Goal: Task Accomplishment & Management: Manage account settings

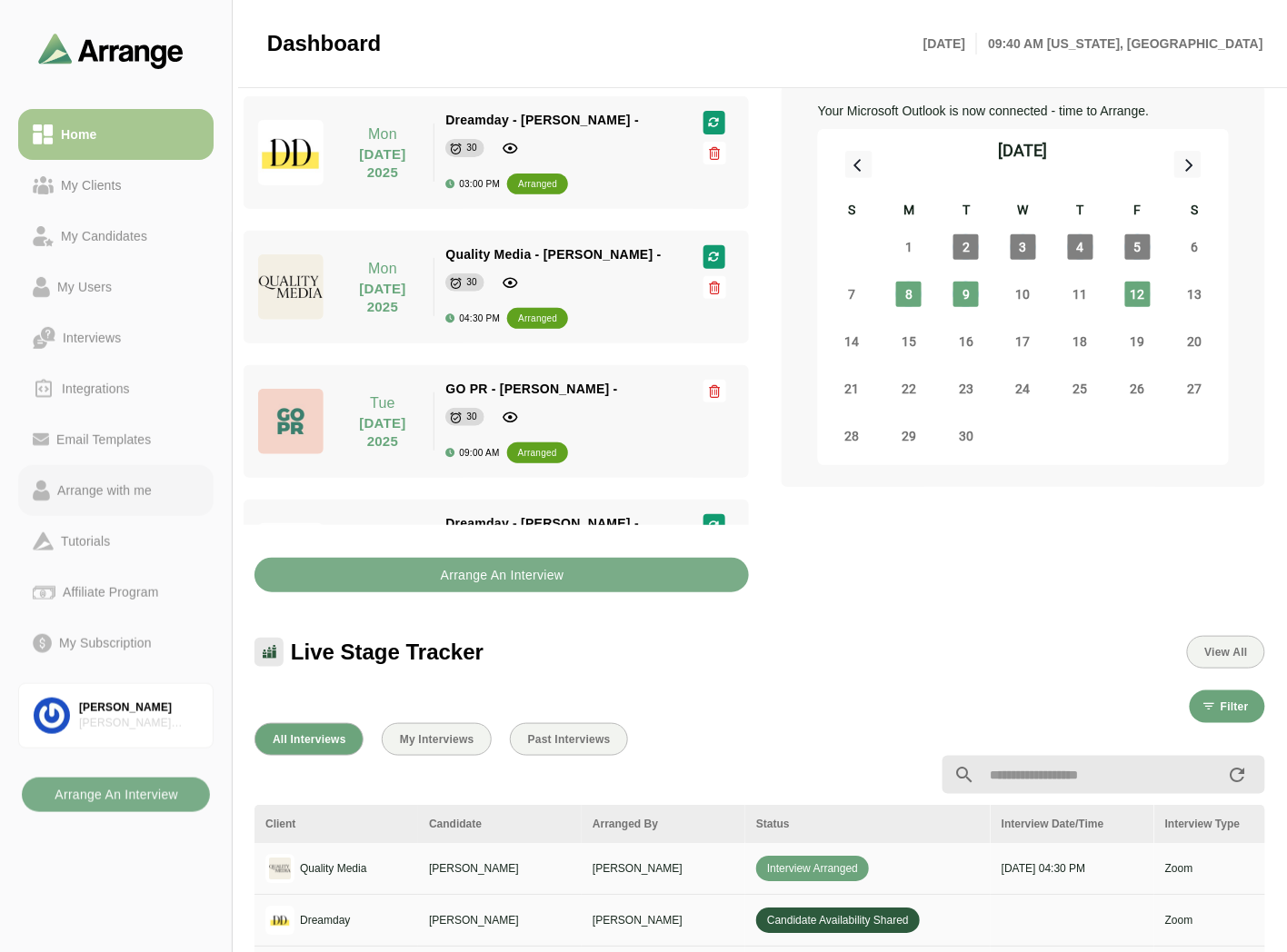
scroll to position [202, 0]
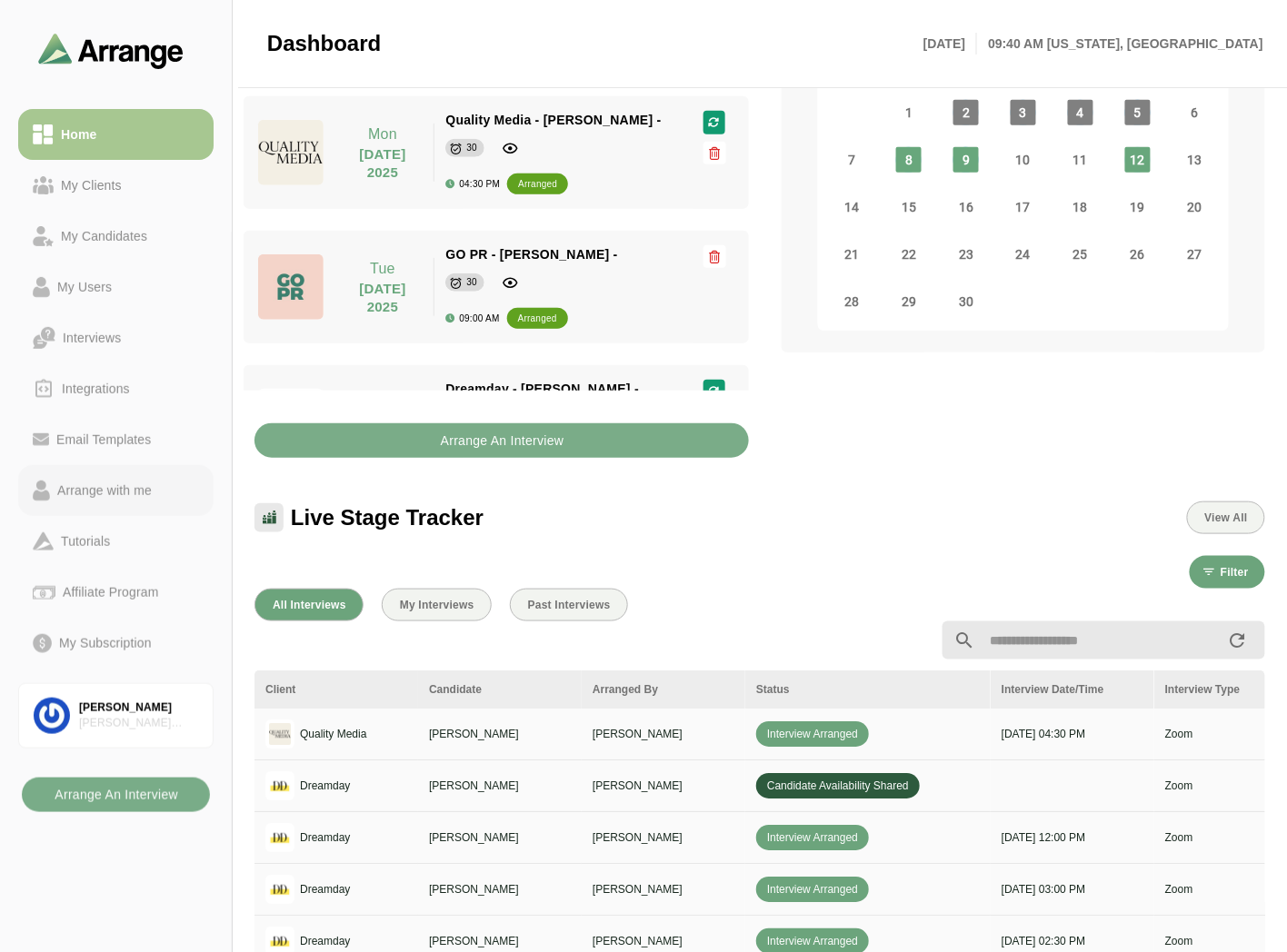
click at [132, 496] on div "Arrange with me" at bounding box center [104, 489] width 109 height 21
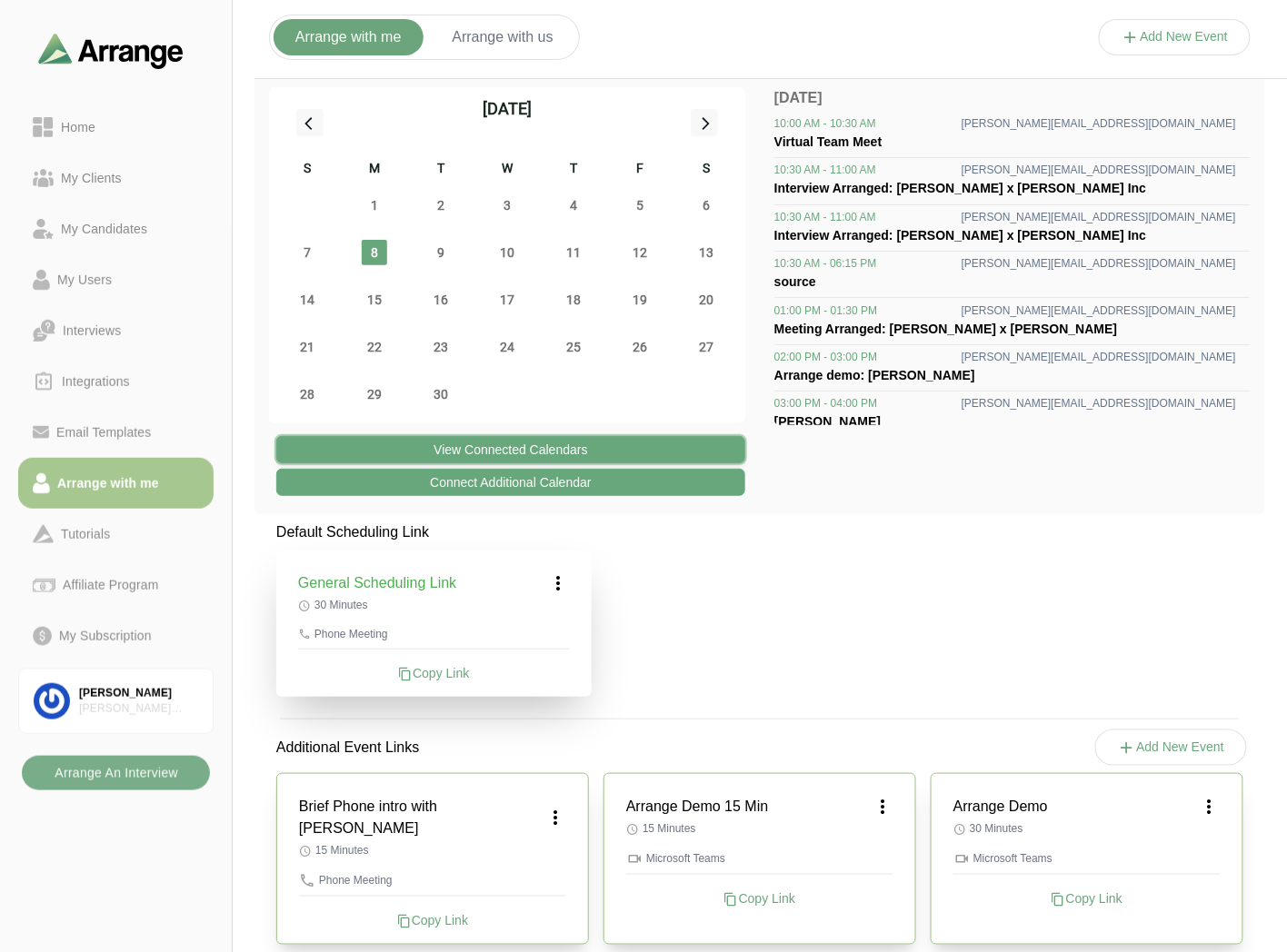
click at [483, 441] on button "View Connected Calendars" at bounding box center [510, 449] width 469 height 27
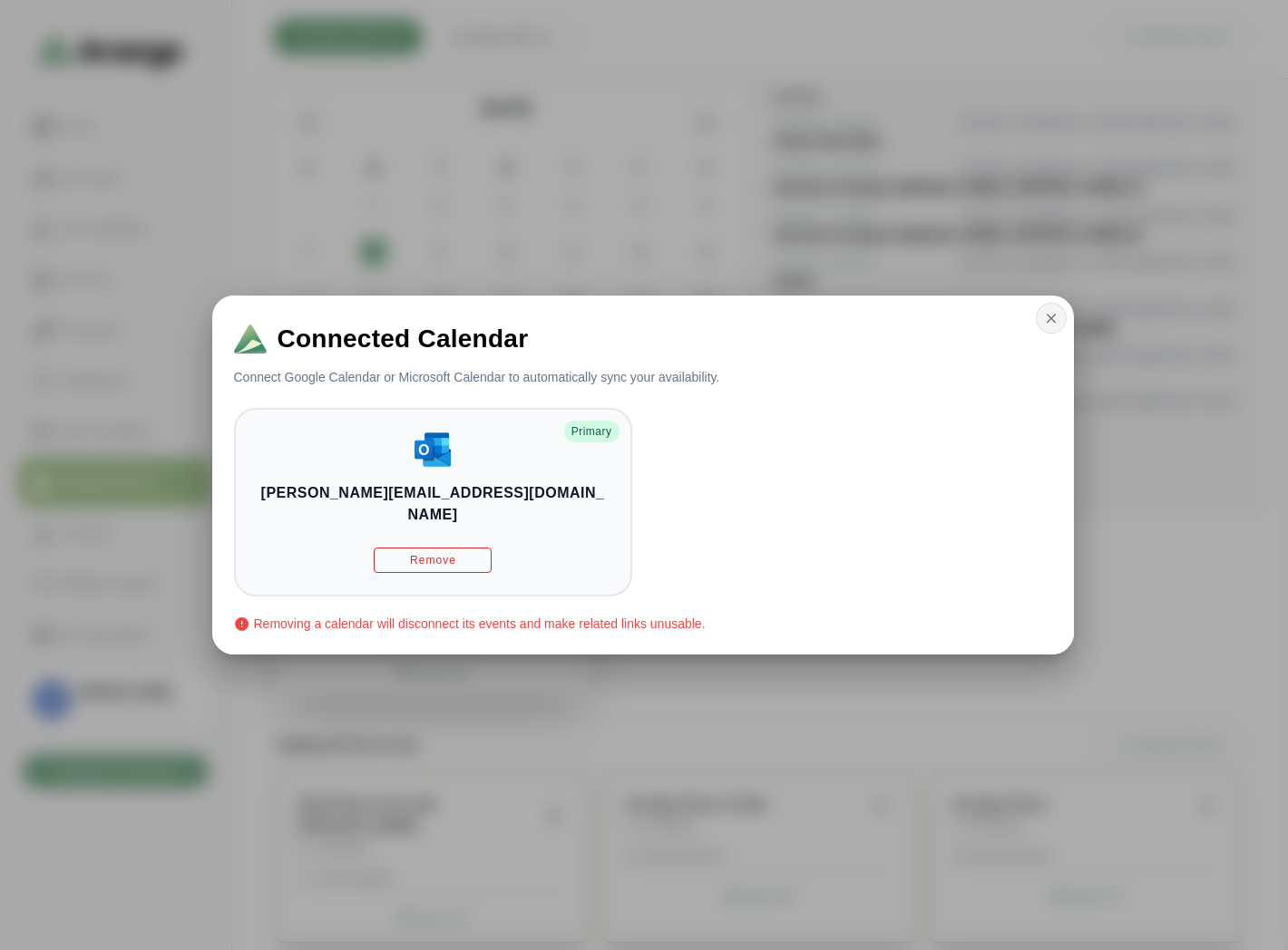
click at [1043, 326] on icon "button" at bounding box center [1052, 319] width 17 height 17
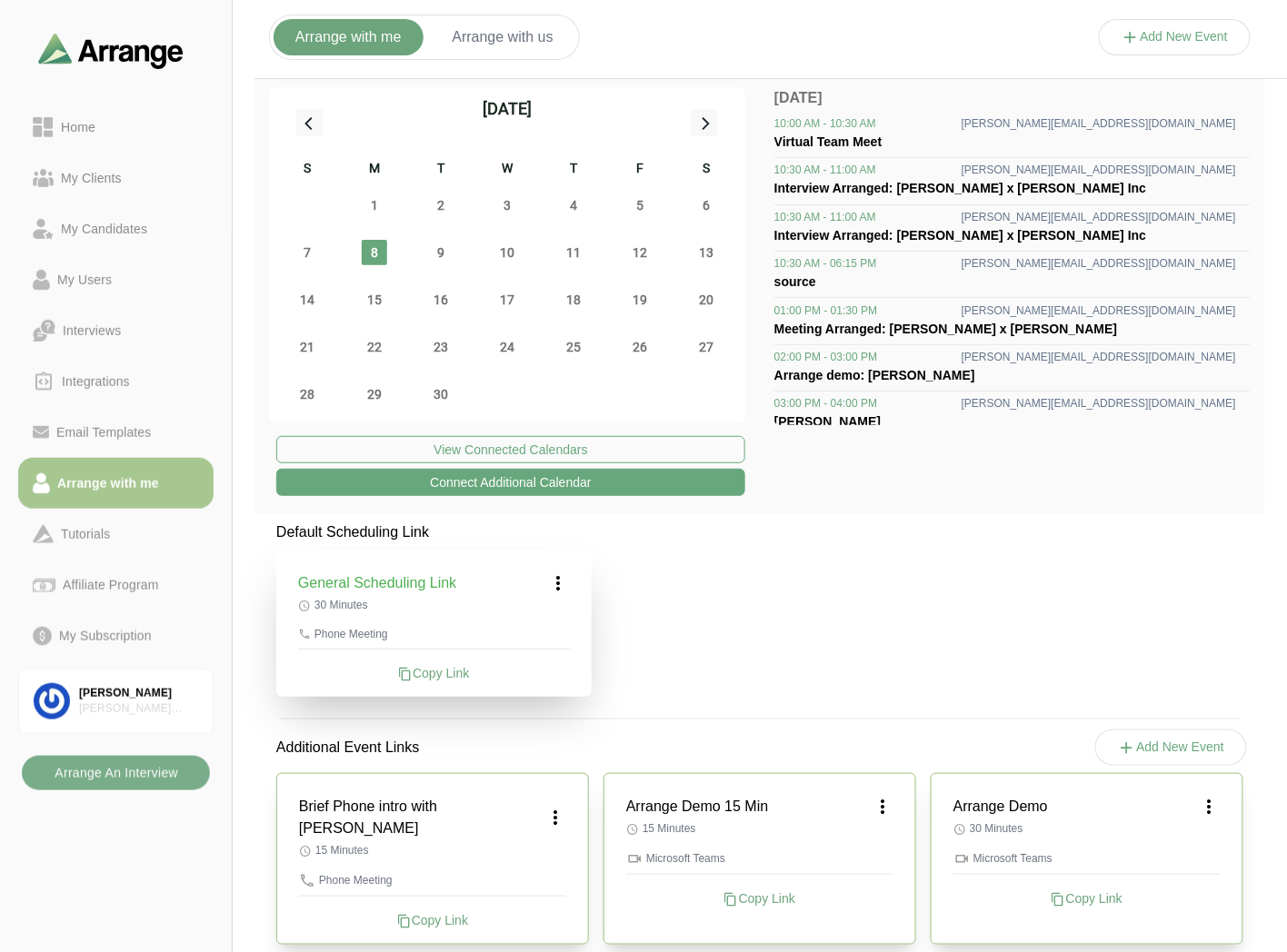
click at [561, 586] on icon at bounding box center [558, 582] width 21 height 21
click at [545, 625] on div "Edit" at bounding box center [542, 633] width 84 height 33
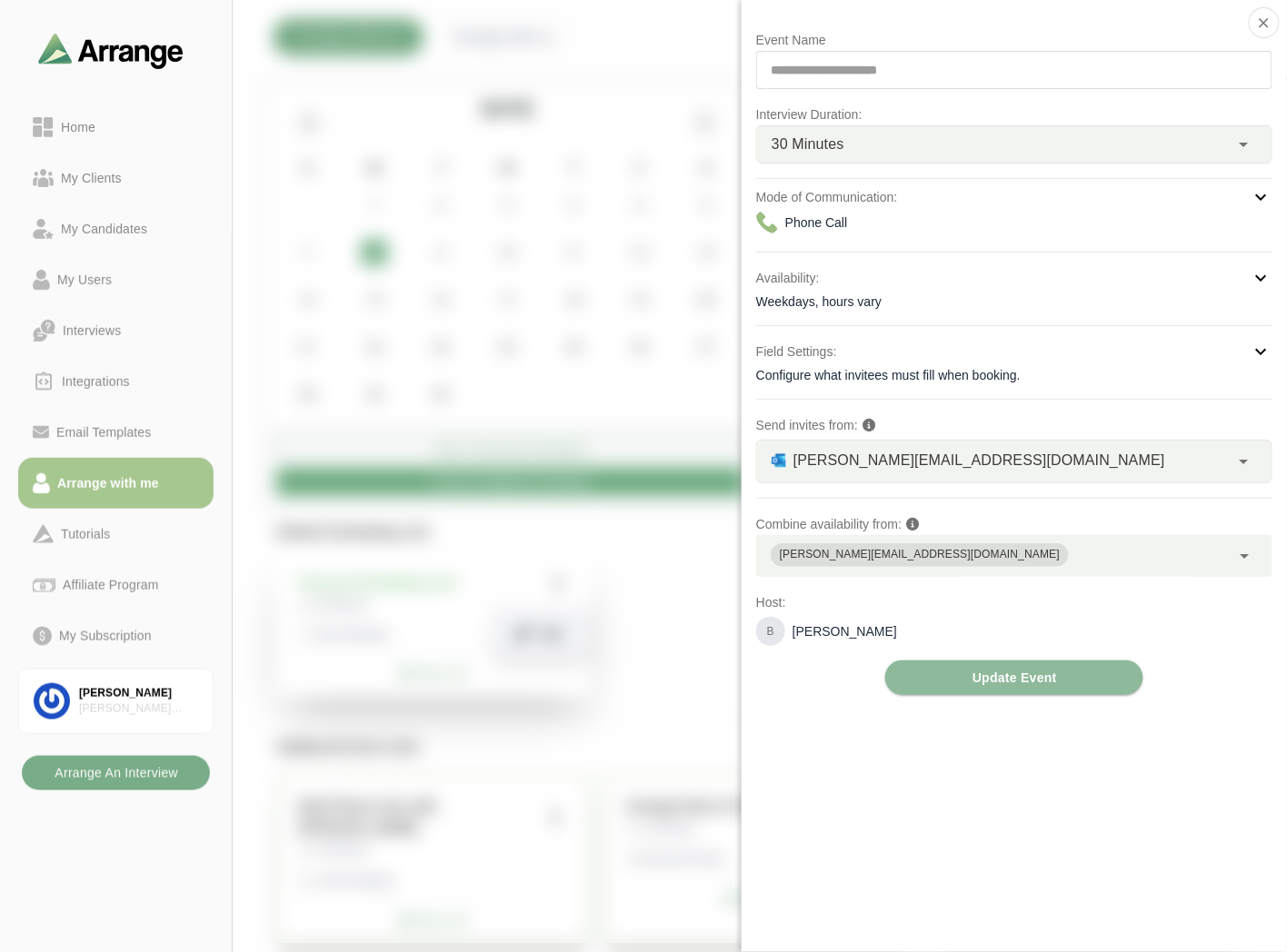
click at [1101, 464] on div "brian@briansimonassoc.com *" at bounding box center [993, 461] width 473 height 42
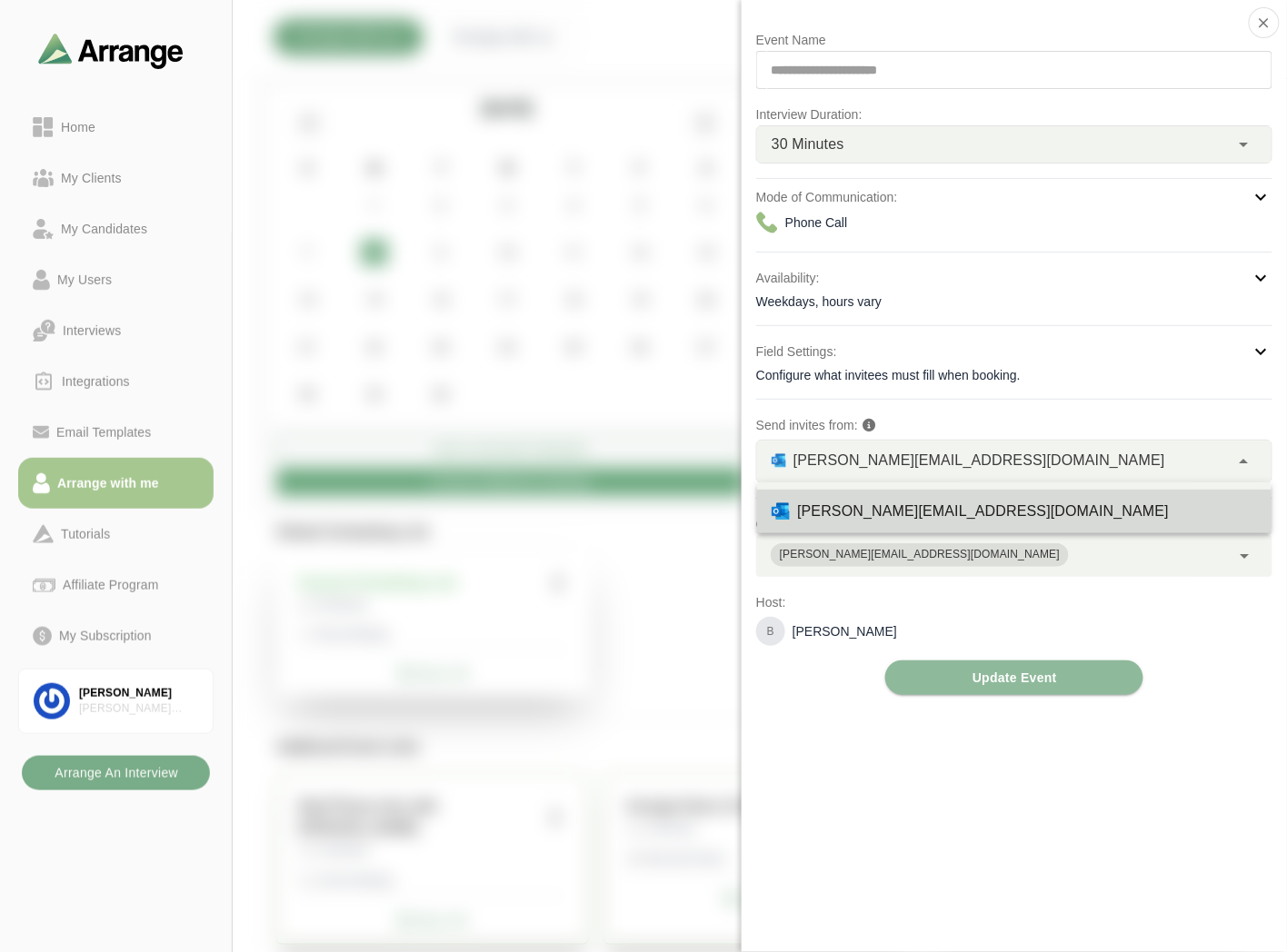
click at [1101, 464] on div "brian@briansimonassoc.com *" at bounding box center [993, 461] width 473 height 42
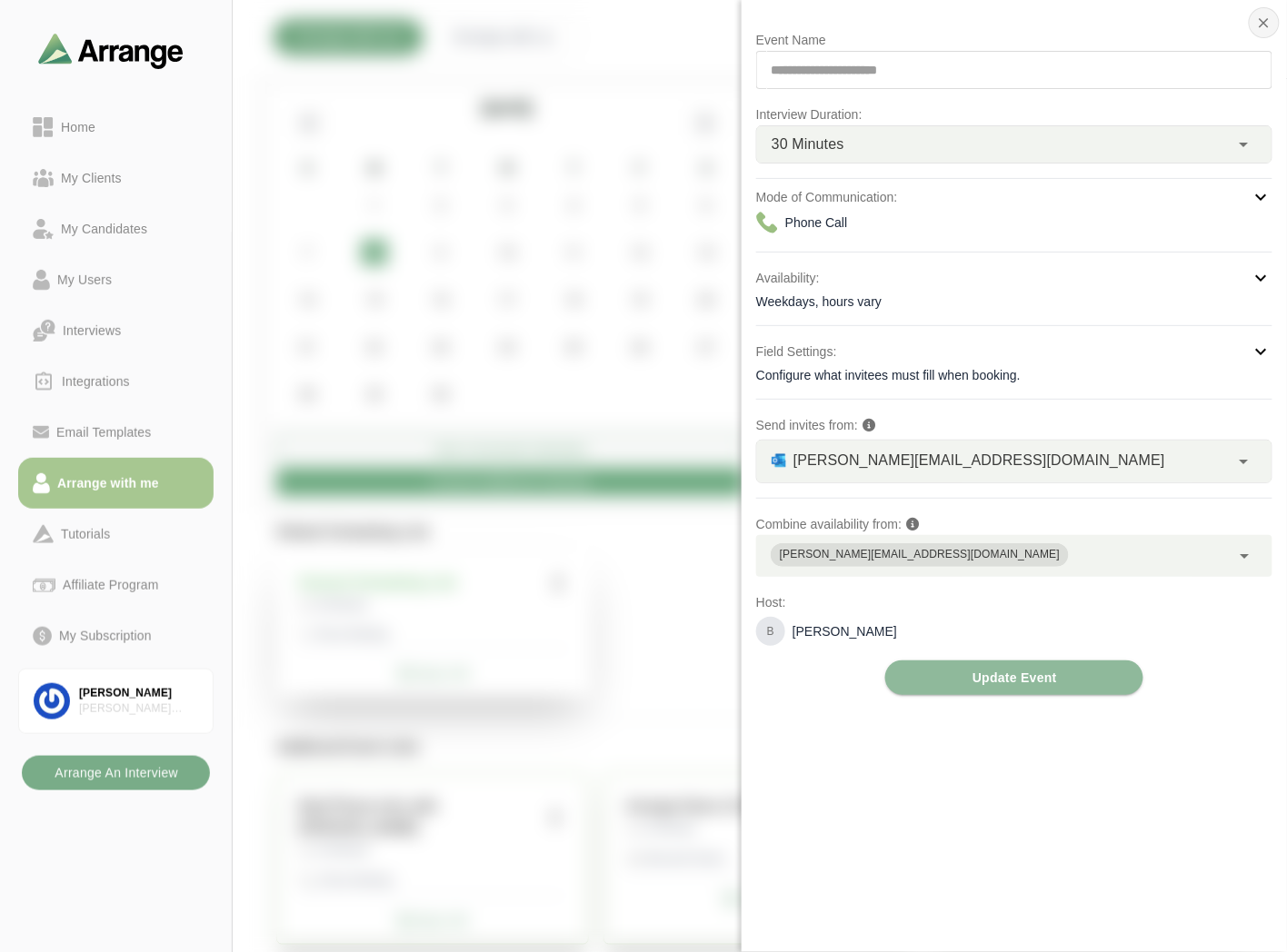
click at [1258, 27] on icon "button" at bounding box center [1265, 23] width 17 height 17
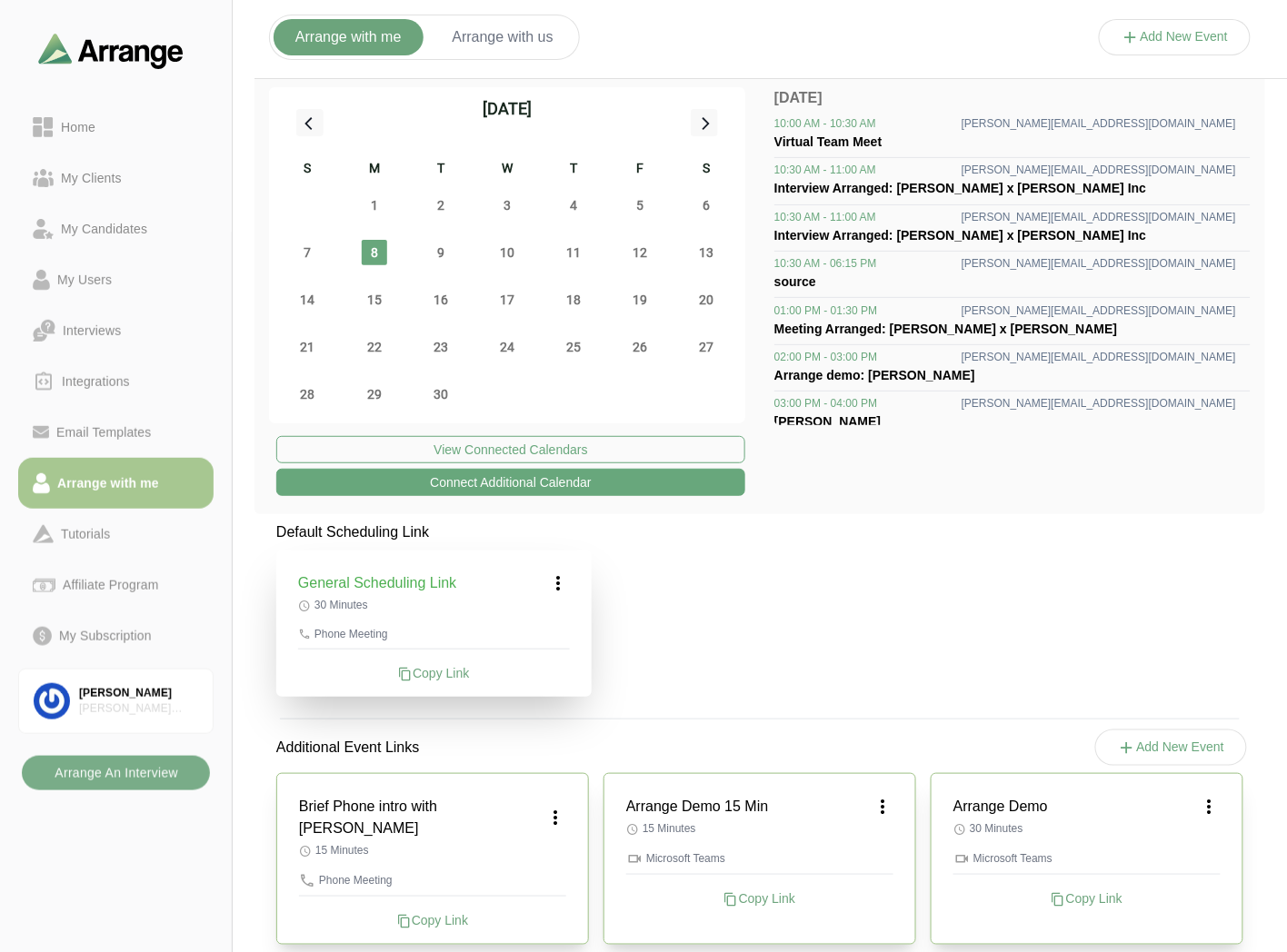
click at [553, 807] on icon at bounding box center [555, 817] width 21 height 21
click at [875, 804] on icon at bounding box center [882, 806] width 21 height 21
click at [860, 854] on div "Edit" at bounding box center [865, 857] width 84 height 33
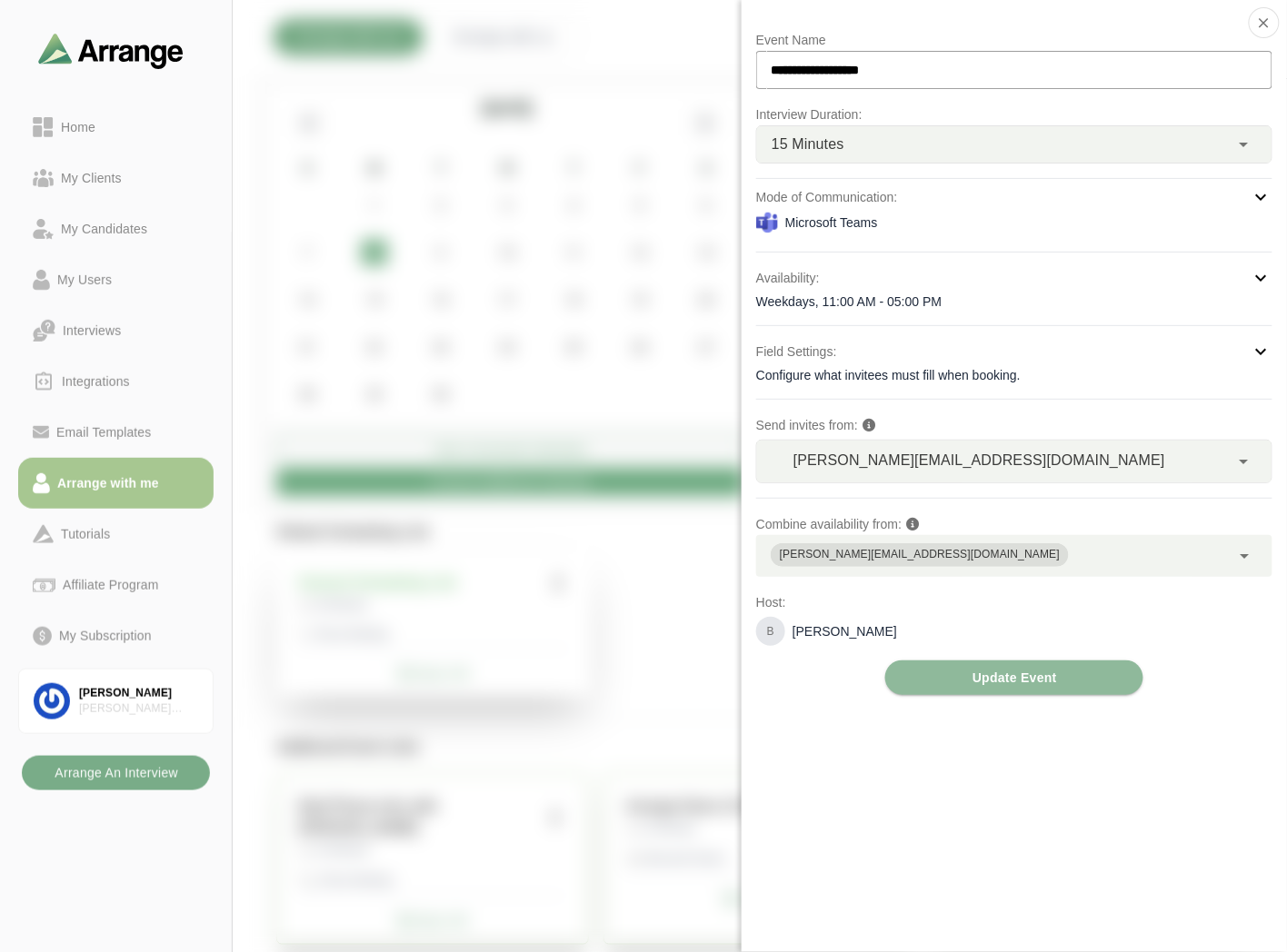
click at [1099, 56] on div at bounding box center [1175, 56] width 152 height 0
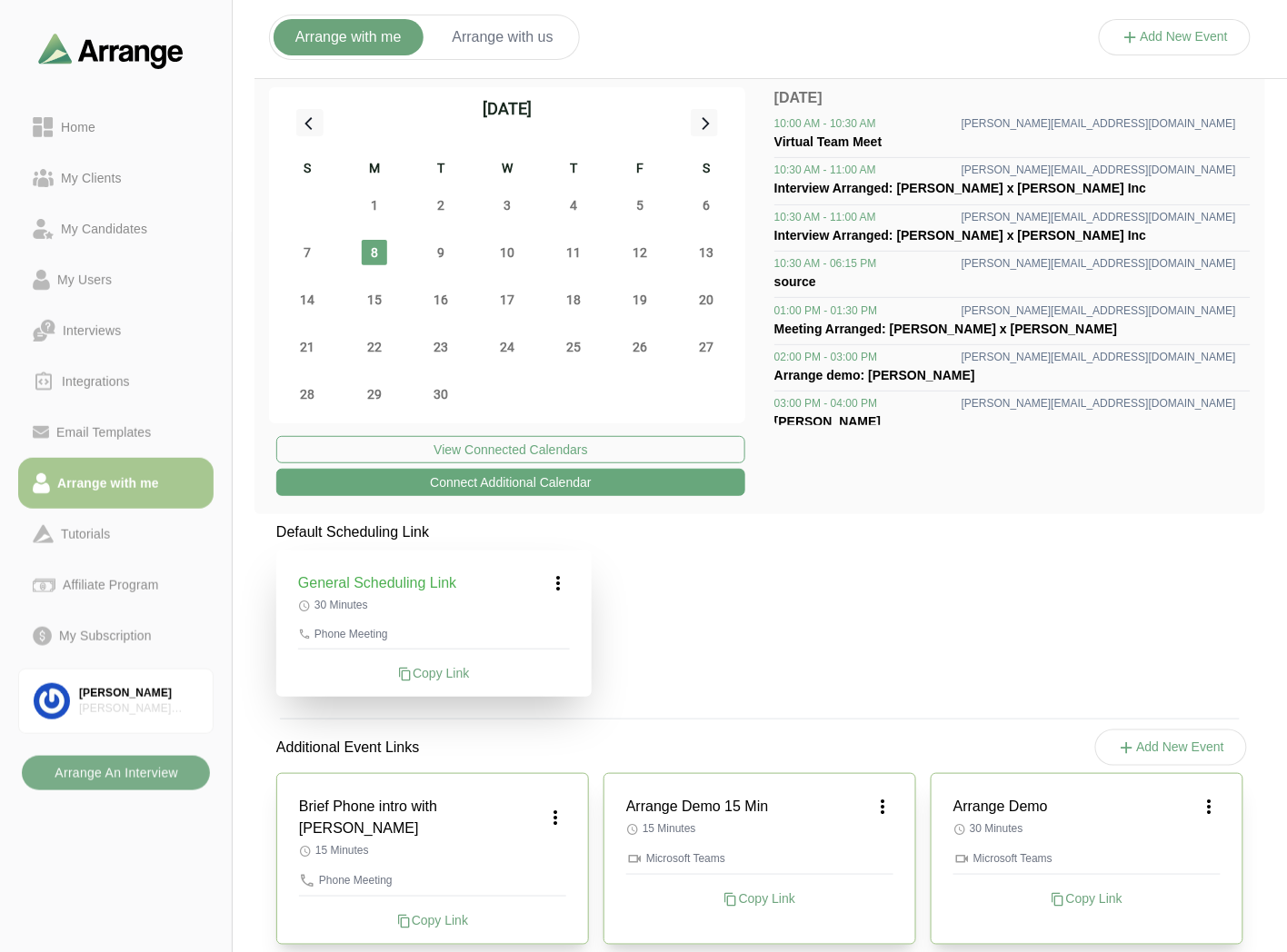
click at [883, 804] on icon at bounding box center [882, 806] width 21 height 21
click at [860, 856] on div "Edit" at bounding box center [865, 857] width 84 height 33
click at [888, 811] on icon at bounding box center [882, 806] width 21 height 21
click at [871, 856] on div "Edit" at bounding box center [865, 857] width 84 height 33
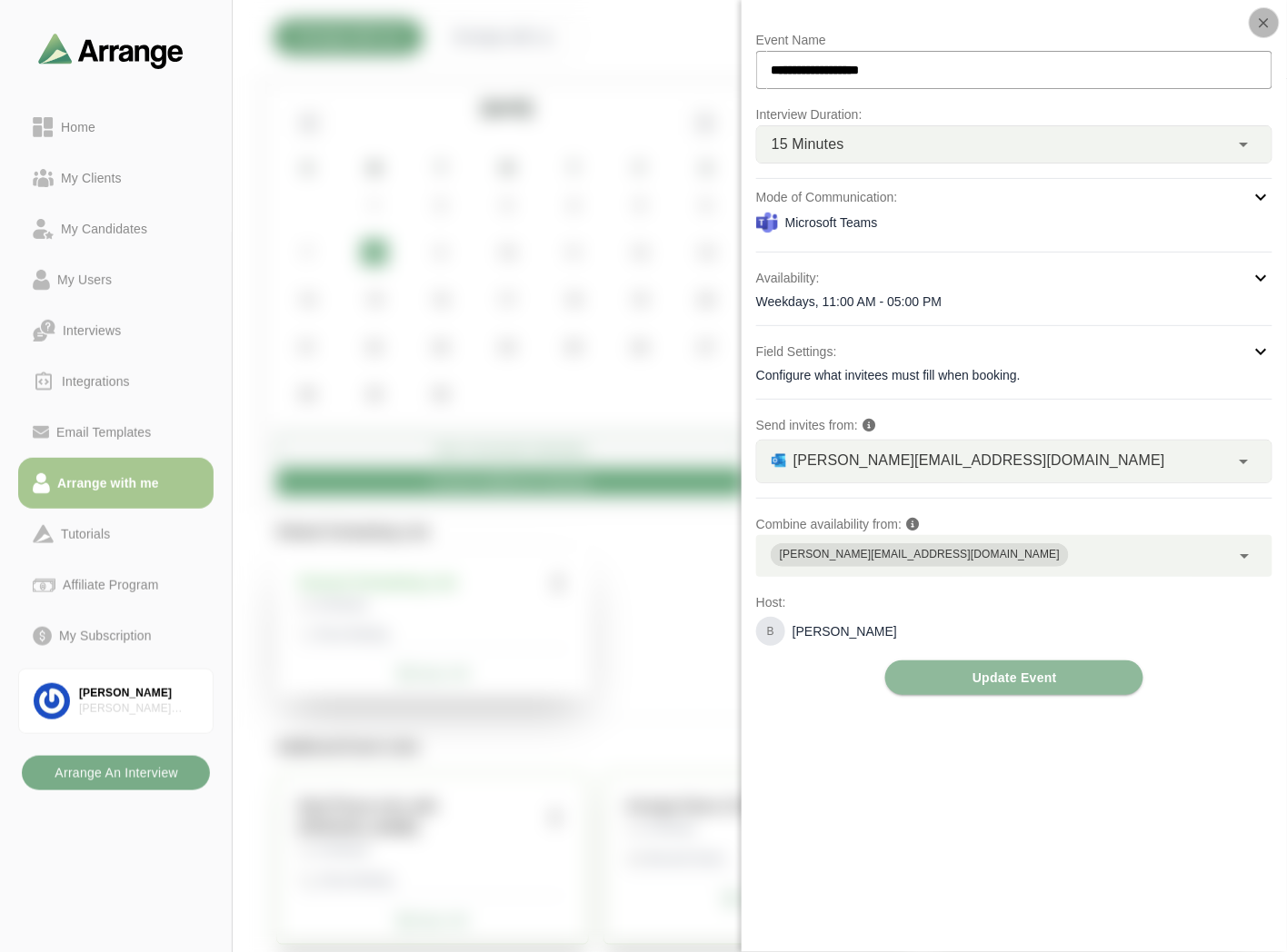
click at [1260, 20] on icon "button" at bounding box center [1265, 23] width 17 height 17
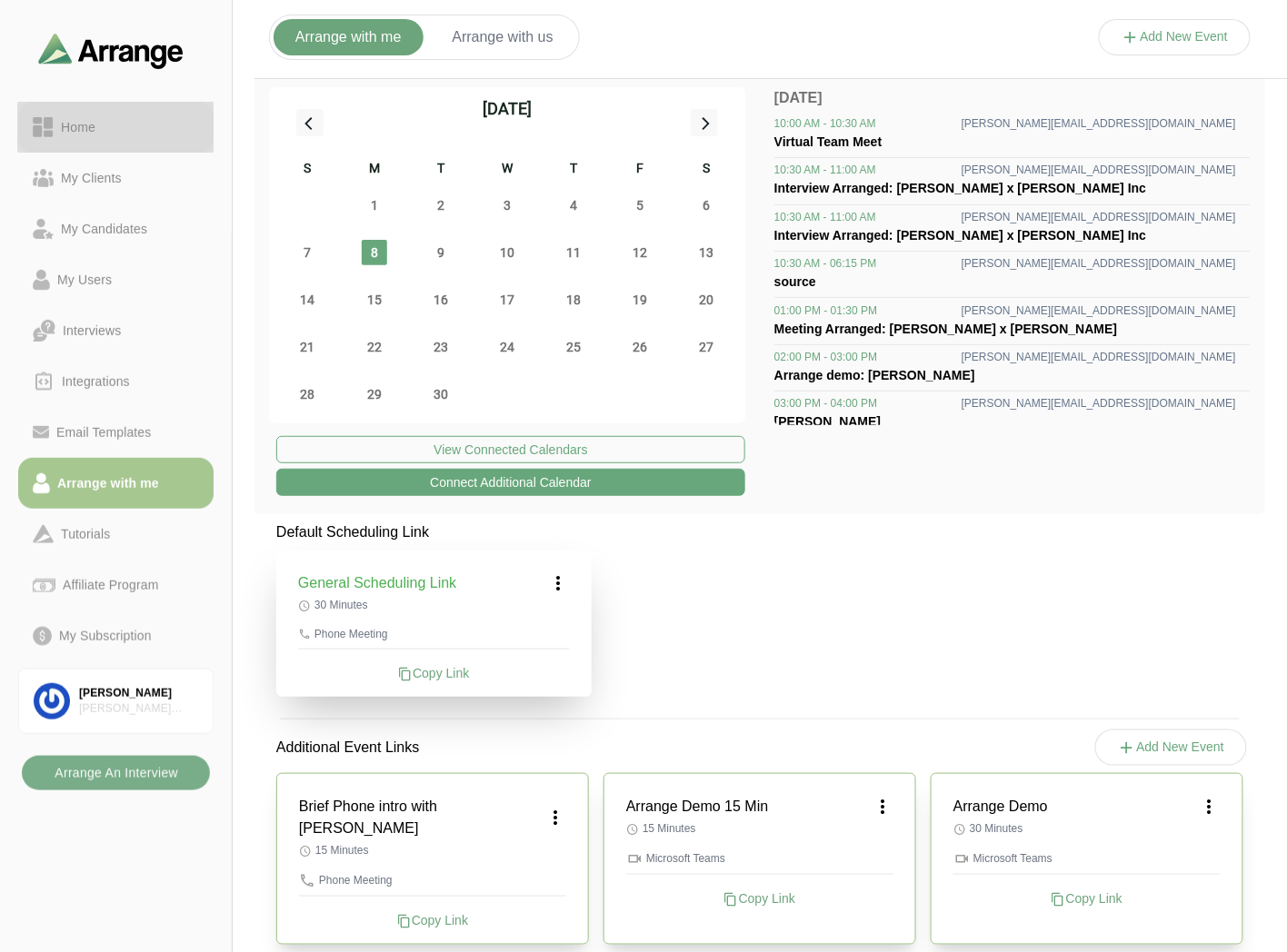
click at [100, 114] on link "Home" at bounding box center [116, 127] width 195 height 51
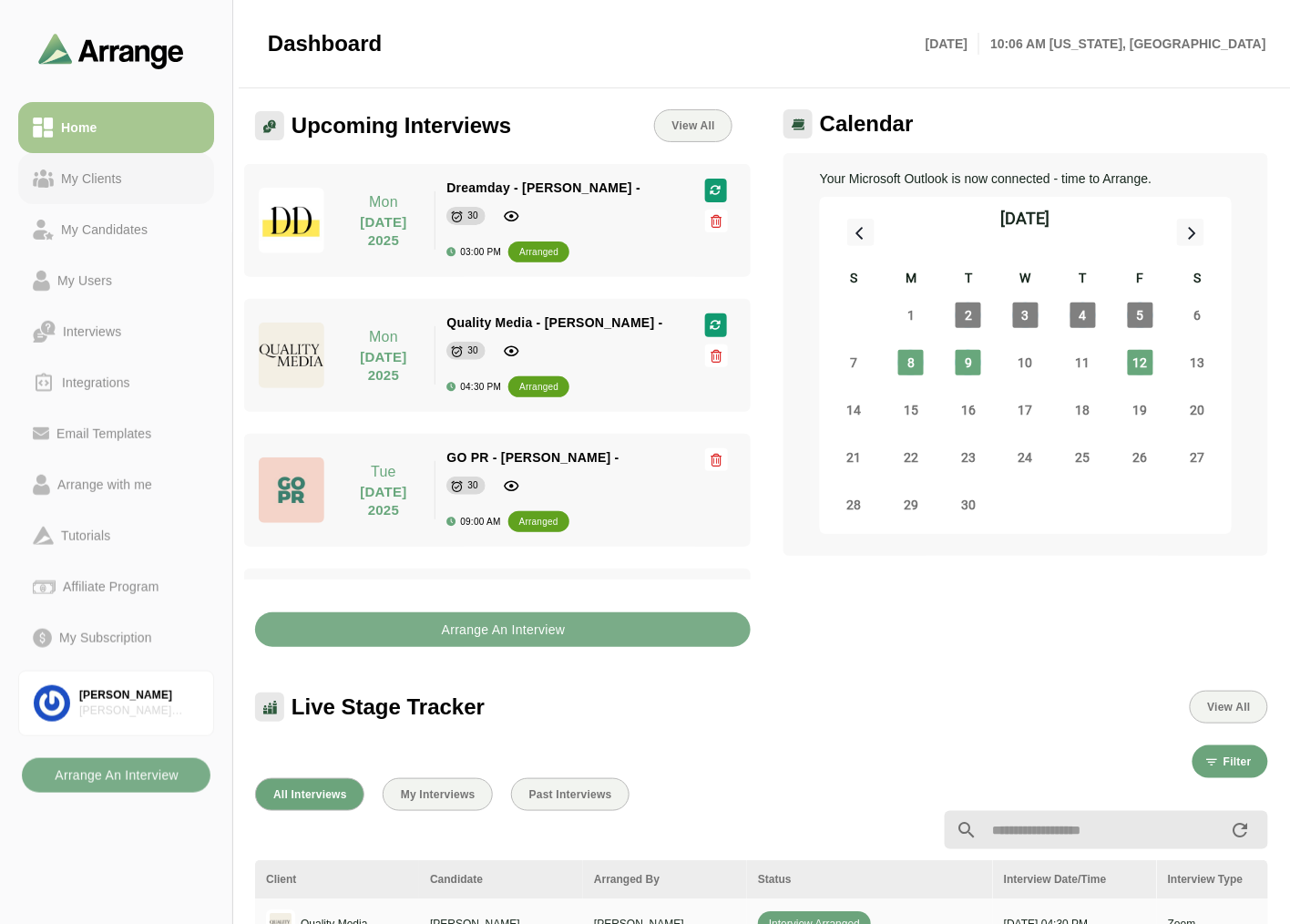
click at [79, 168] on div "My Clients" at bounding box center [91, 178] width 75 height 21
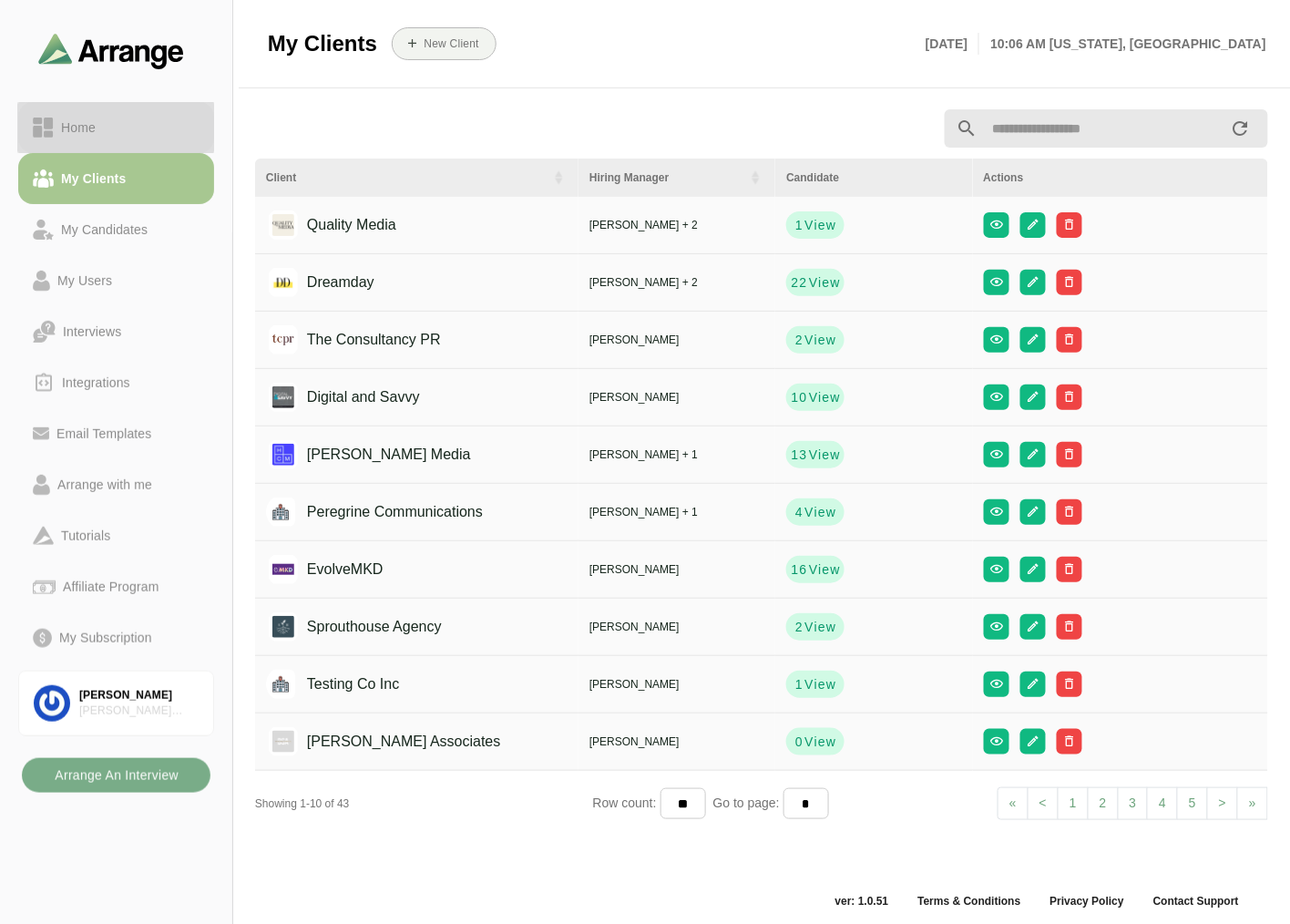
click at [130, 131] on div "Home" at bounding box center [115, 127] width 167 height 21
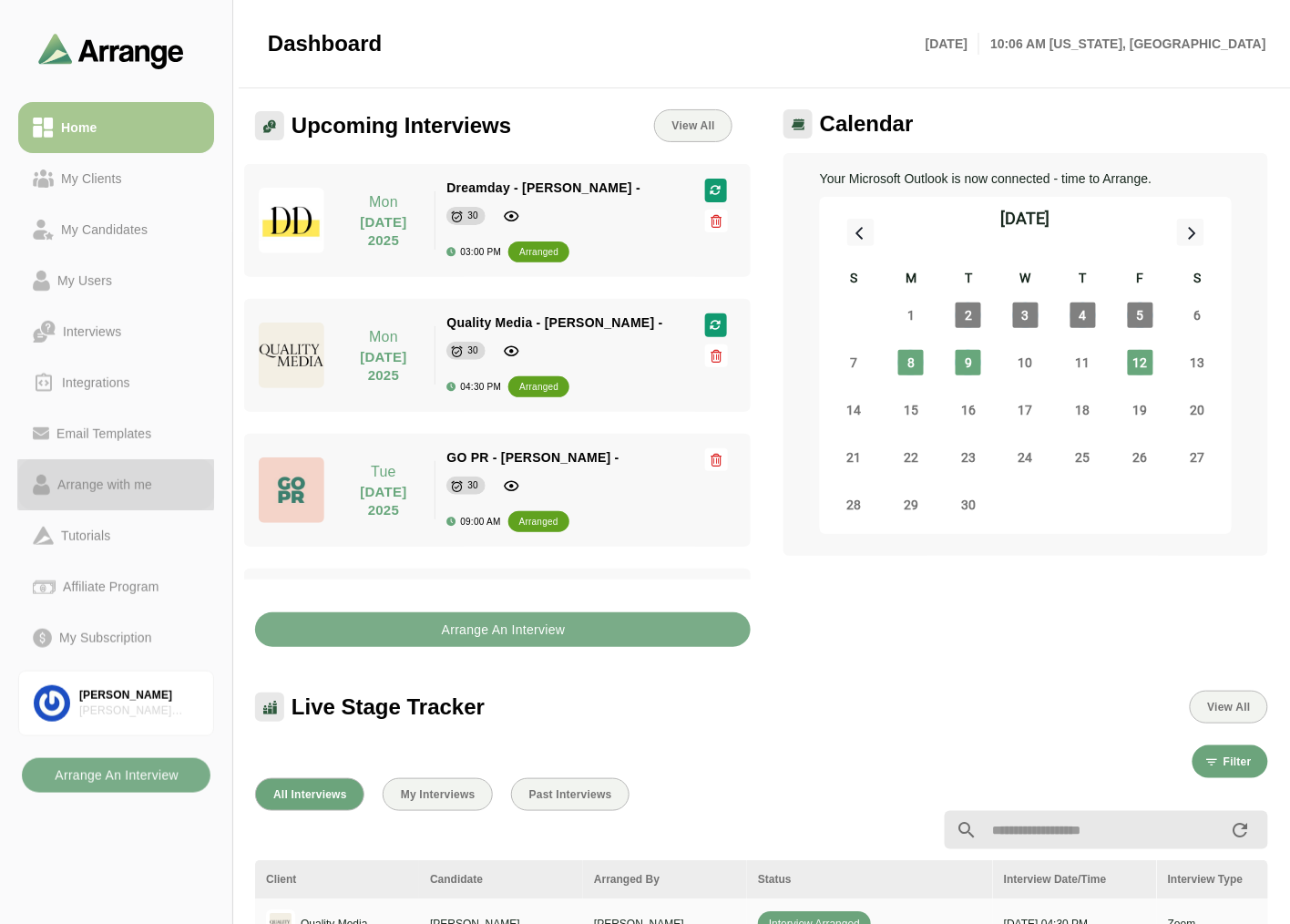
click at [143, 485] on div "Arrange with me" at bounding box center [104, 484] width 109 height 21
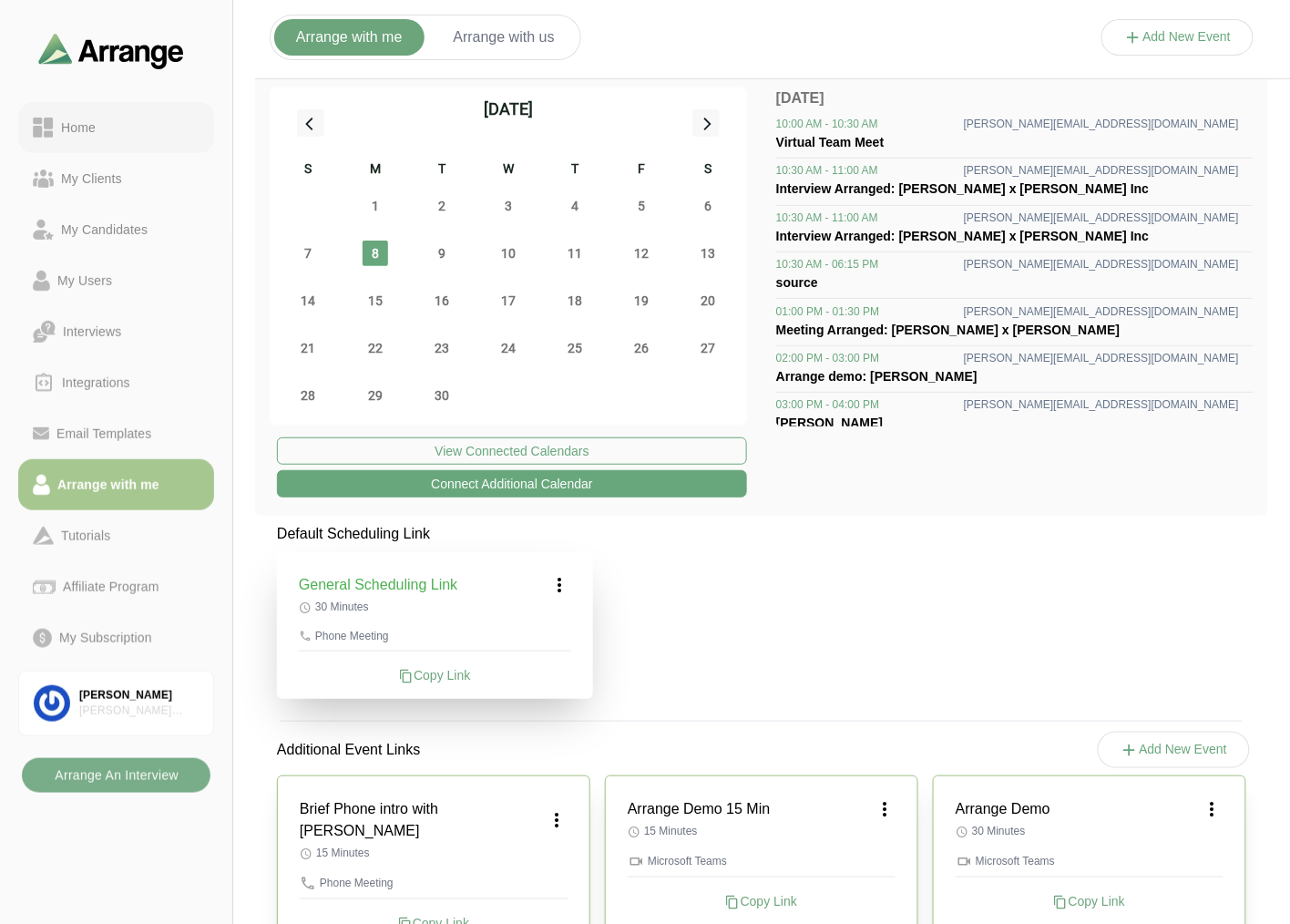
click at [135, 120] on div "Home" at bounding box center [115, 127] width 167 height 21
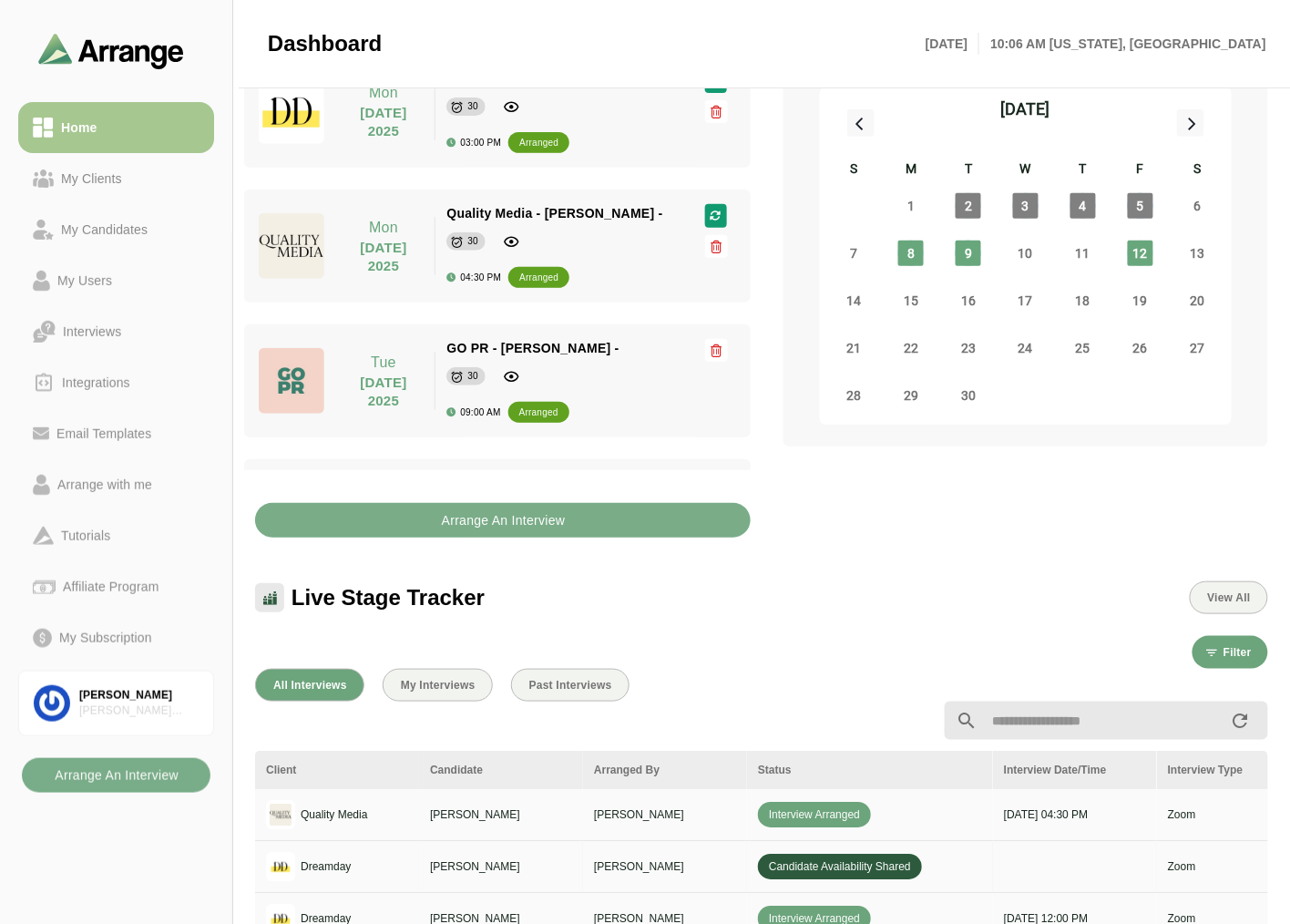
scroll to position [202, 0]
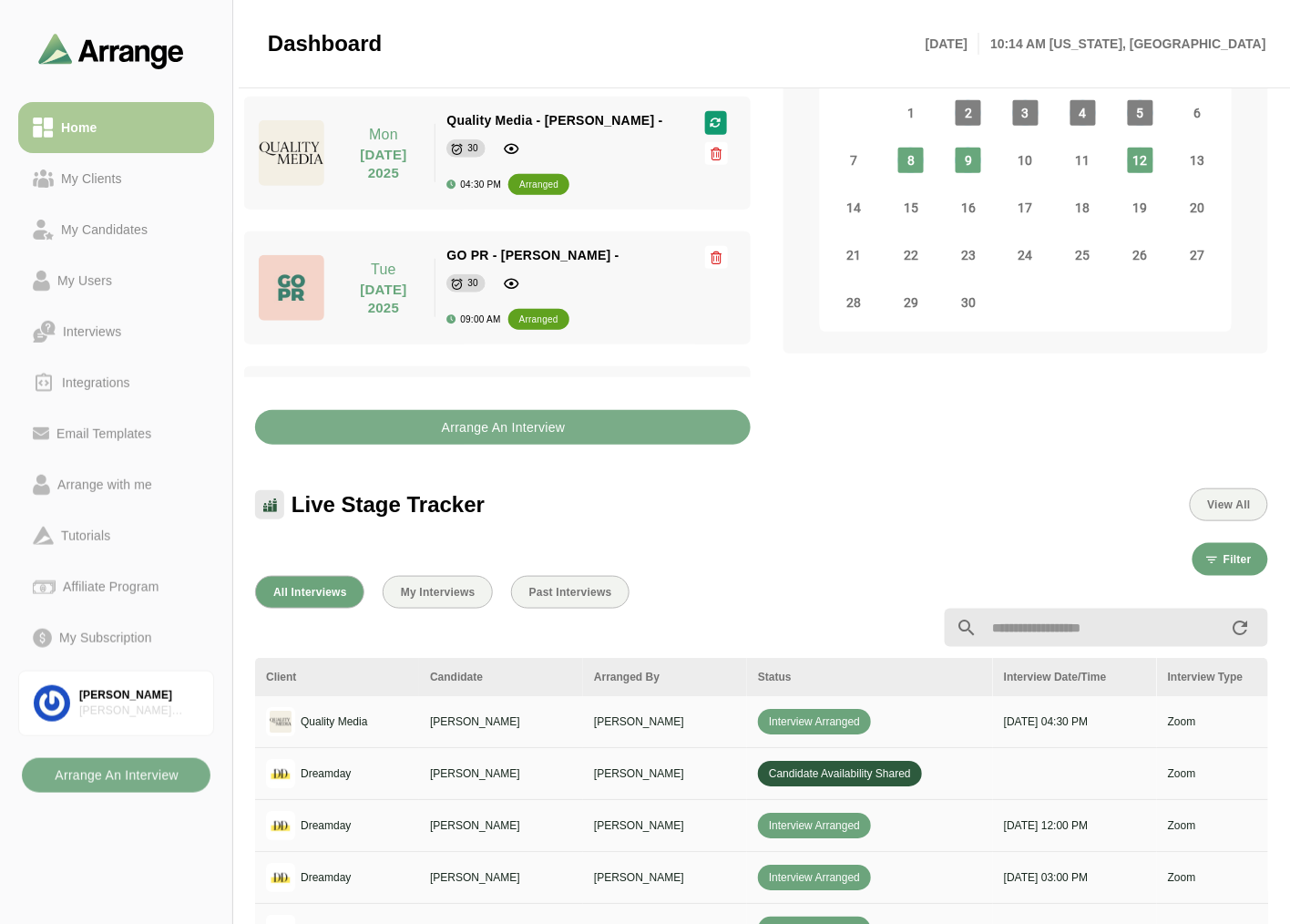
drag, startPoint x: 112, startPoint y: 162, endPoint x: 146, endPoint y: 130, distance: 46.7
click at [112, 162] on link "My Clients" at bounding box center [116, 178] width 196 height 51
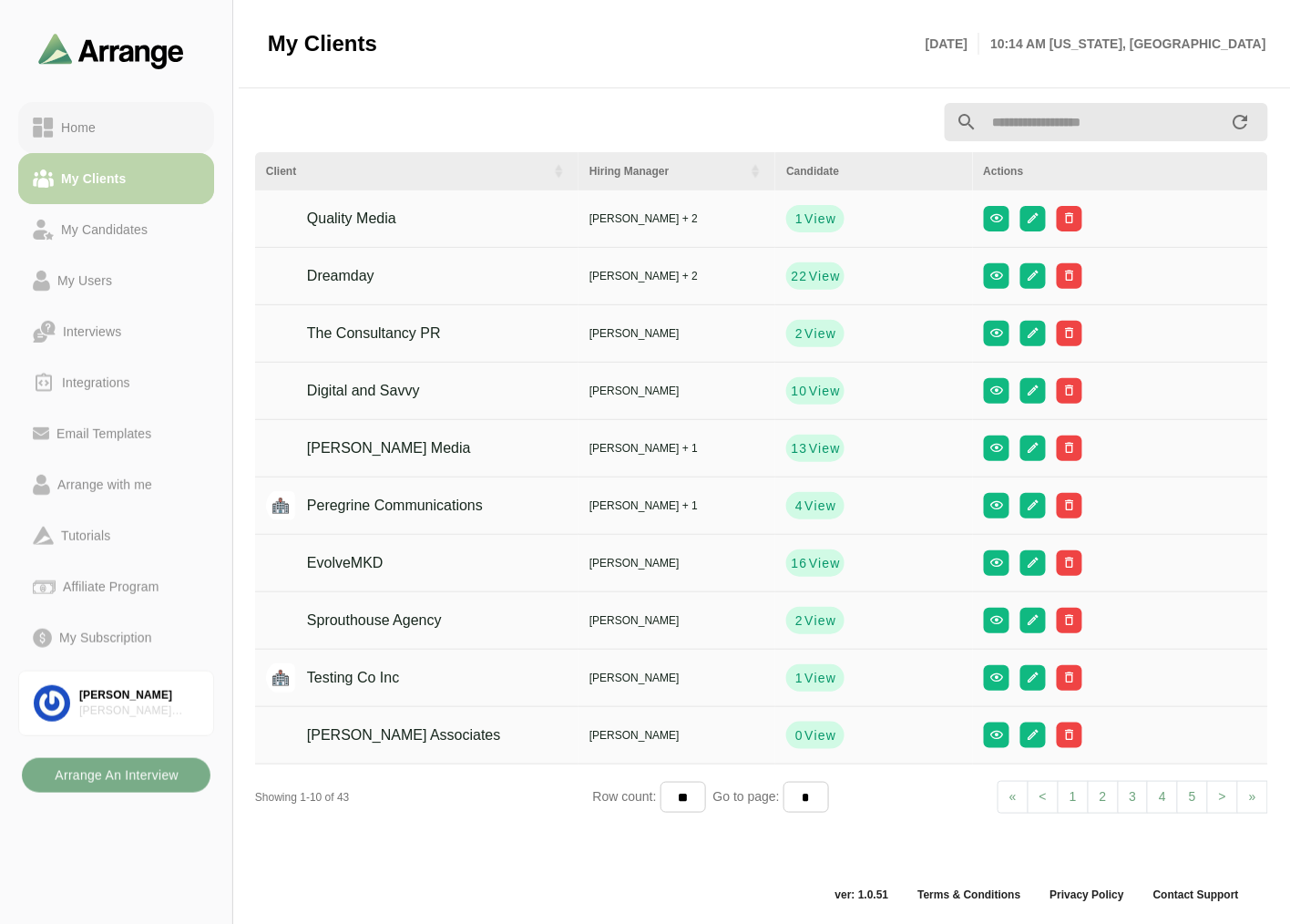
scroll to position [6, 0]
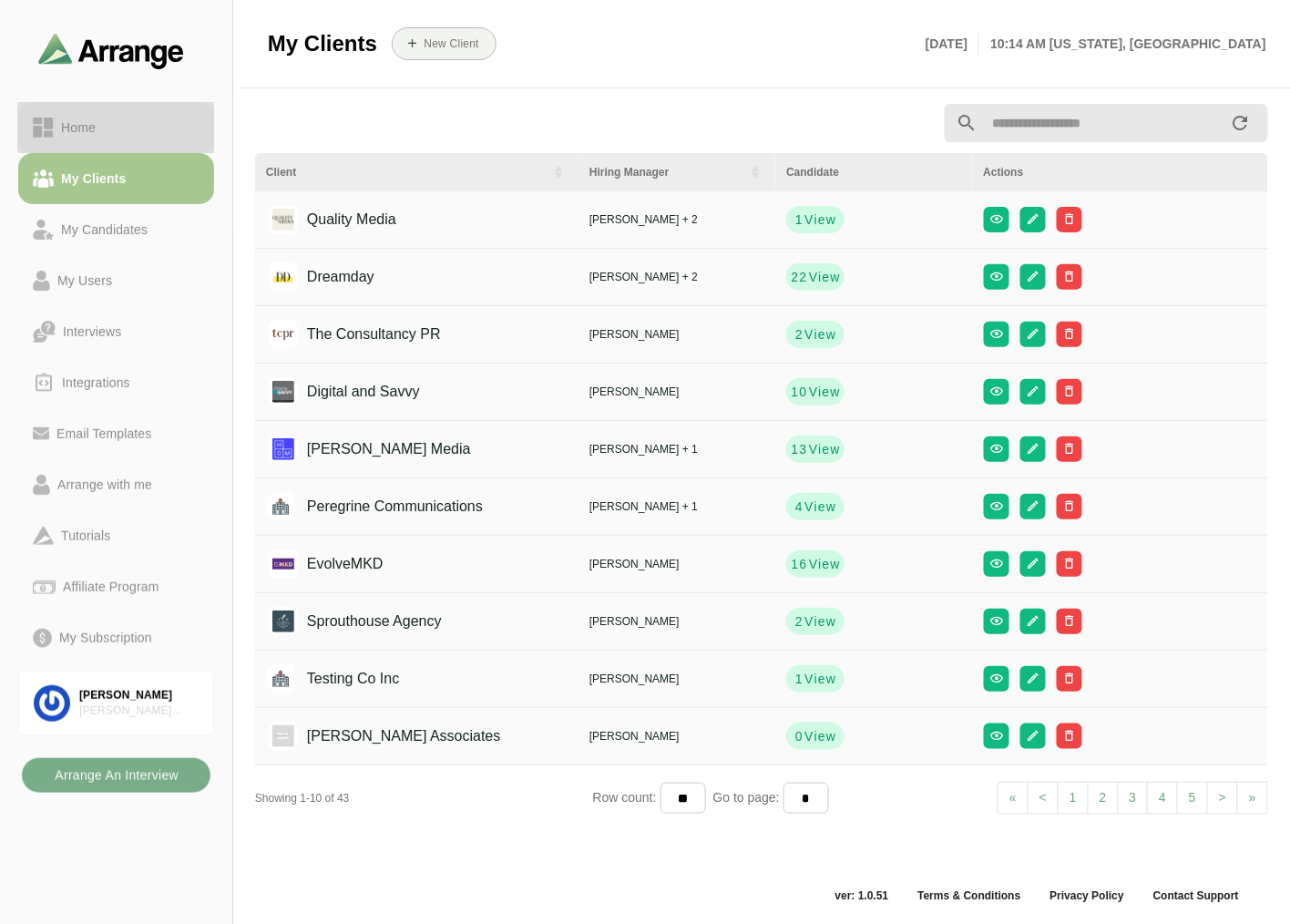
click at [146, 130] on div "Home" at bounding box center [115, 127] width 167 height 21
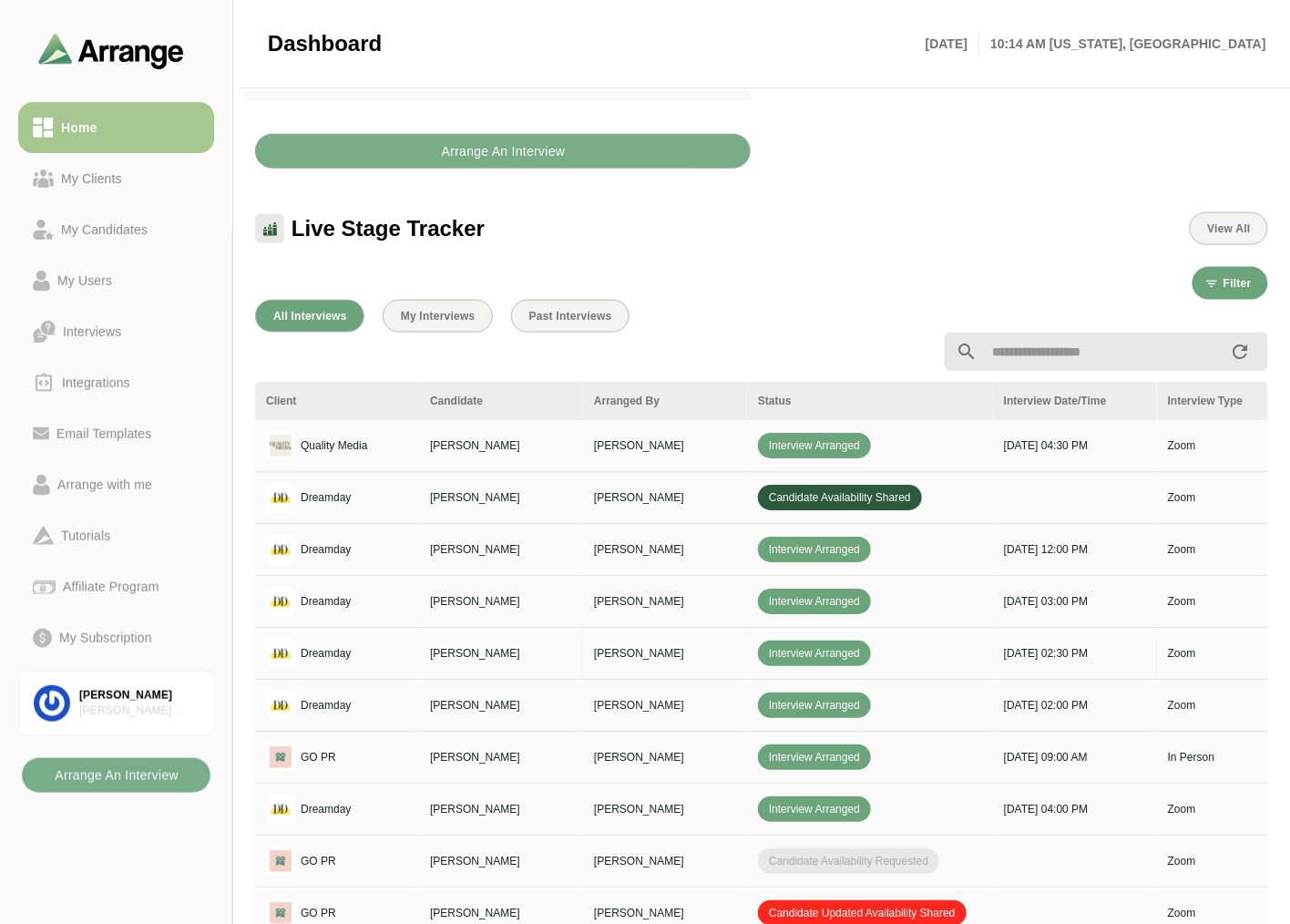
scroll to position [512, 0]
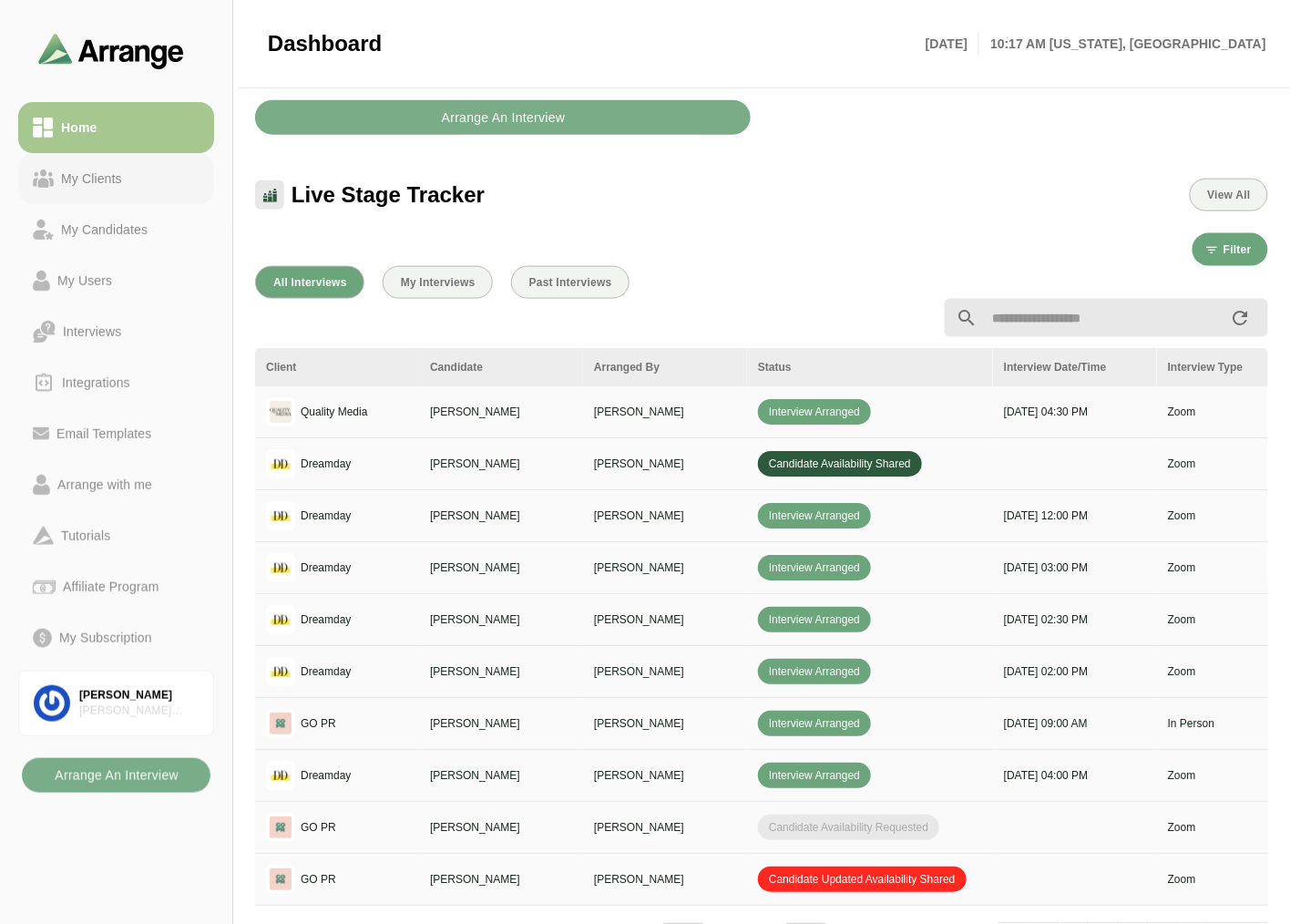
drag, startPoint x: 99, startPoint y: 179, endPoint x: 120, endPoint y: 131, distance: 52.4
click at [99, 179] on div "My Clients" at bounding box center [91, 178] width 75 height 21
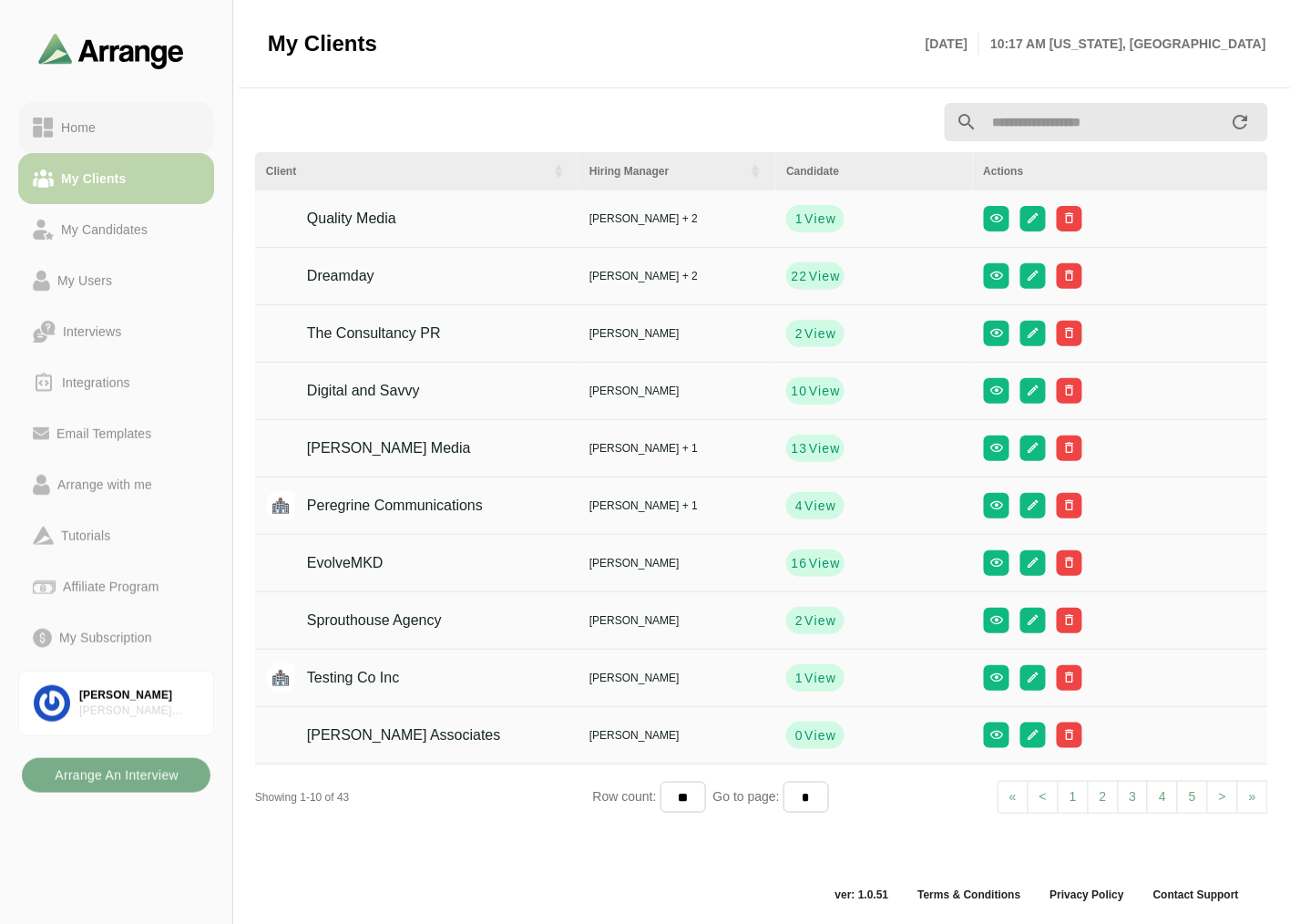
scroll to position [6, 0]
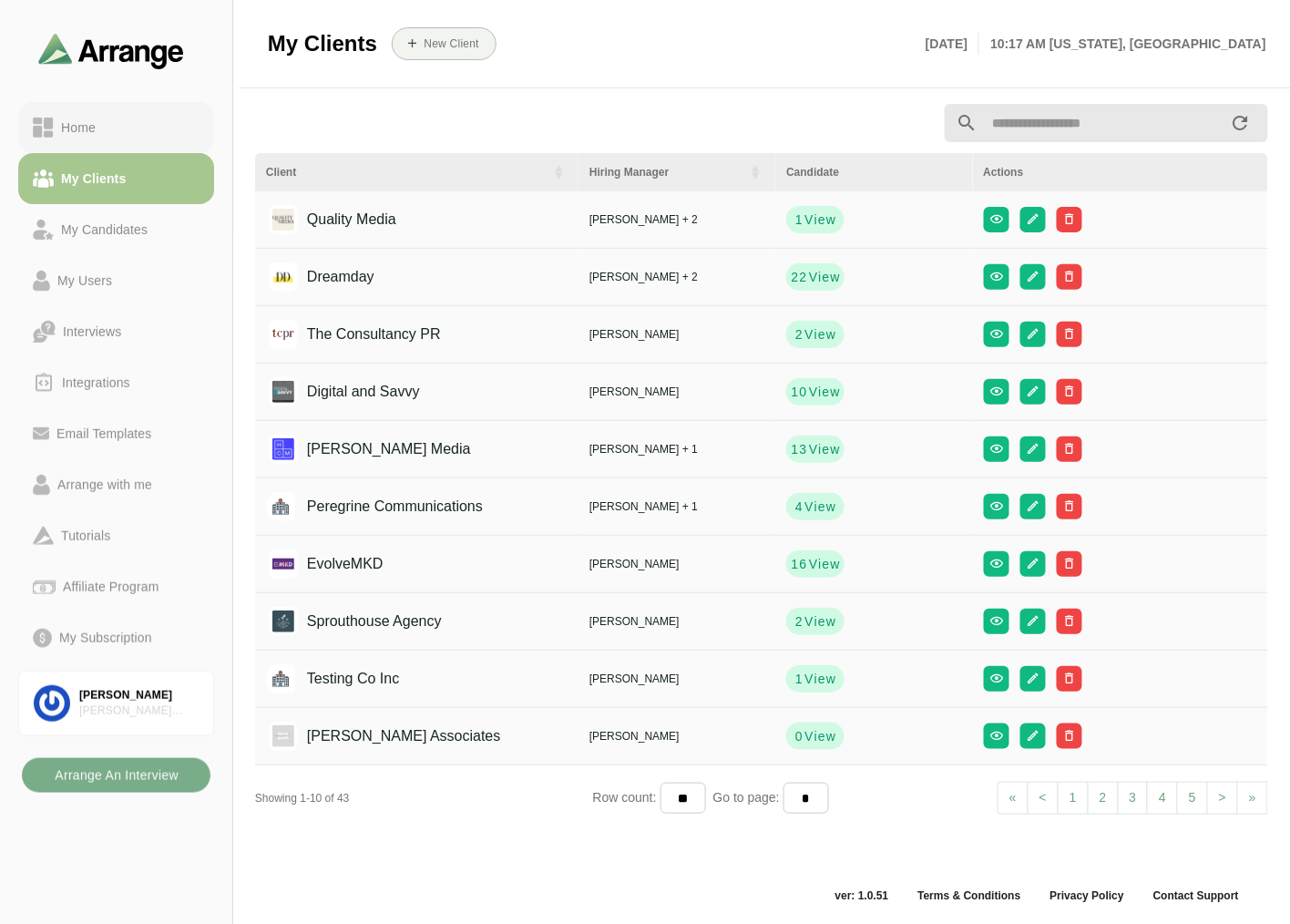
click at [124, 124] on div "Home" at bounding box center [115, 127] width 167 height 21
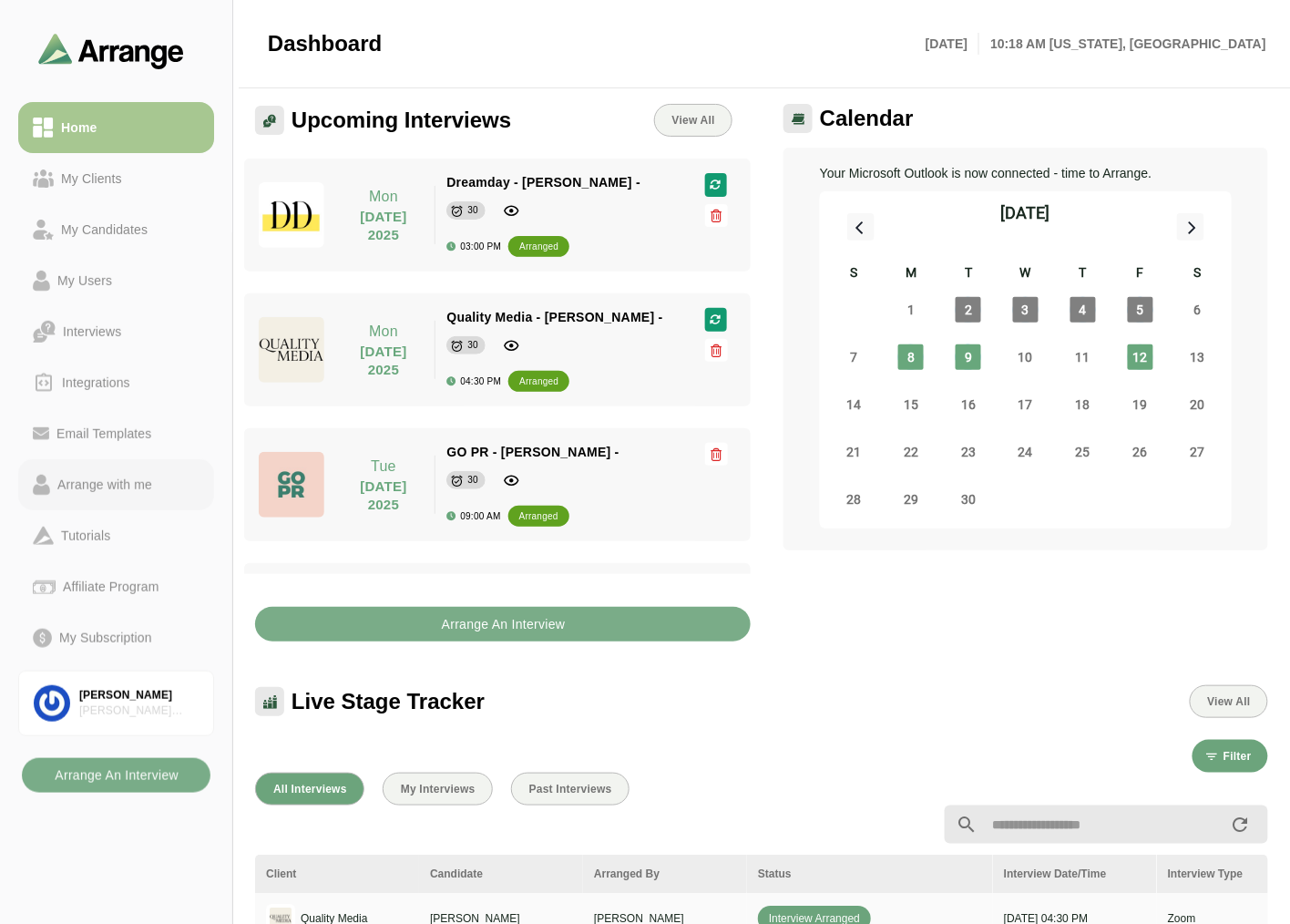
click at [143, 483] on div "Arrange with me" at bounding box center [104, 484] width 109 height 21
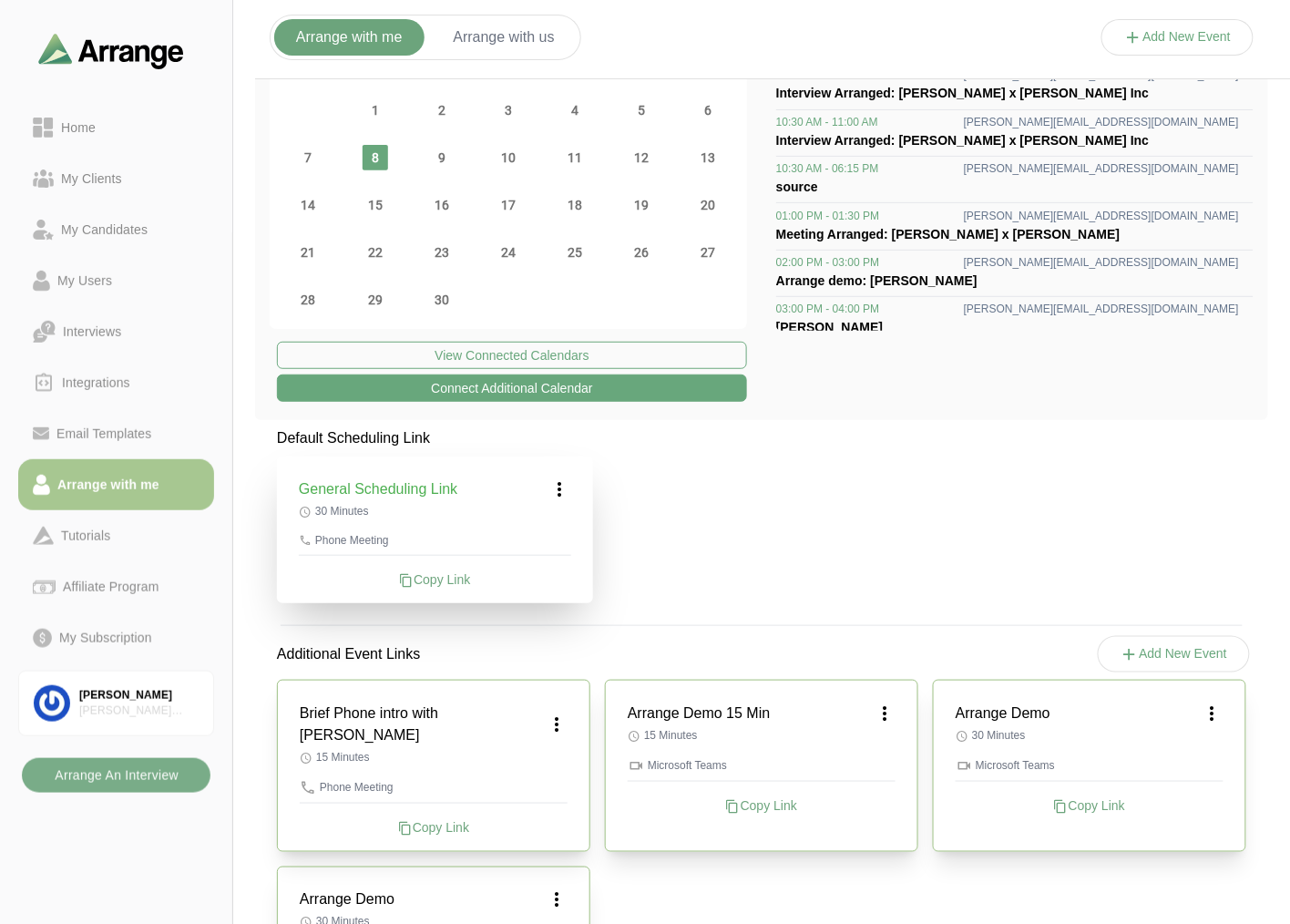
scroll to position [203, 0]
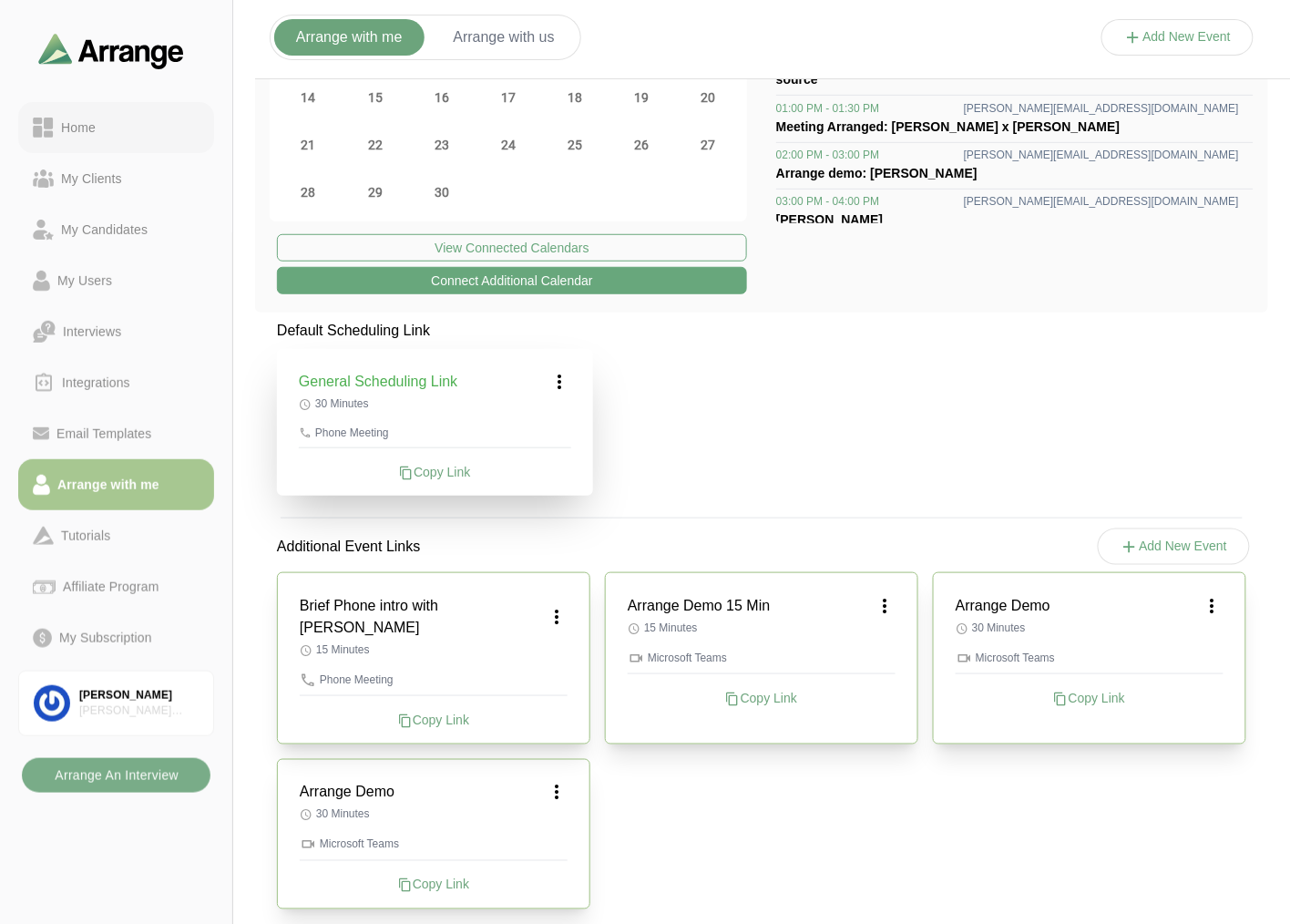
click at [113, 124] on div "Home" at bounding box center [115, 127] width 167 height 21
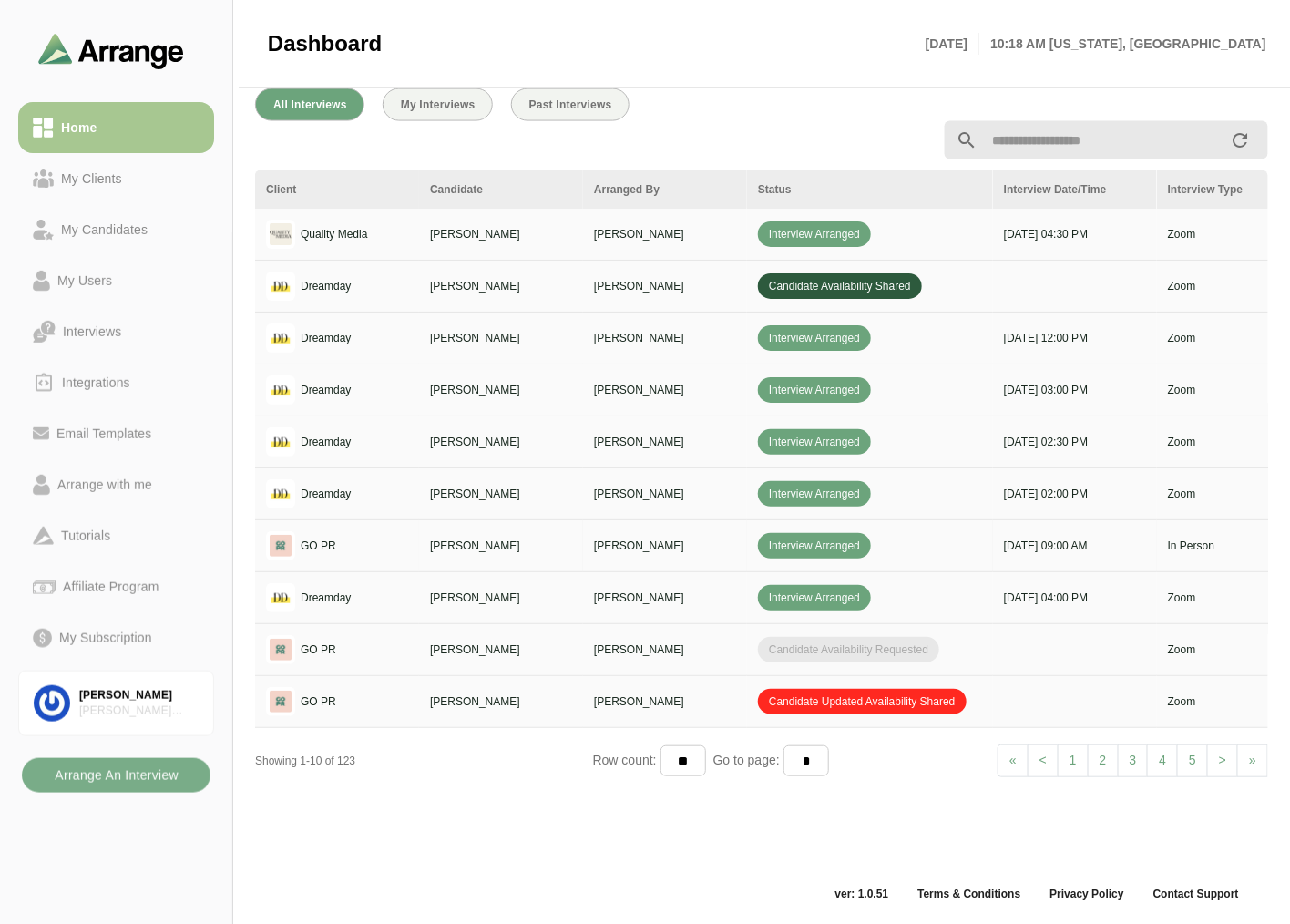
scroll to position [487, 0]
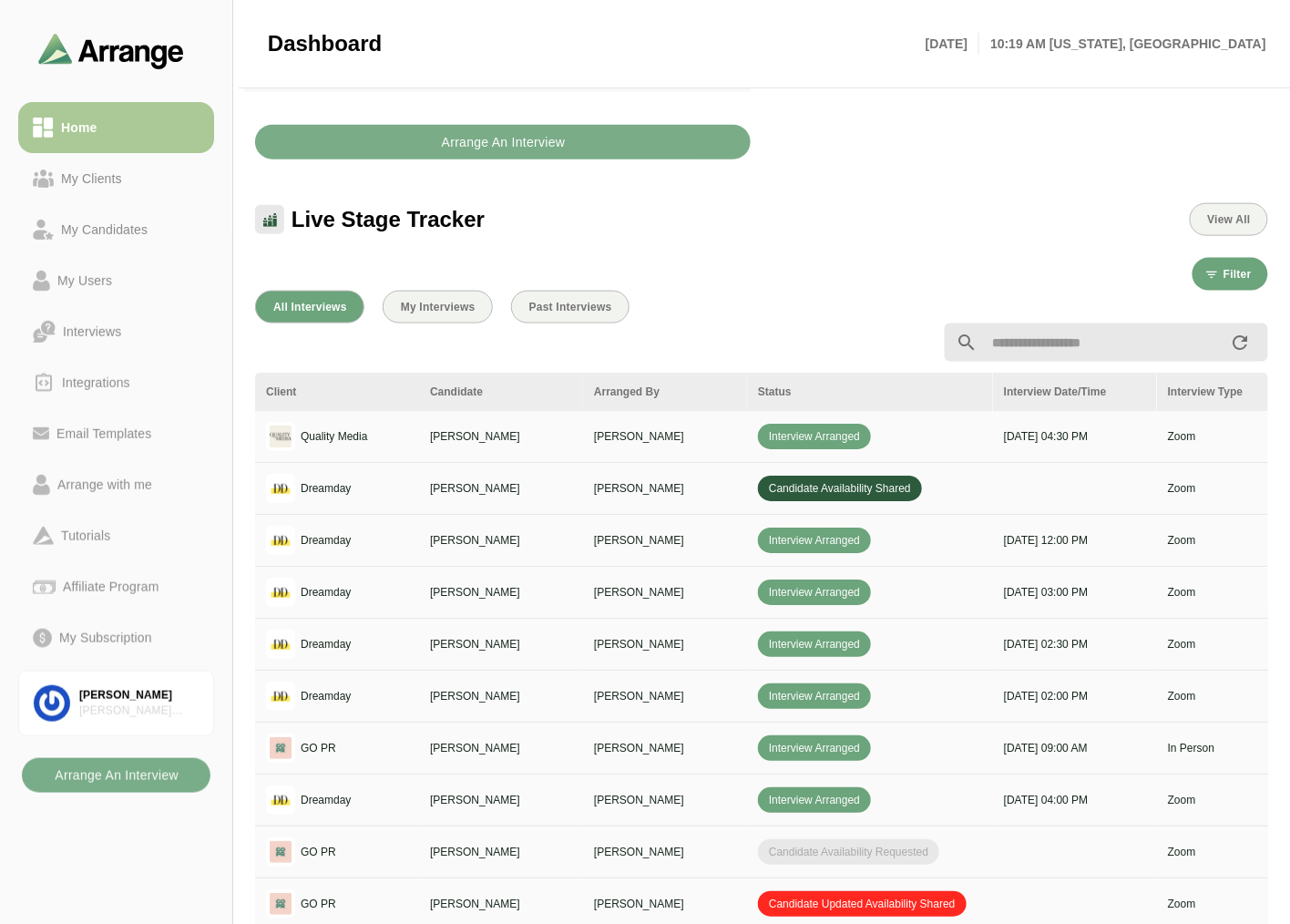
drag, startPoint x: 161, startPoint y: 166, endPoint x: 161, endPoint y: 142, distance: 24.0
click at [161, 166] on link "My Clients" at bounding box center [116, 178] width 196 height 51
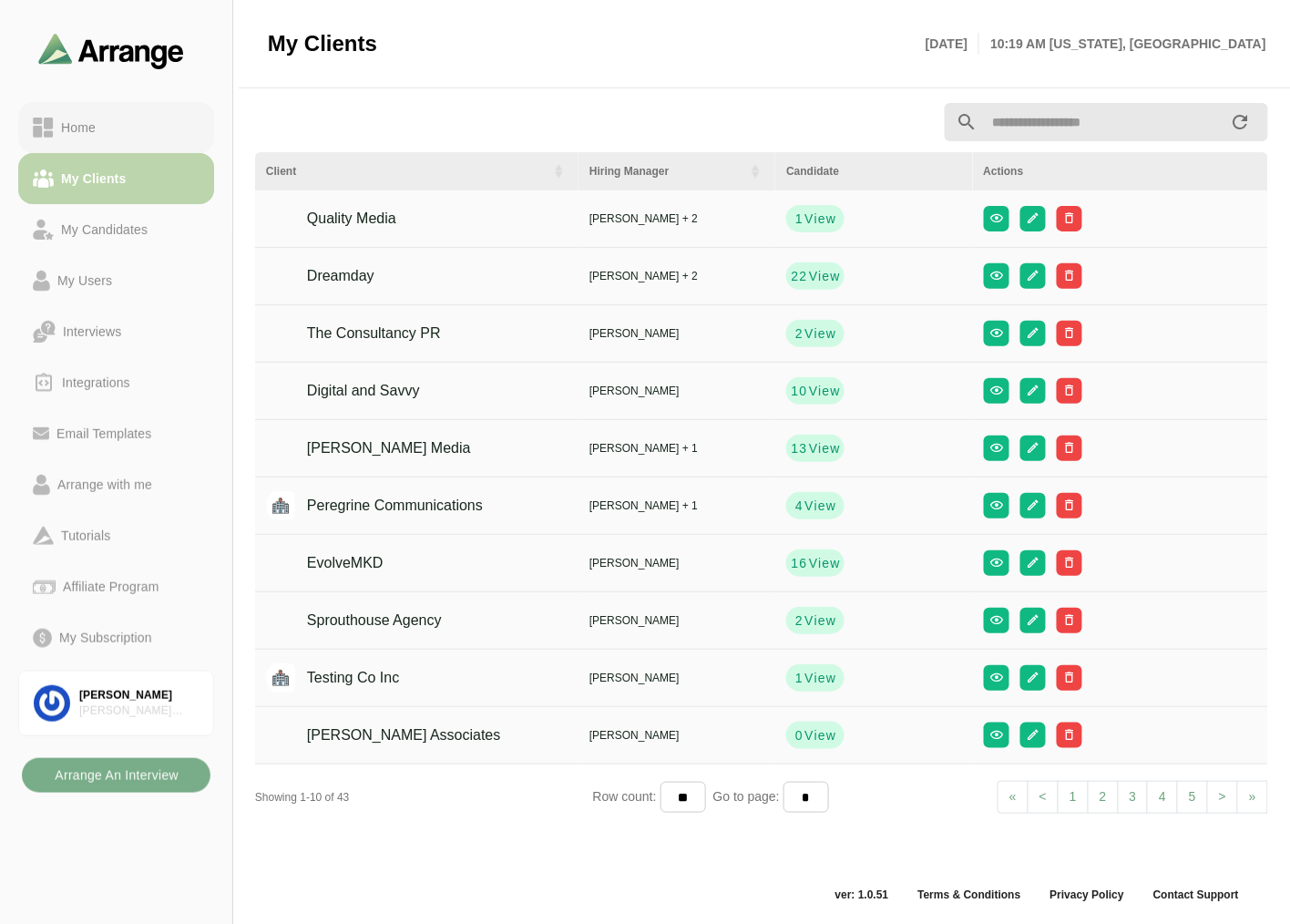
scroll to position [6, 0]
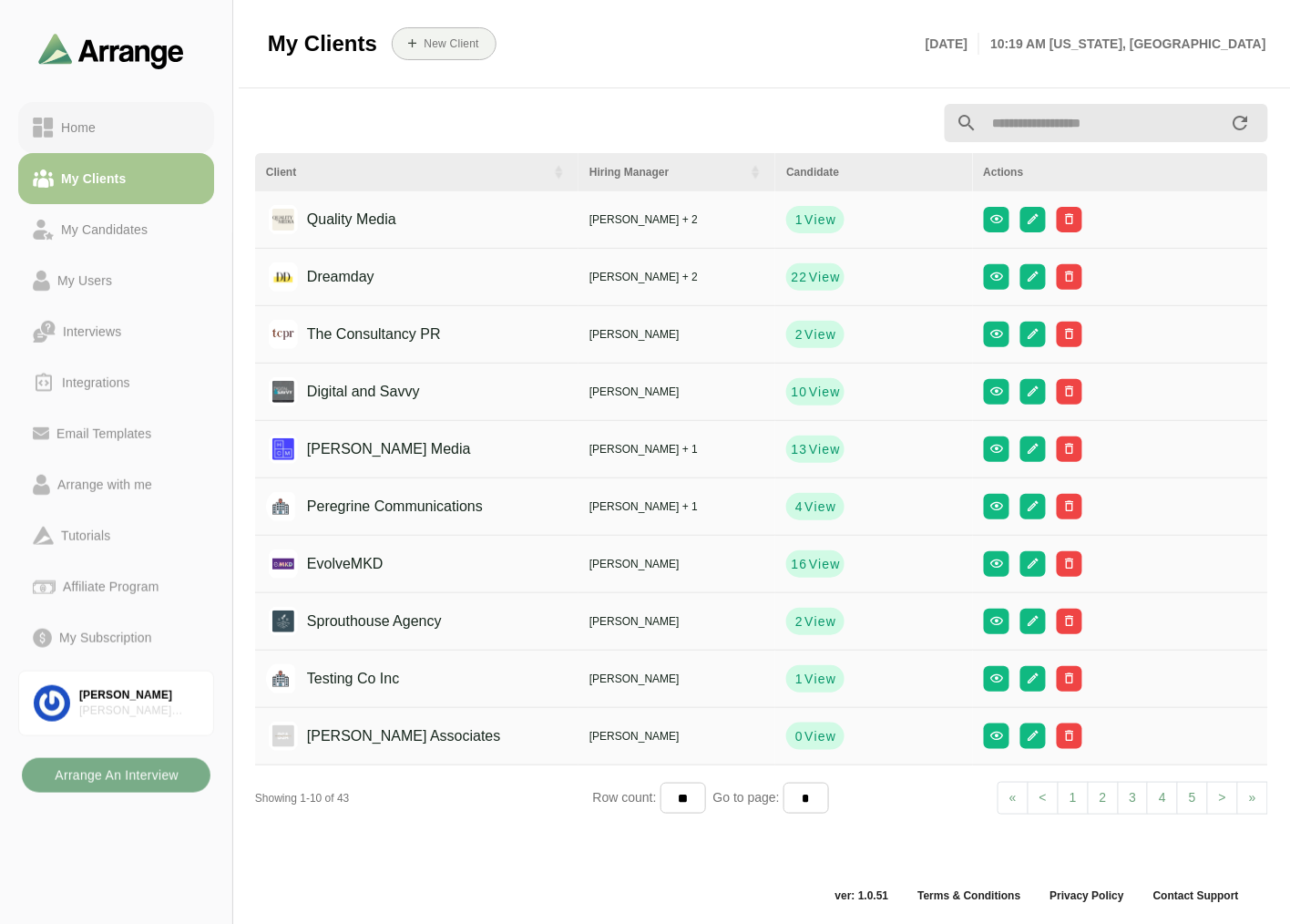
click at [161, 120] on div "Home" at bounding box center [115, 127] width 167 height 21
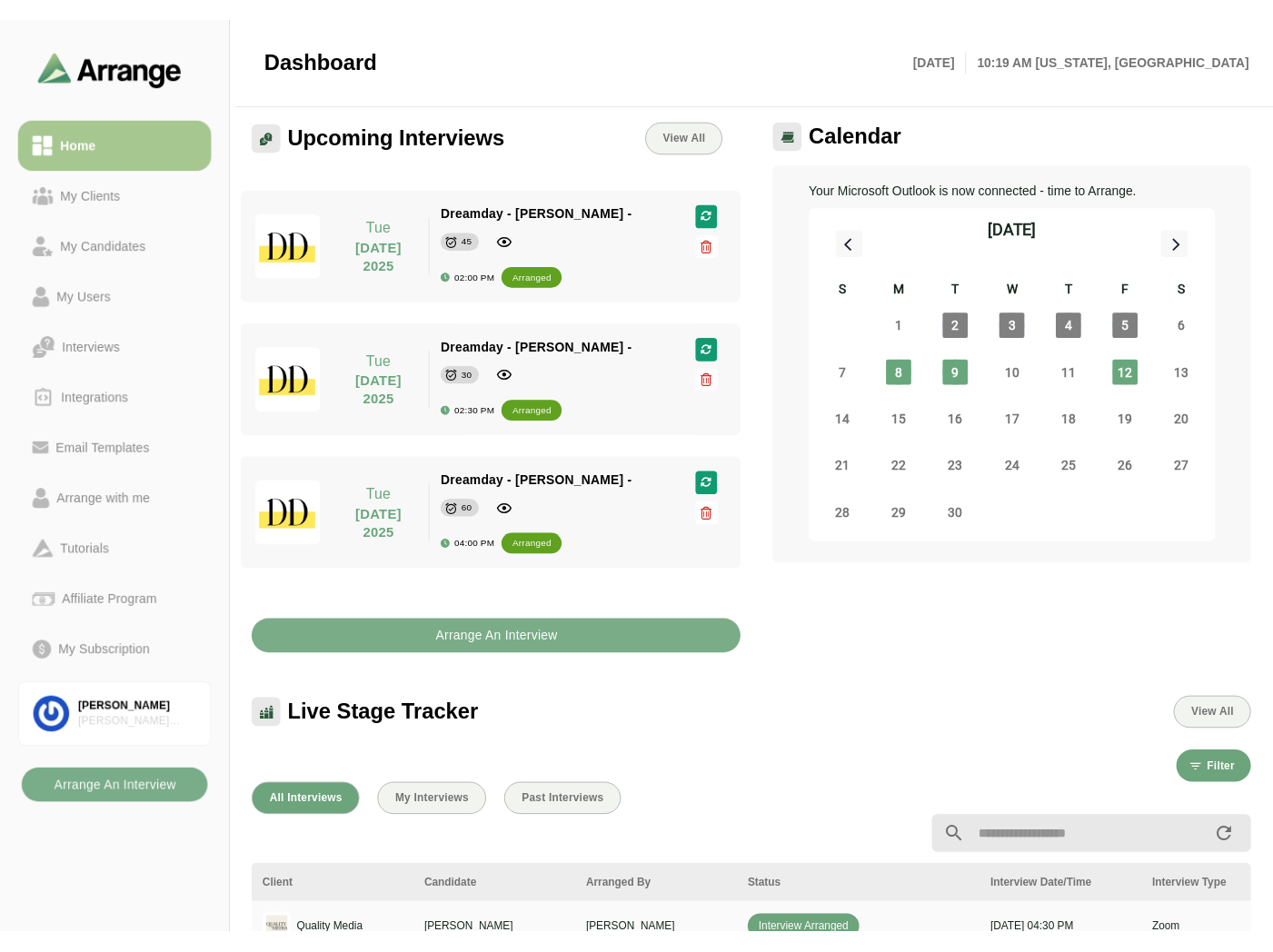
scroll to position [403, 0]
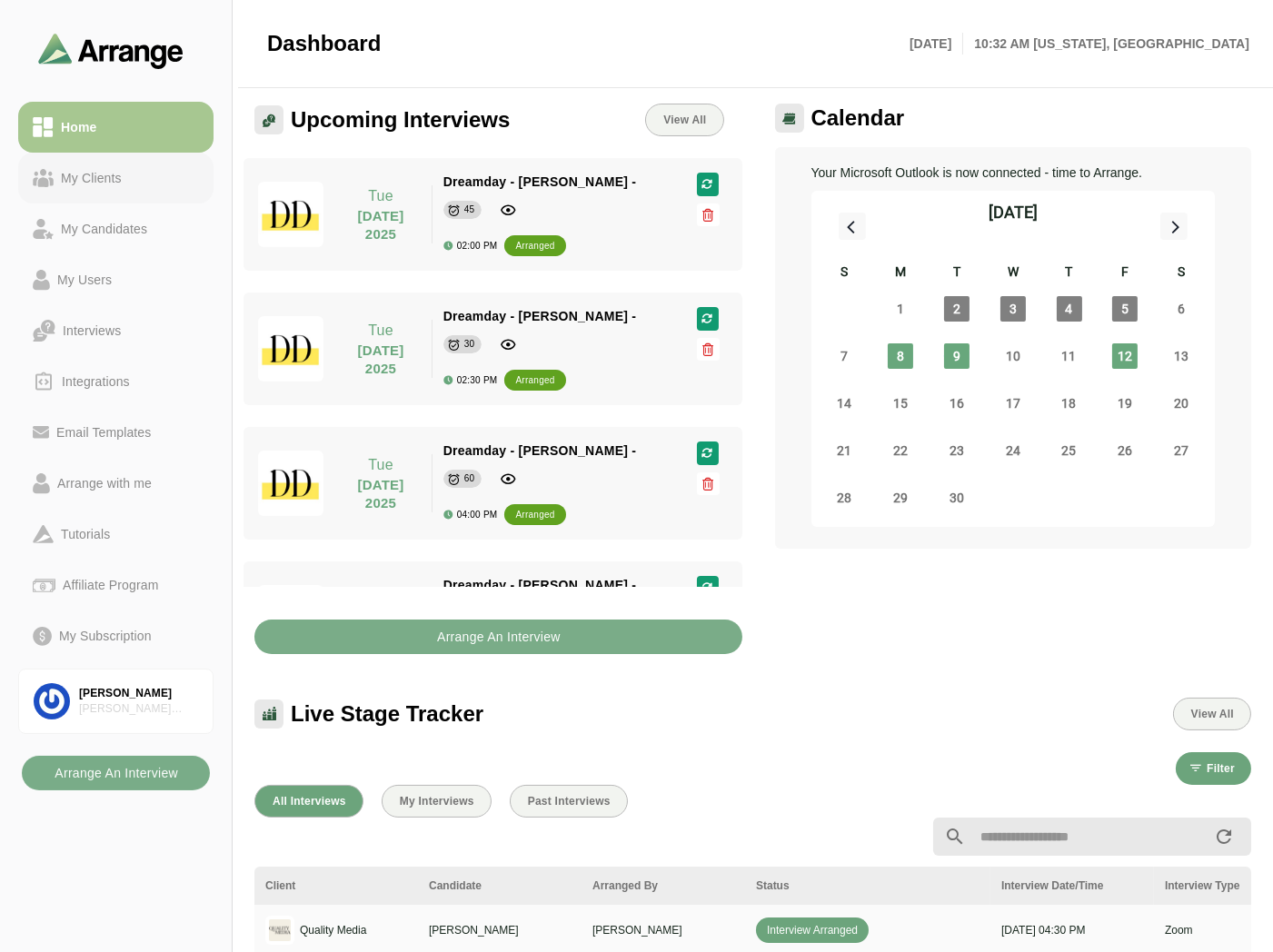
click at [138, 161] on link "My Clients" at bounding box center [116, 177] width 195 height 51
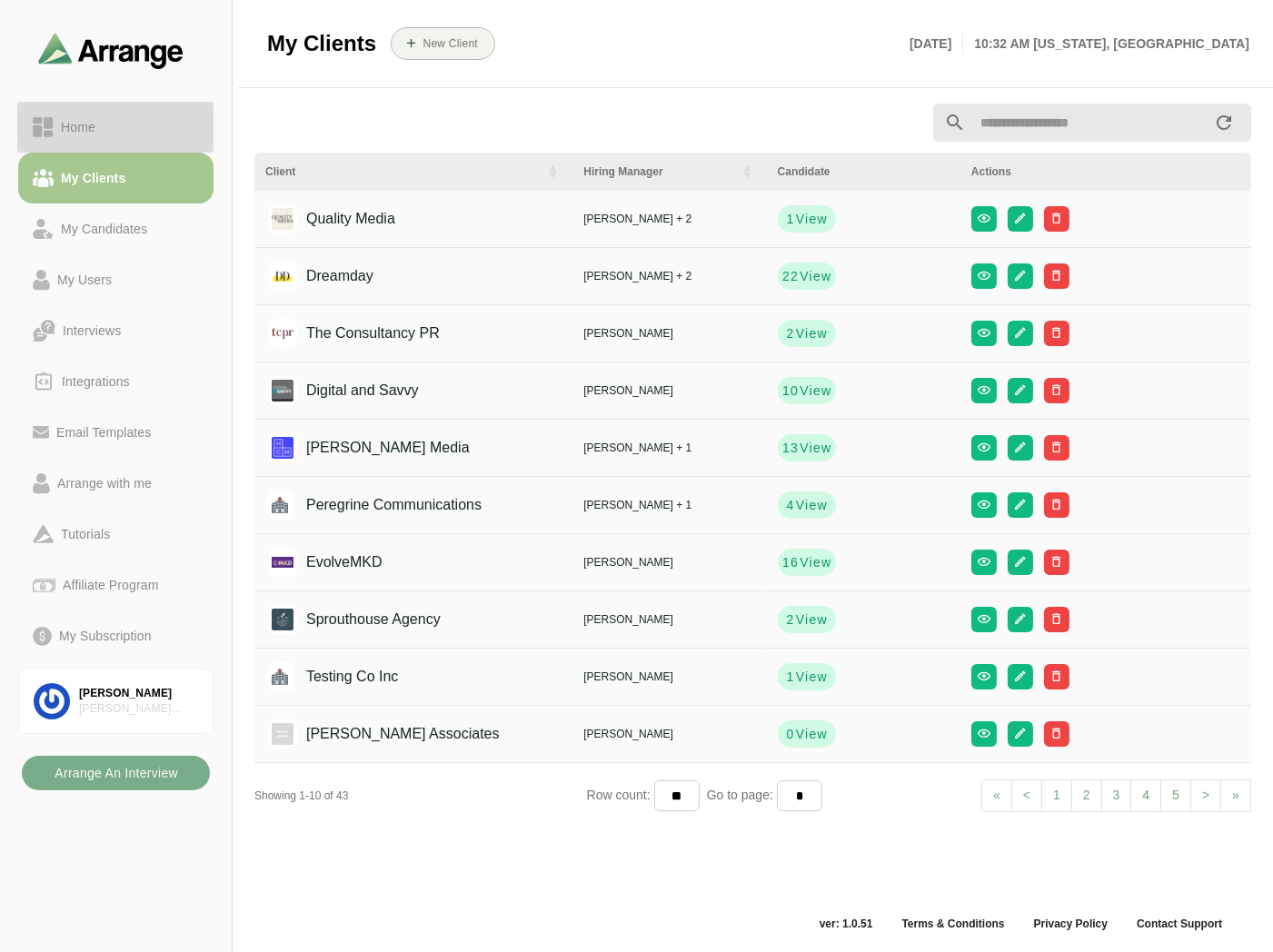
click at [159, 123] on div "Home" at bounding box center [115, 126] width 166 height 21
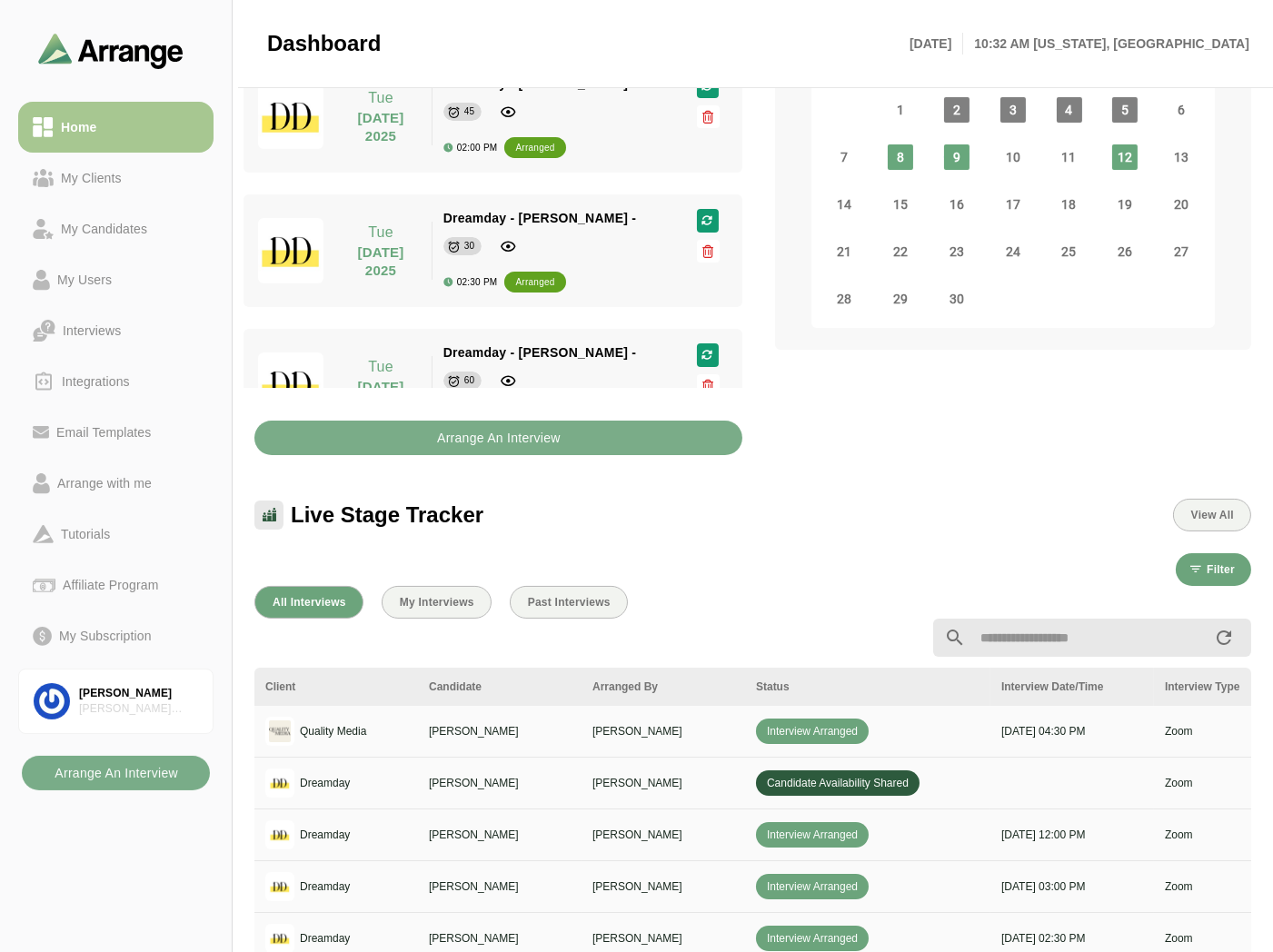
scroll to position [207, 0]
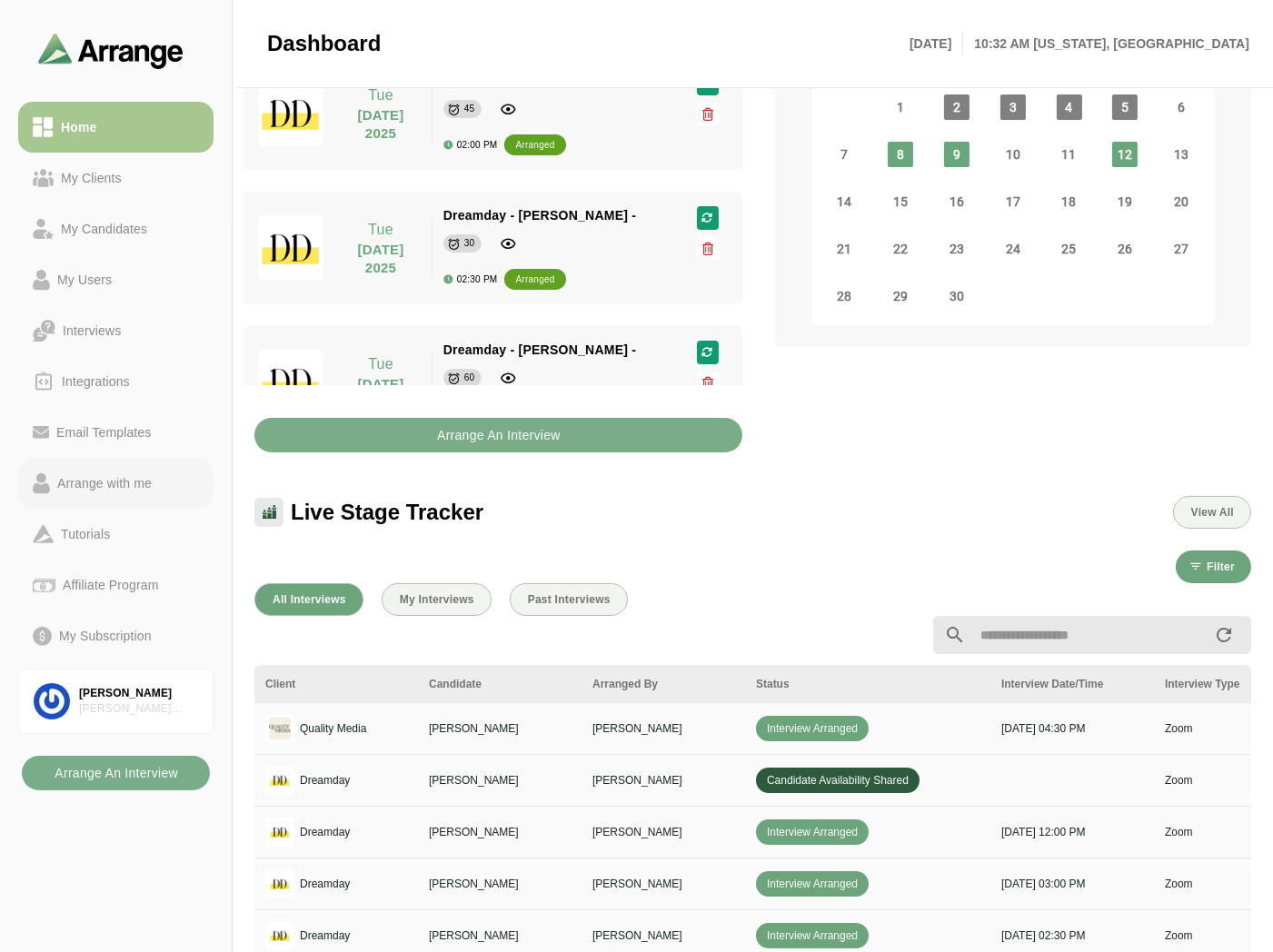
click at [139, 477] on div "Arrange with me" at bounding box center [104, 483] width 109 height 21
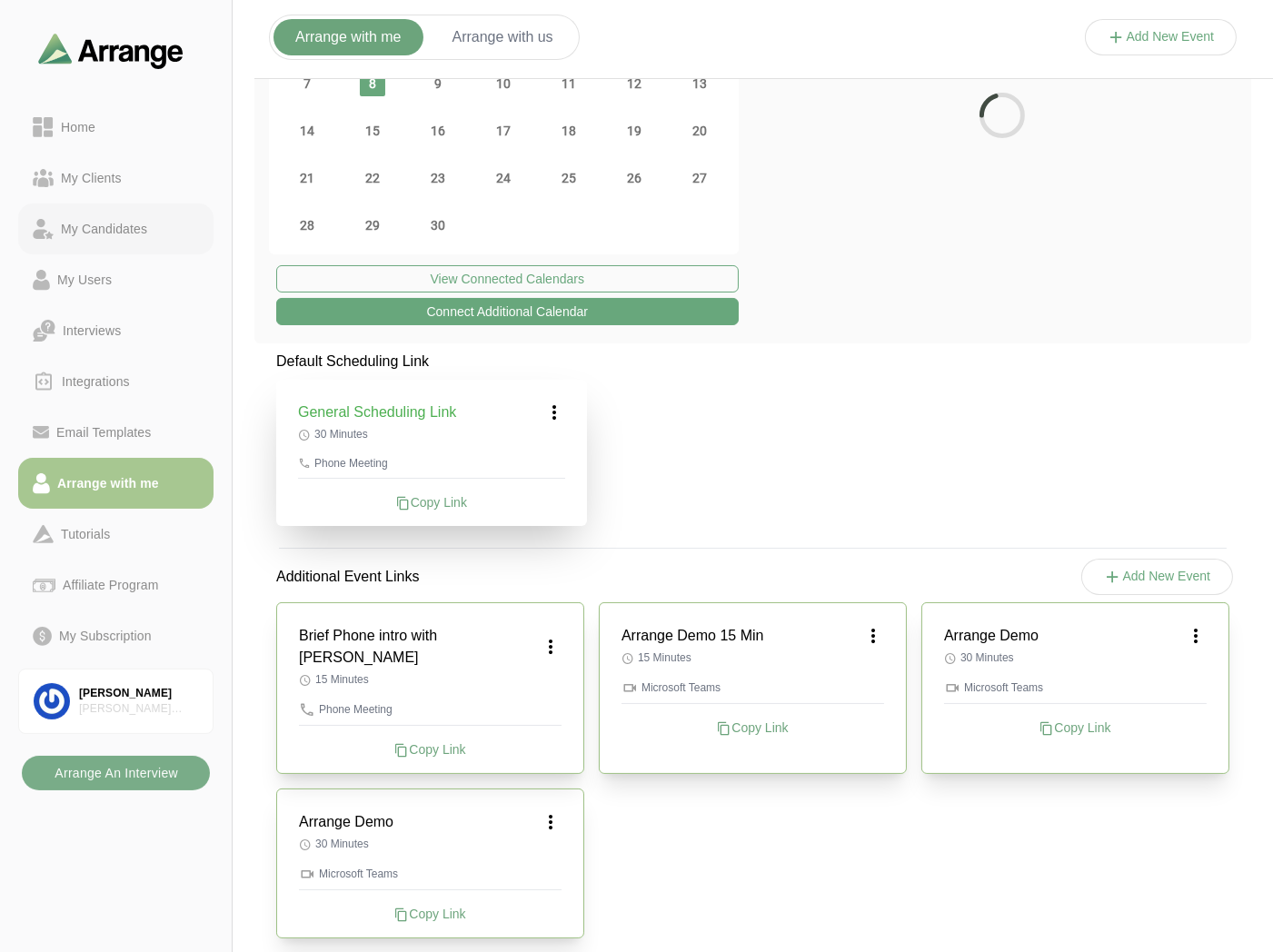
scroll to position [171, 0]
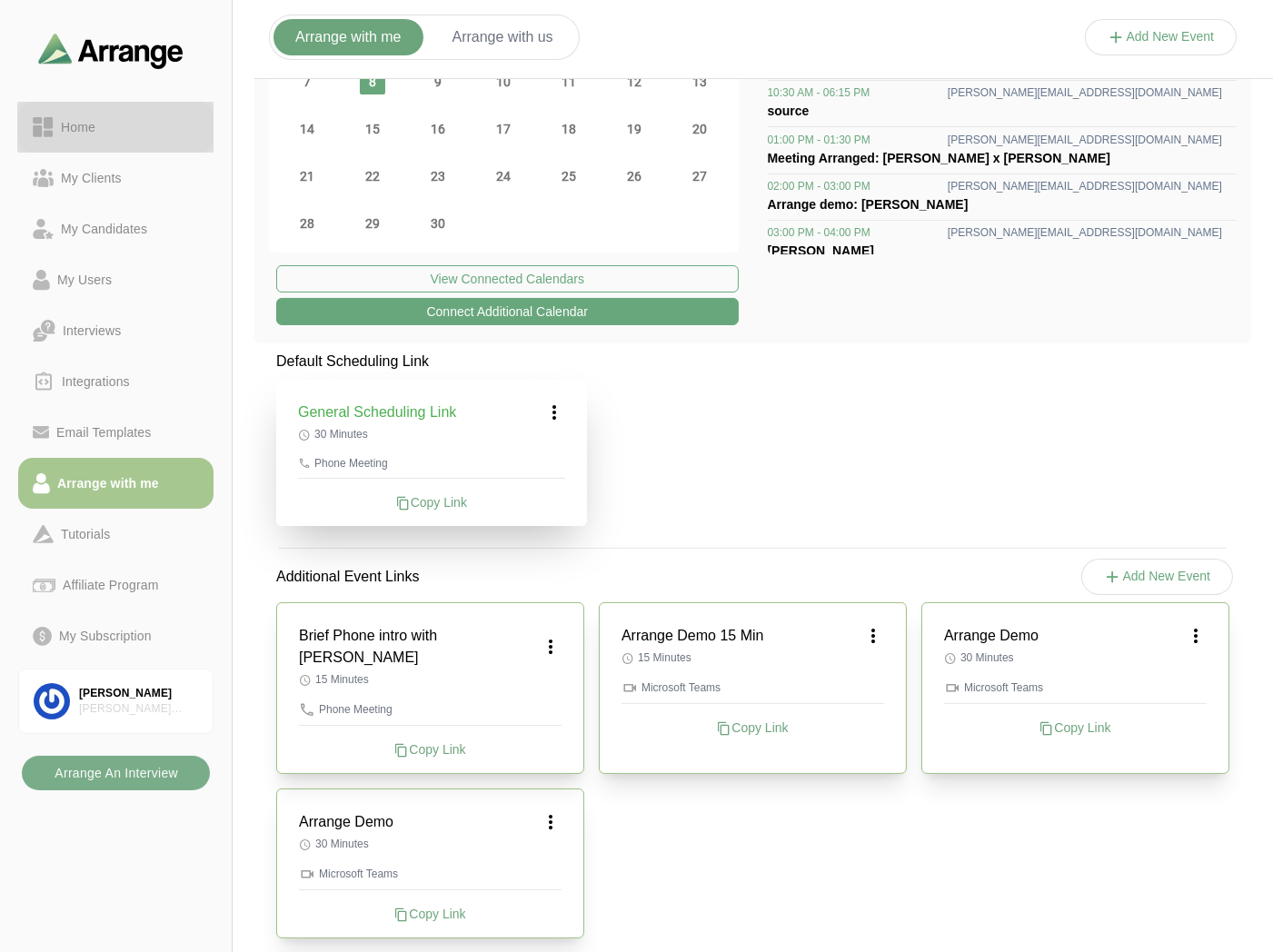
click at [133, 129] on div "Home" at bounding box center [115, 126] width 166 height 21
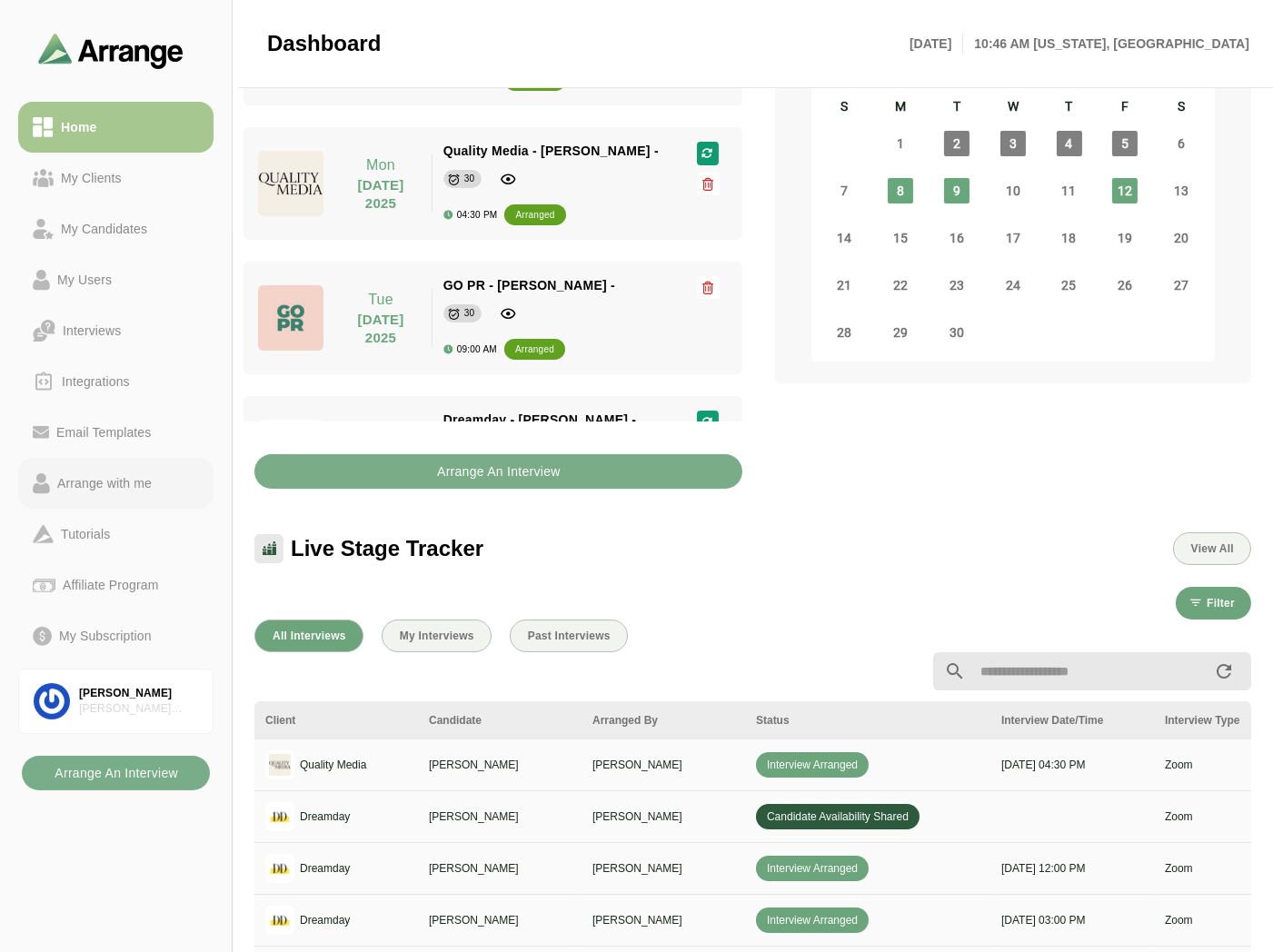
click at [110, 466] on link "Arrange with me" at bounding box center [116, 483] width 195 height 51
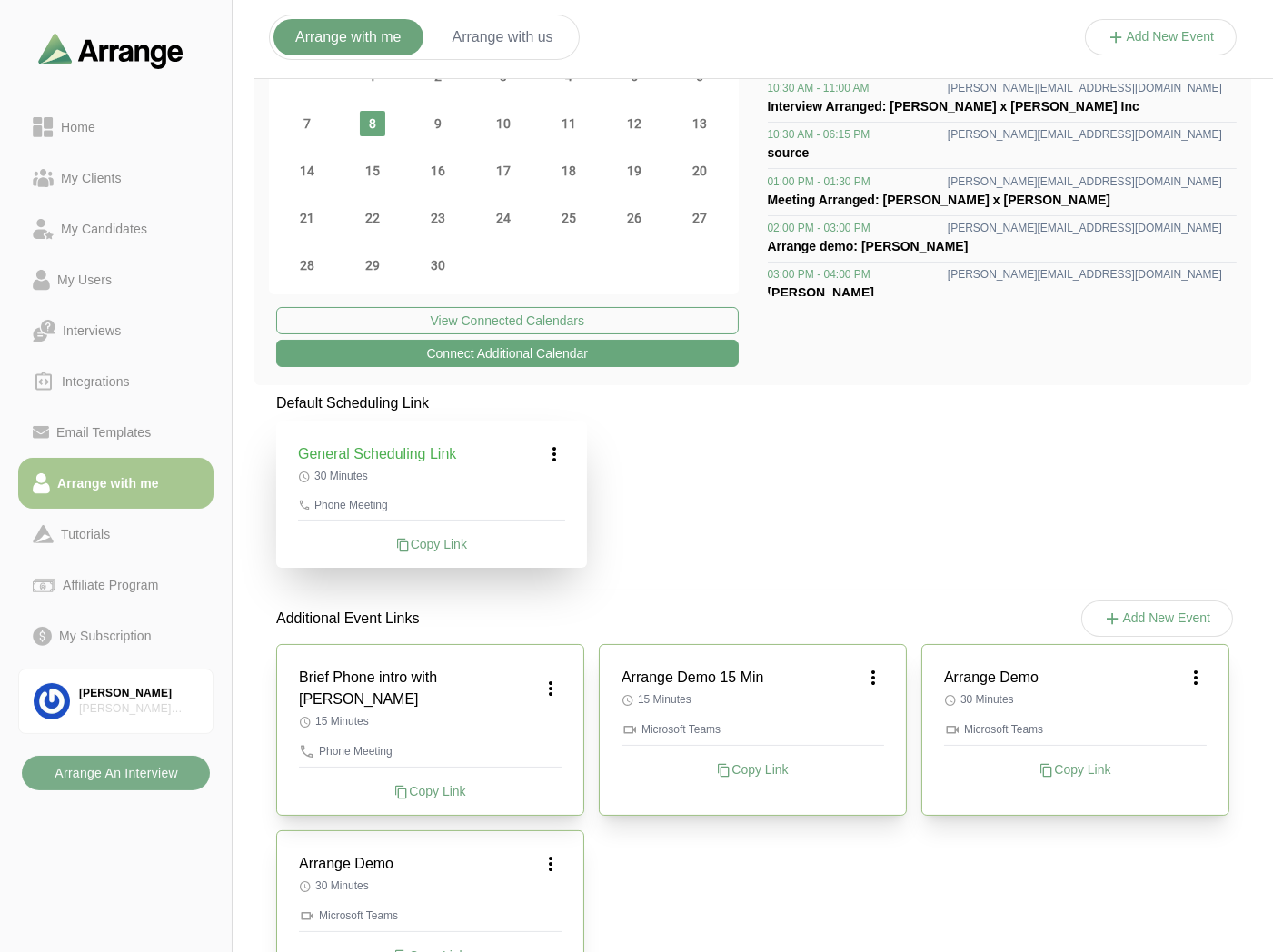
scroll to position [171, 0]
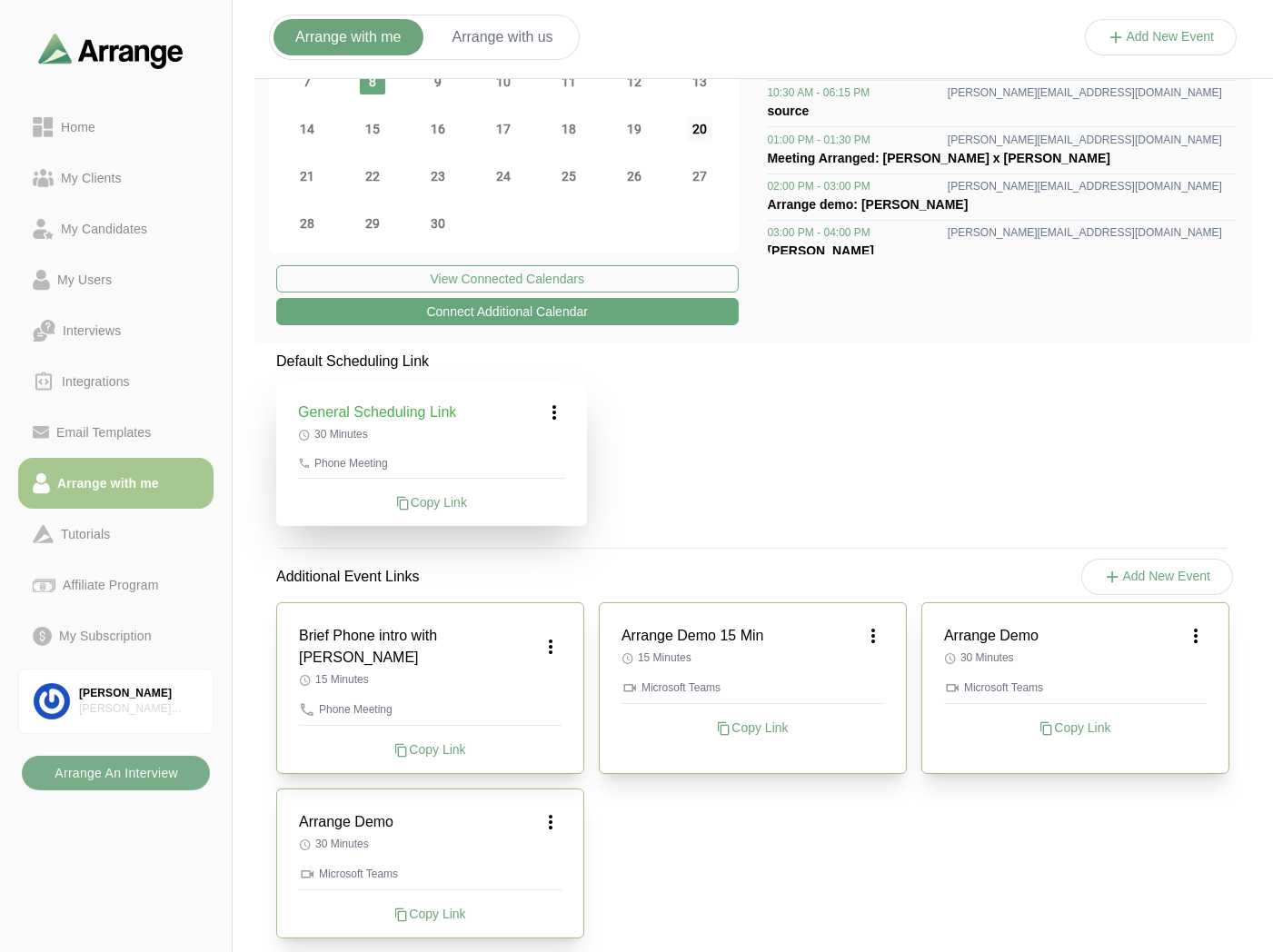
click at [694, 121] on span "20" at bounding box center [699, 128] width 25 height 25
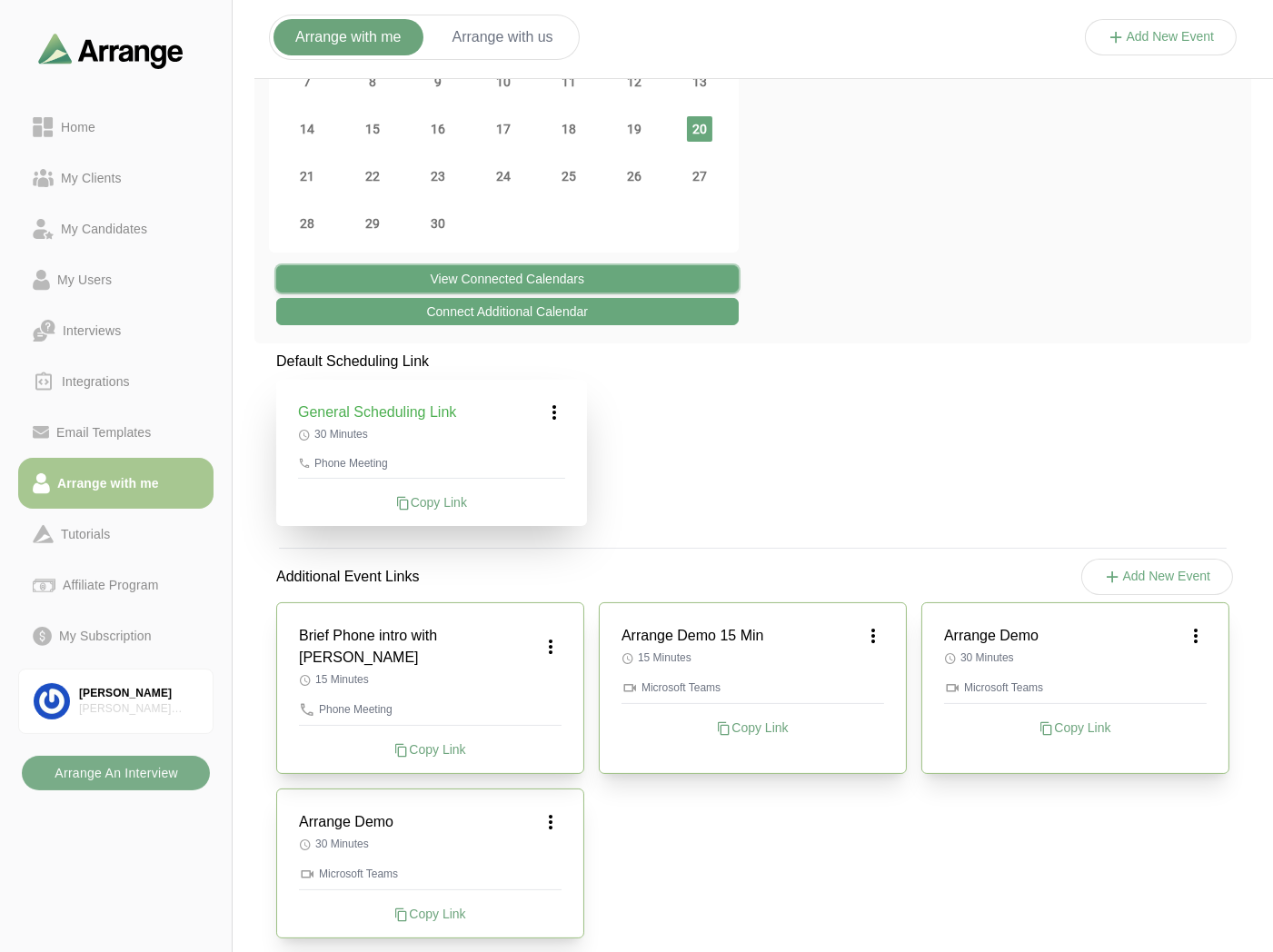
click at [487, 278] on button "View Connected Calendars" at bounding box center [507, 279] width 463 height 27
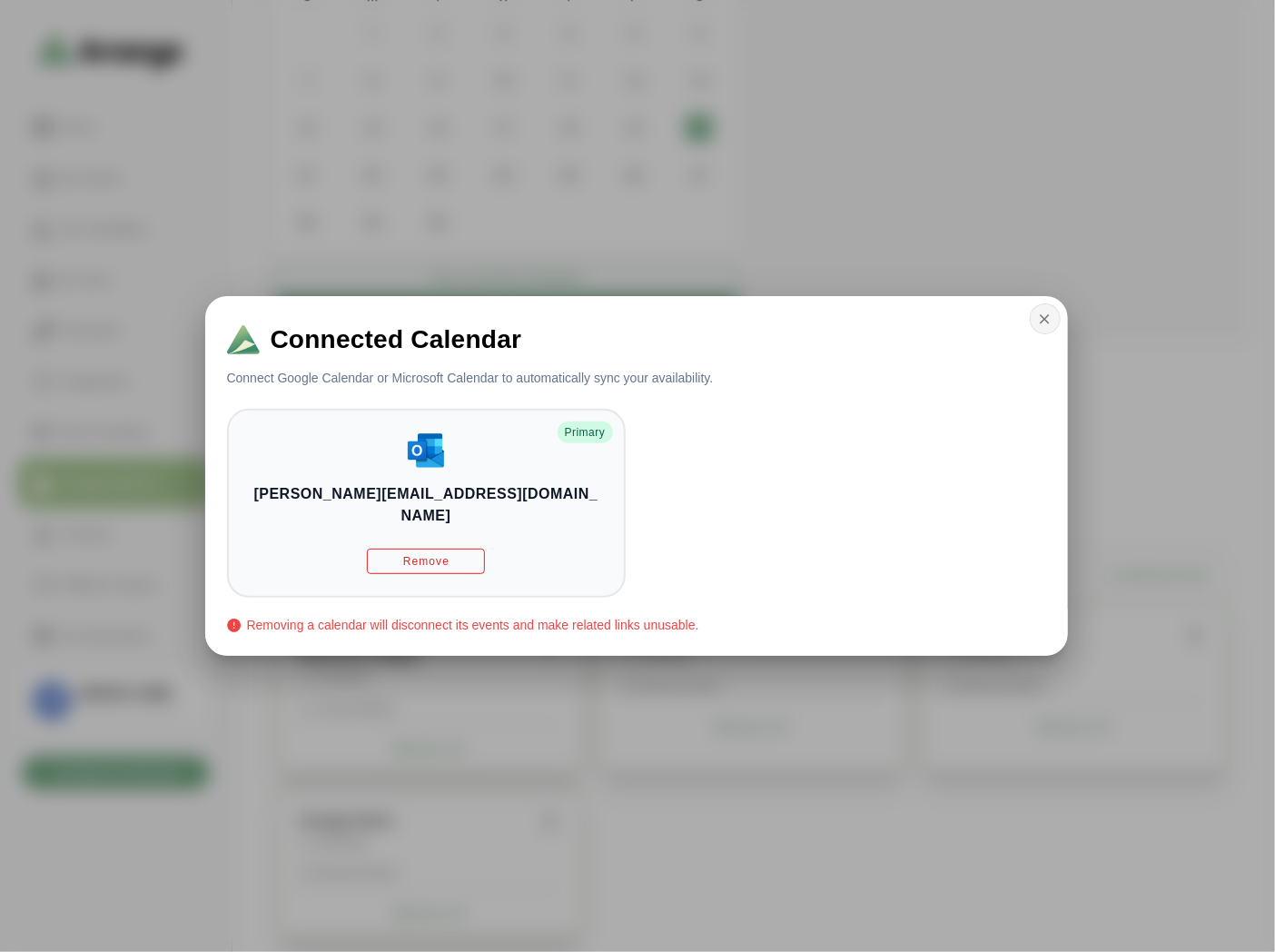
click at [1030, 330] on button "button" at bounding box center [1045, 319] width 31 height 31
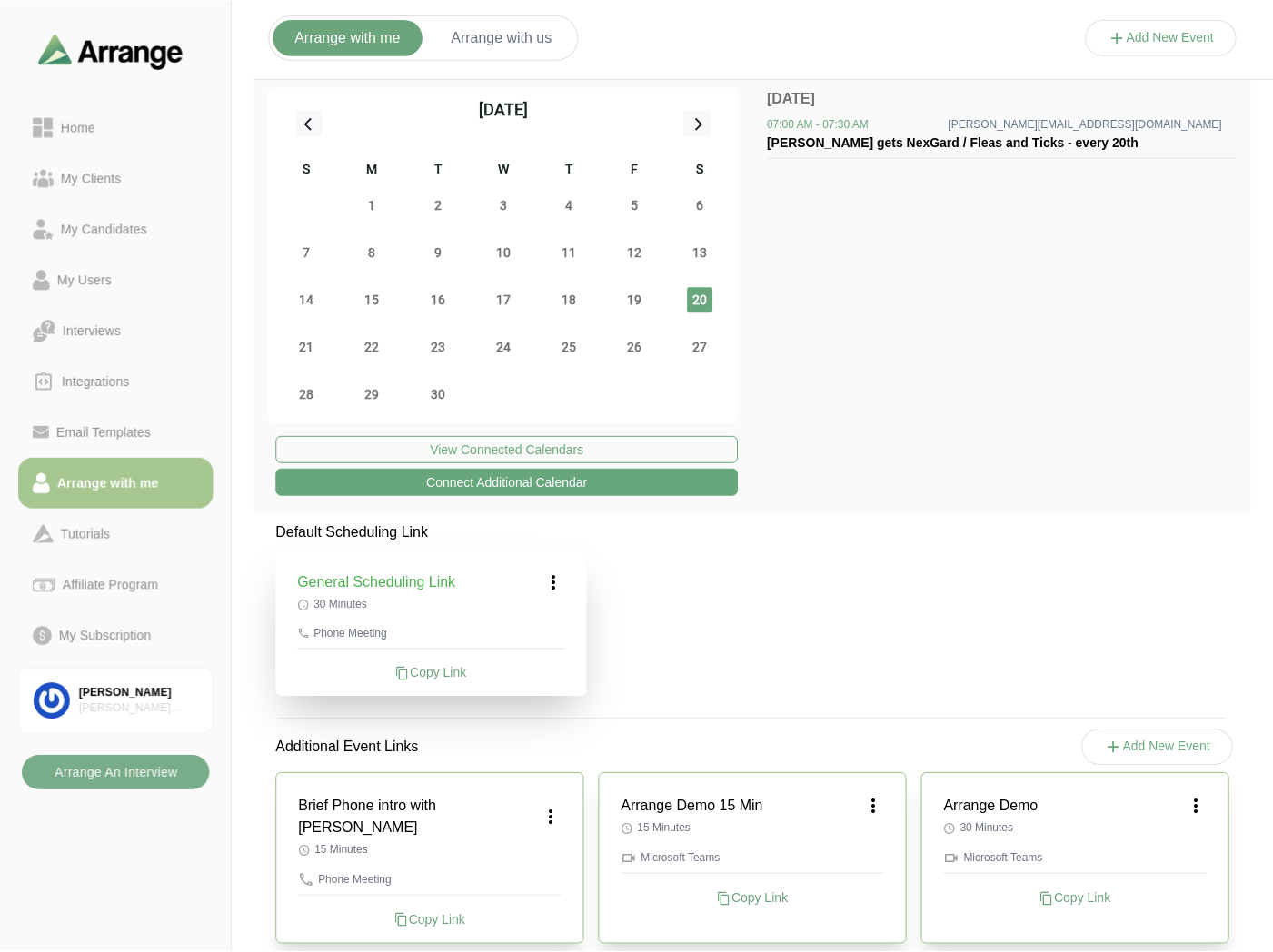
scroll to position [171, 0]
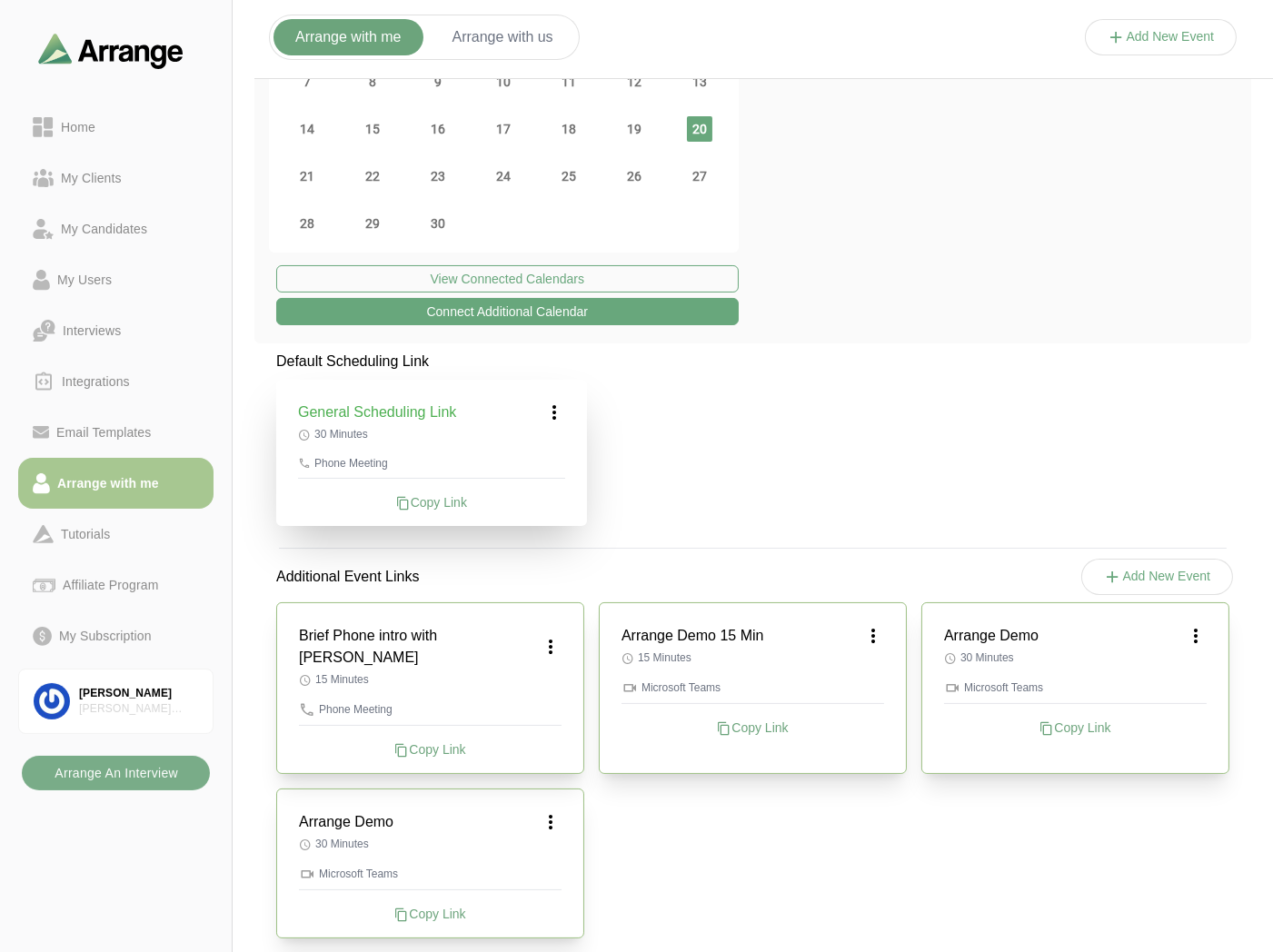
click at [479, 319] on button "Connect Additional Calendar" at bounding box center [507, 311] width 463 height 27
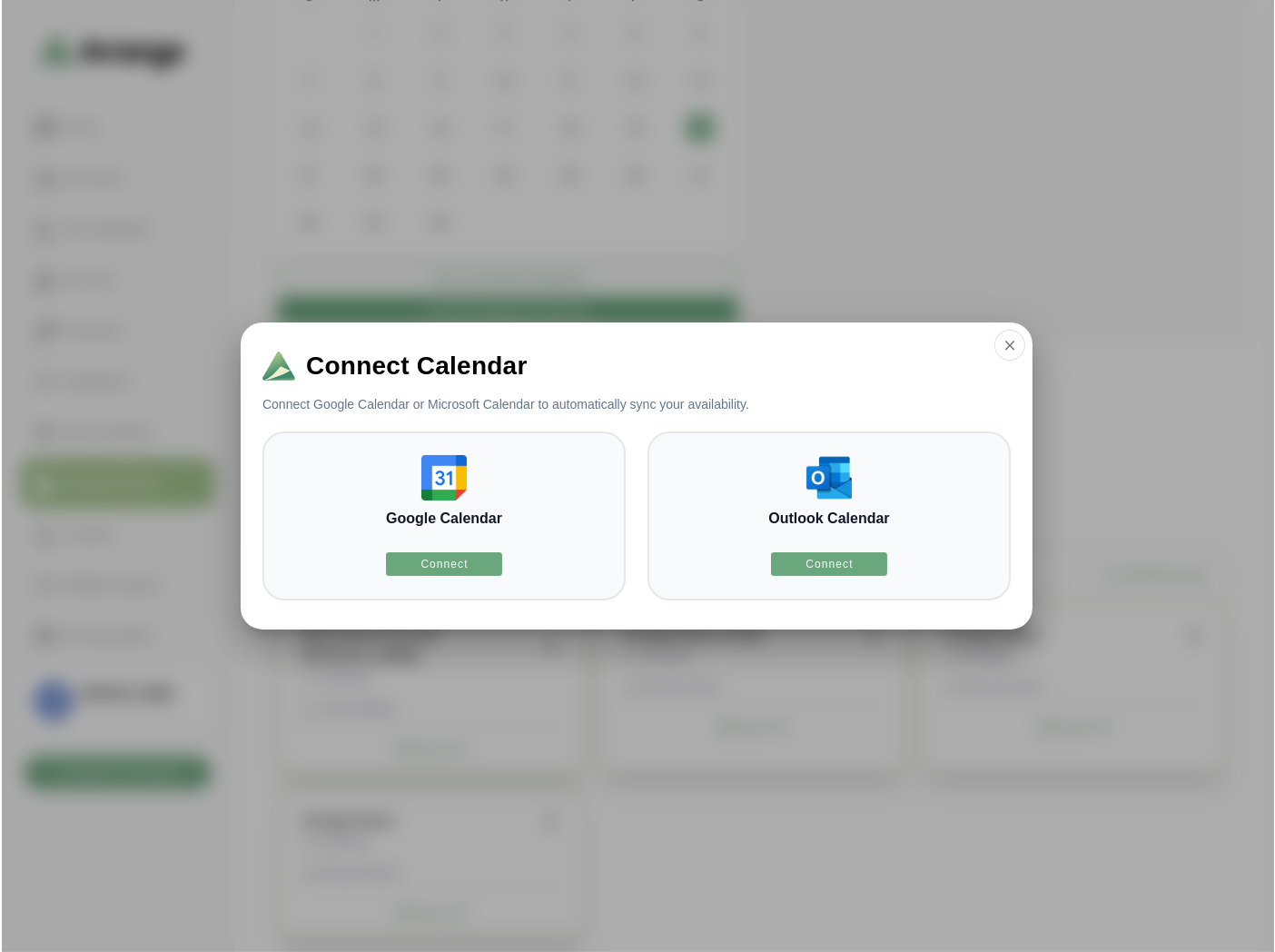
scroll to position [0, 0]
click at [1017, 357] on button "button" at bounding box center [1009, 345] width 31 height 31
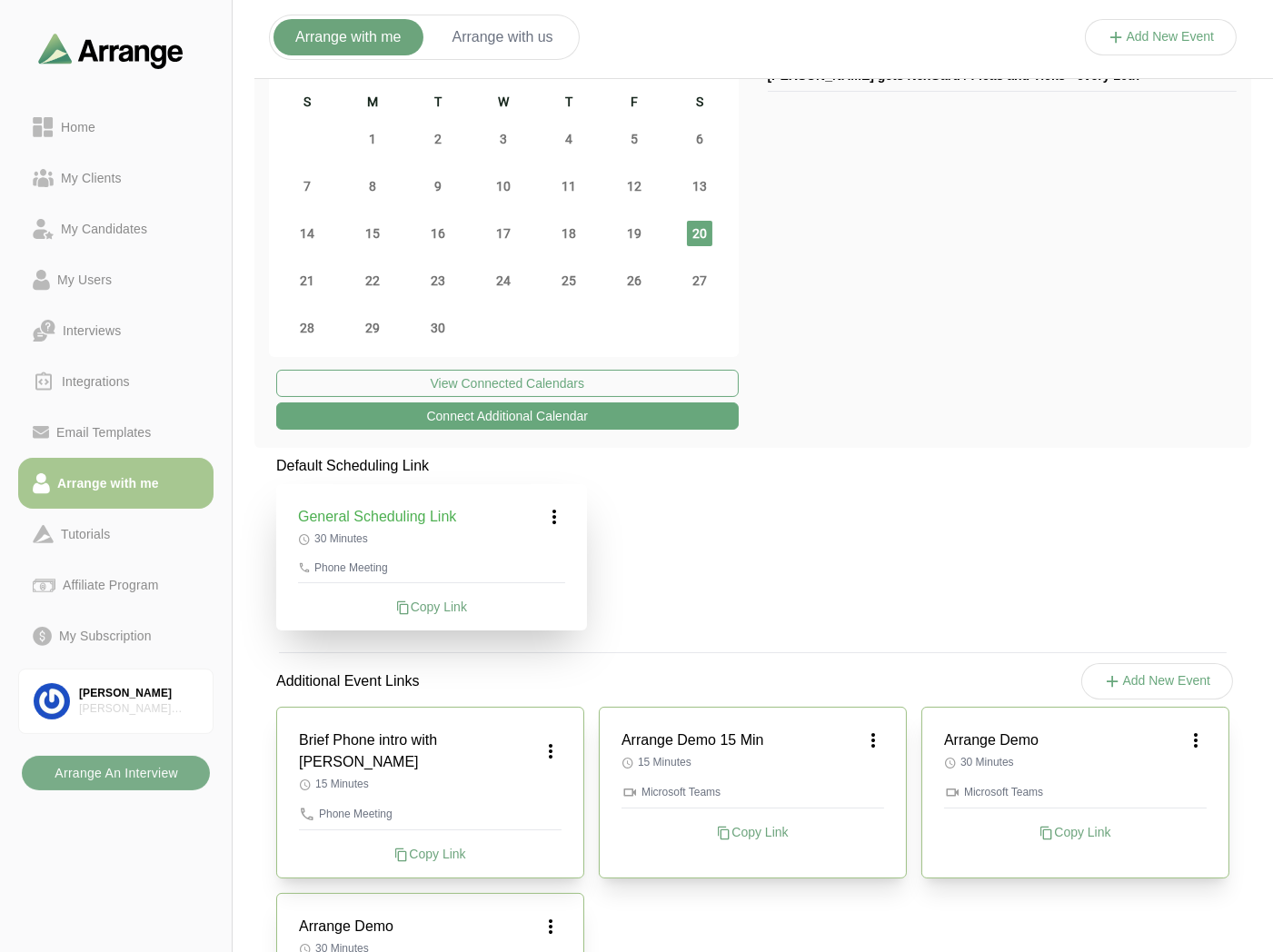
scroll to position [101, 0]
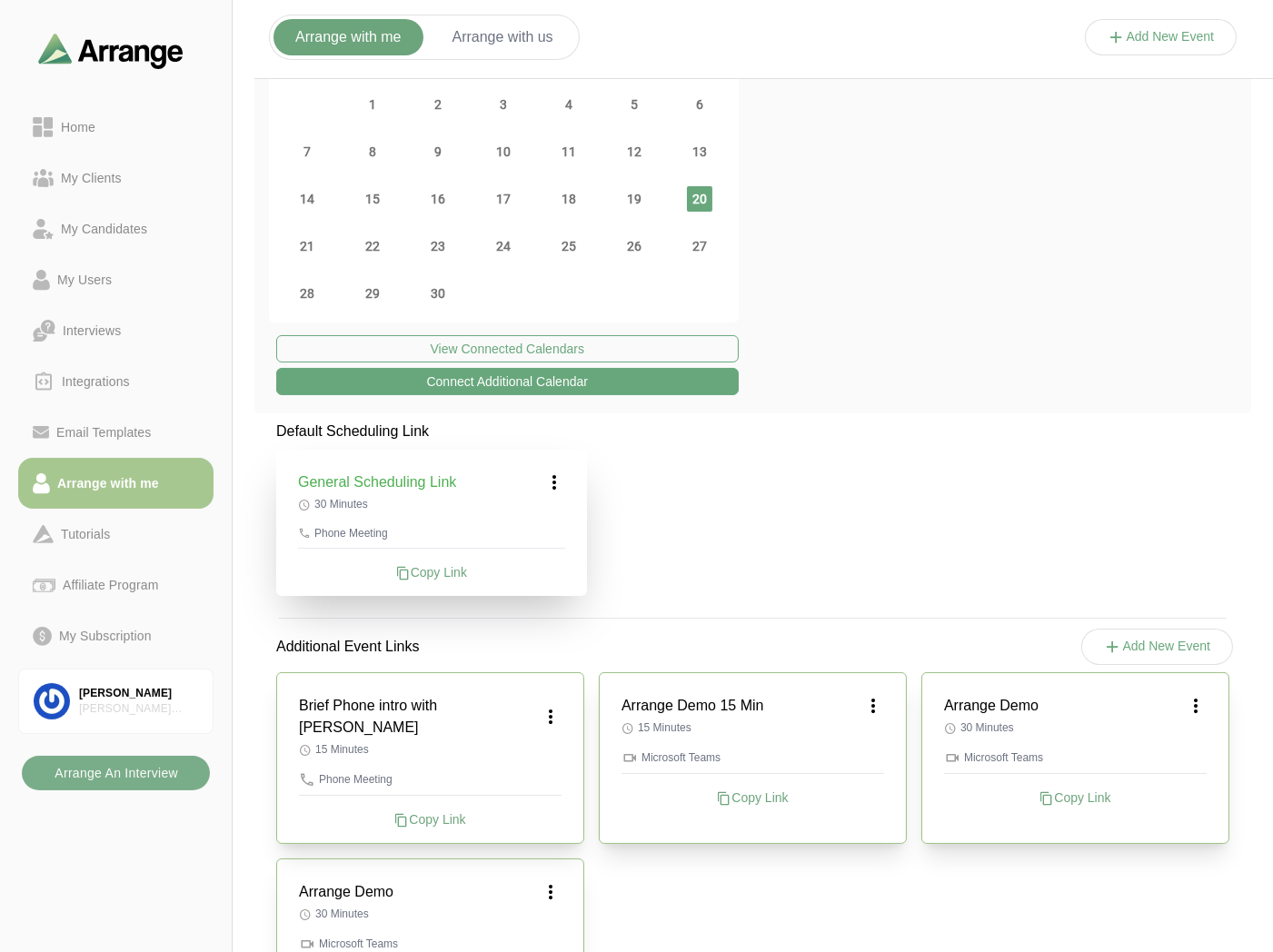
click at [558, 479] on icon at bounding box center [554, 482] width 21 height 21
click at [551, 533] on div "Edit" at bounding box center [537, 533] width 84 height 33
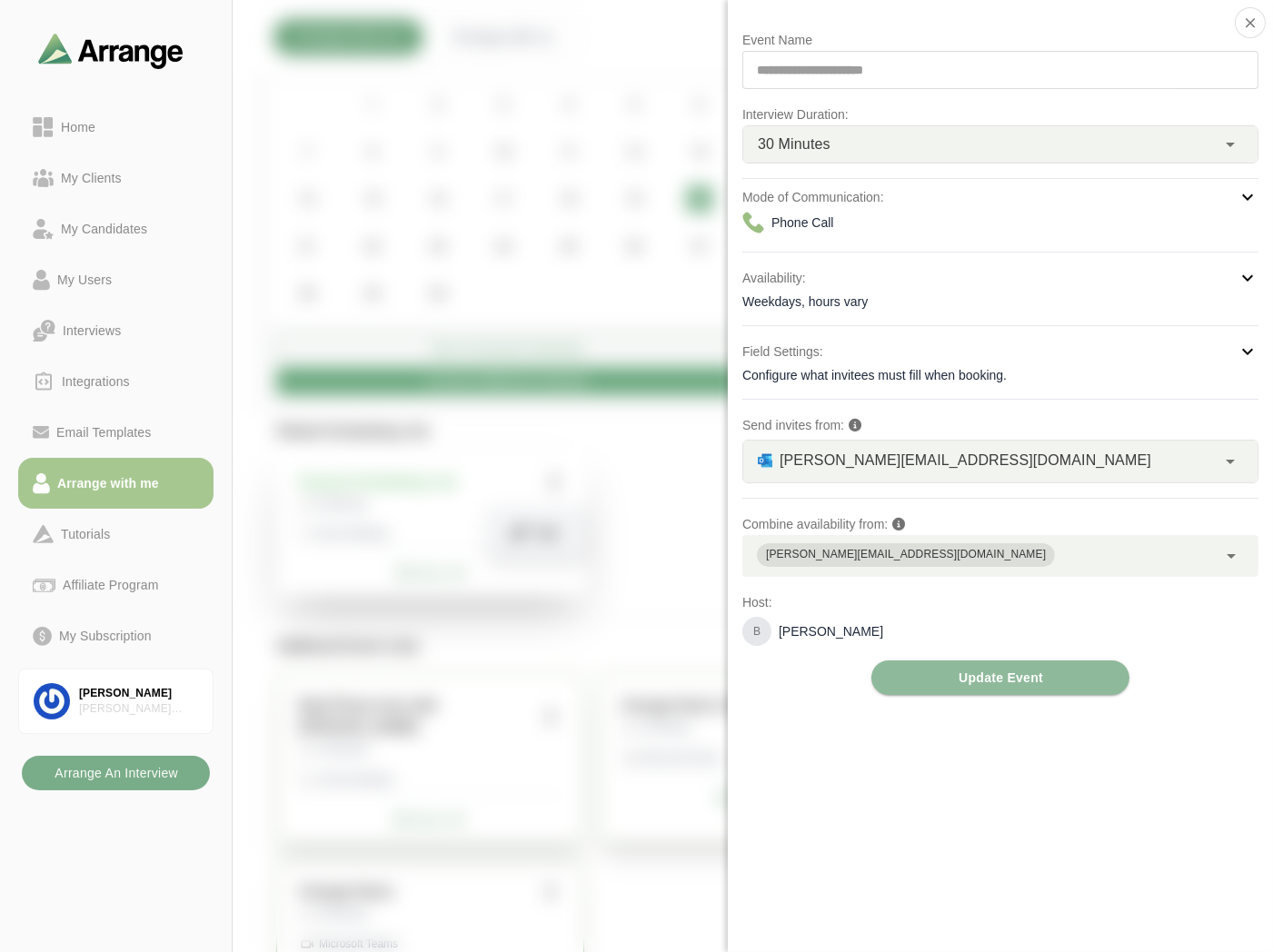
click at [840, 369] on div "Configure what invitees must fill when booking." at bounding box center [1001, 375] width 517 height 19
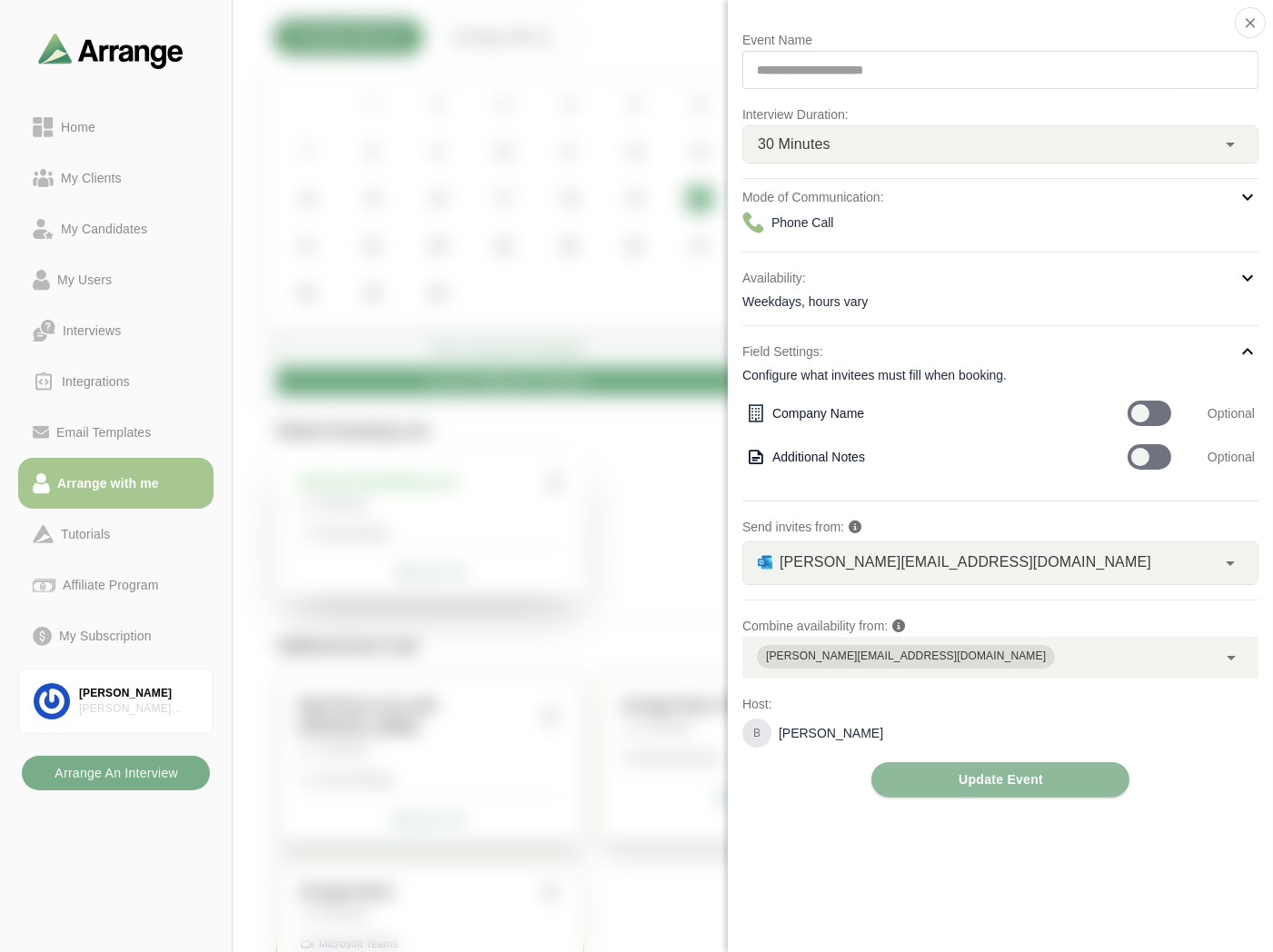
click at [1252, 349] on icon at bounding box center [1247, 351] width 21 height 21
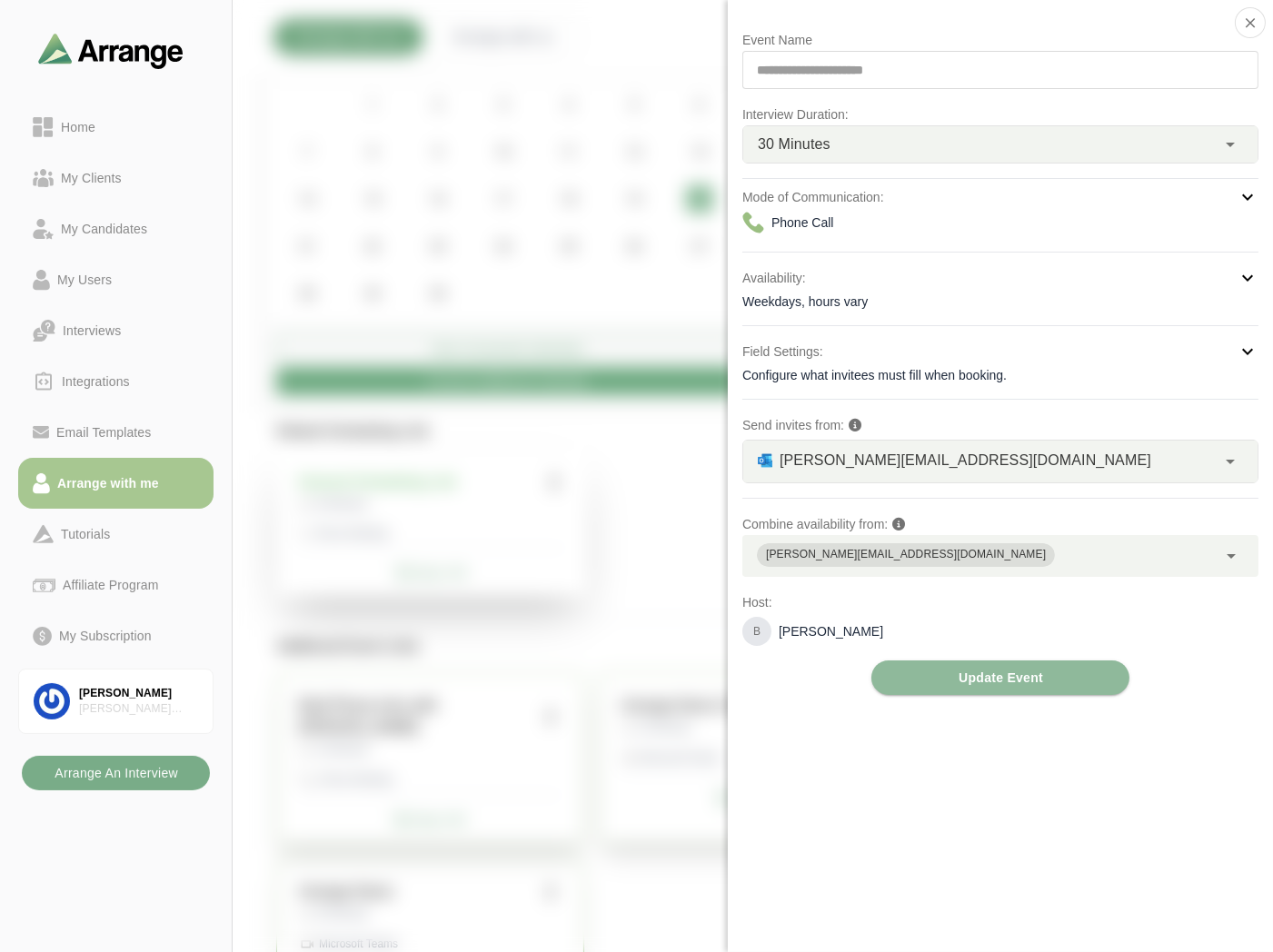
click at [1238, 463] on icon at bounding box center [1230, 461] width 21 height 21
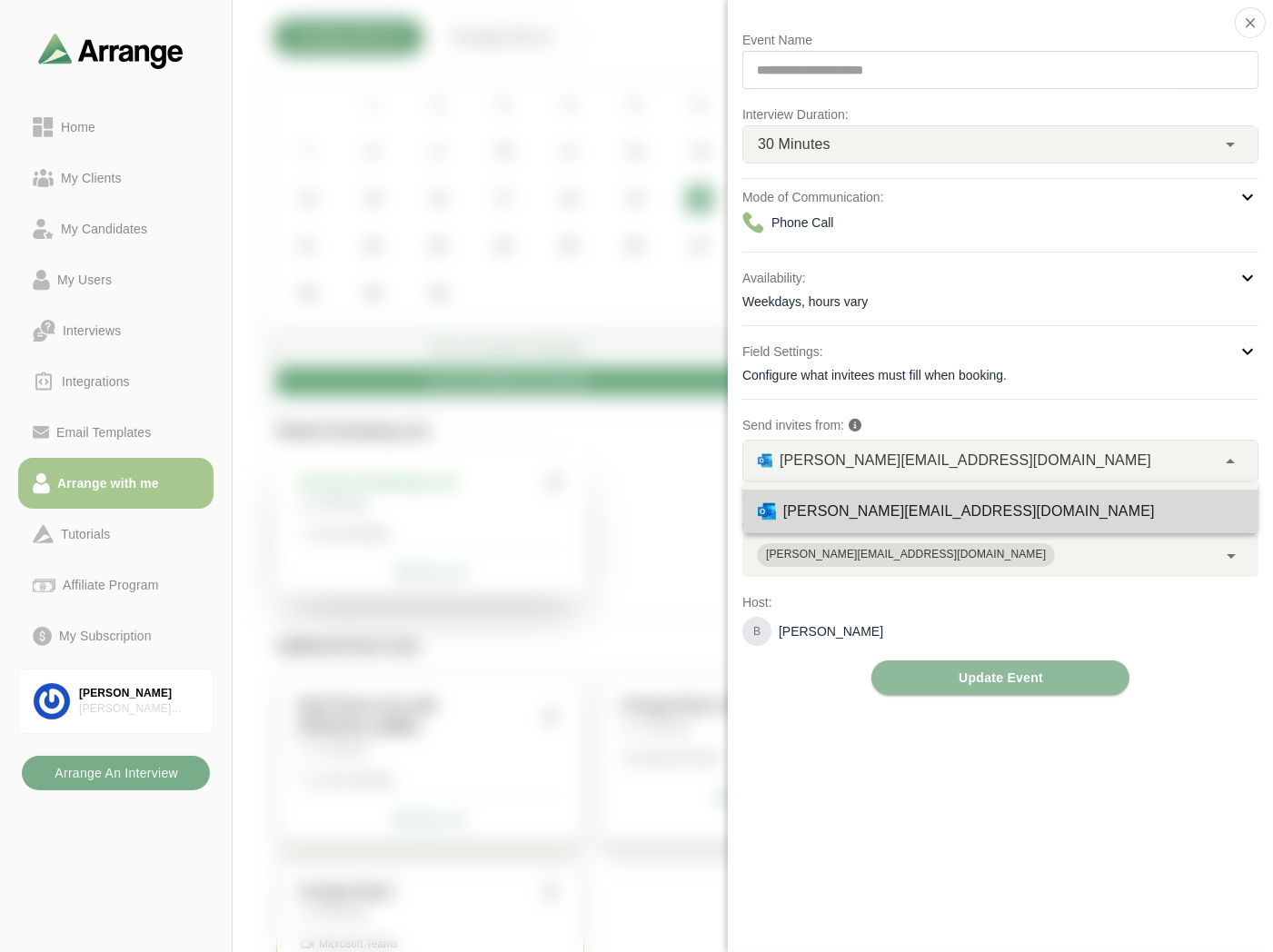
click at [1012, 414] on p "Send invites from:" at bounding box center [1001, 424] width 517 height 21
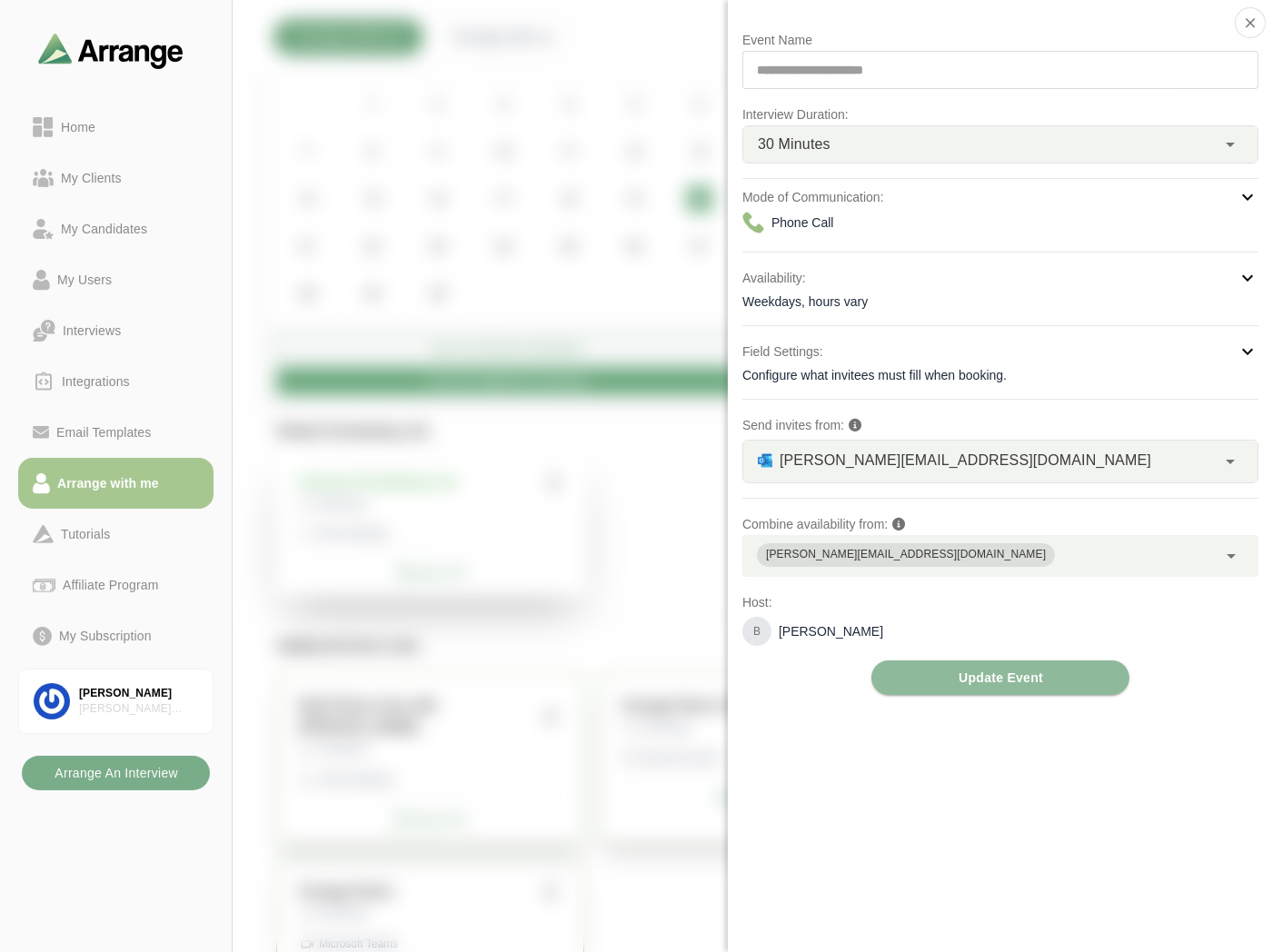
click at [1079, 555] on div "brian@briansimonassoc.com" at bounding box center [979, 555] width 475 height 42
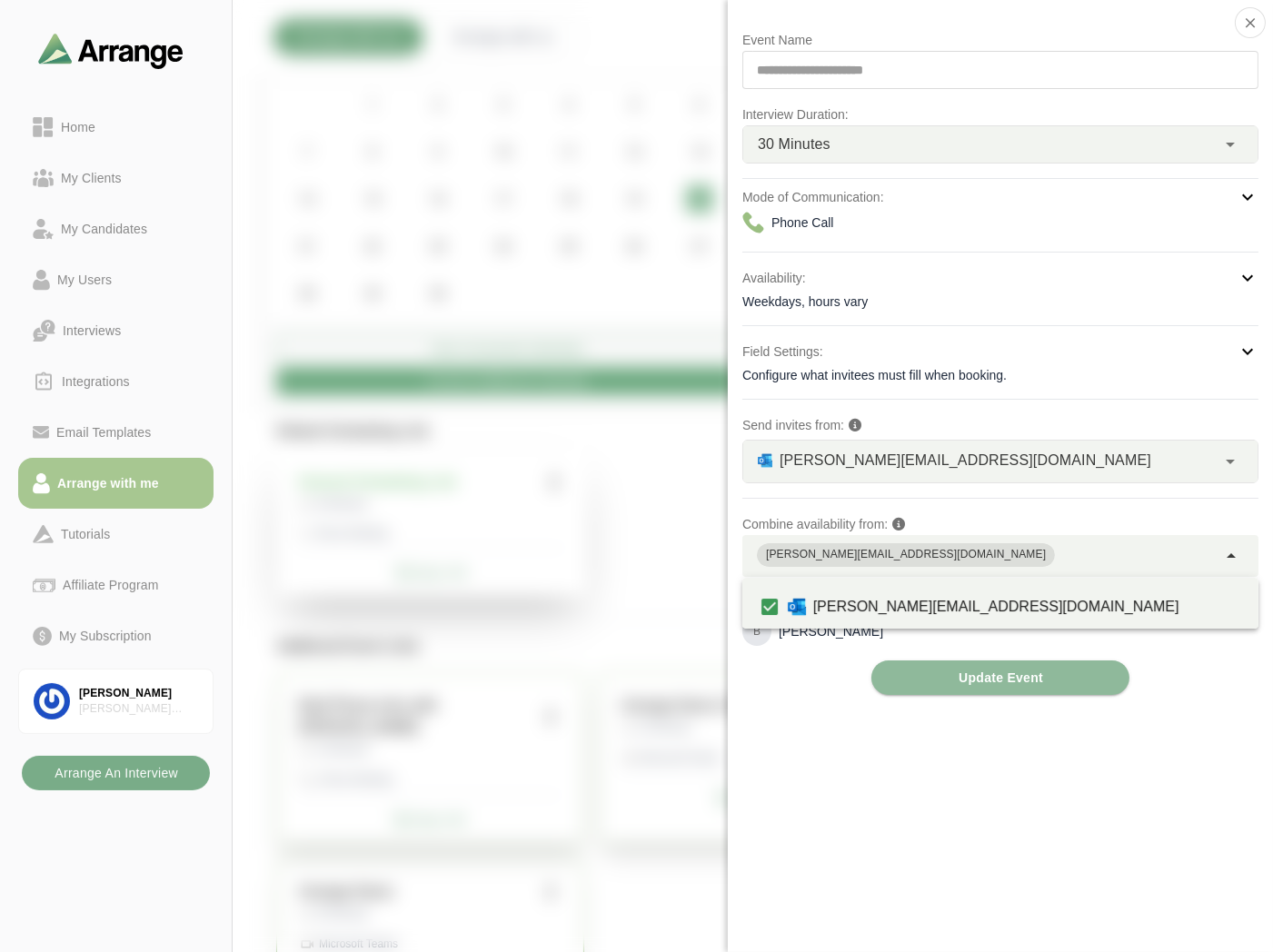
click at [819, 711] on div "**********" at bounding box center [1000, 476] width 545 height 952
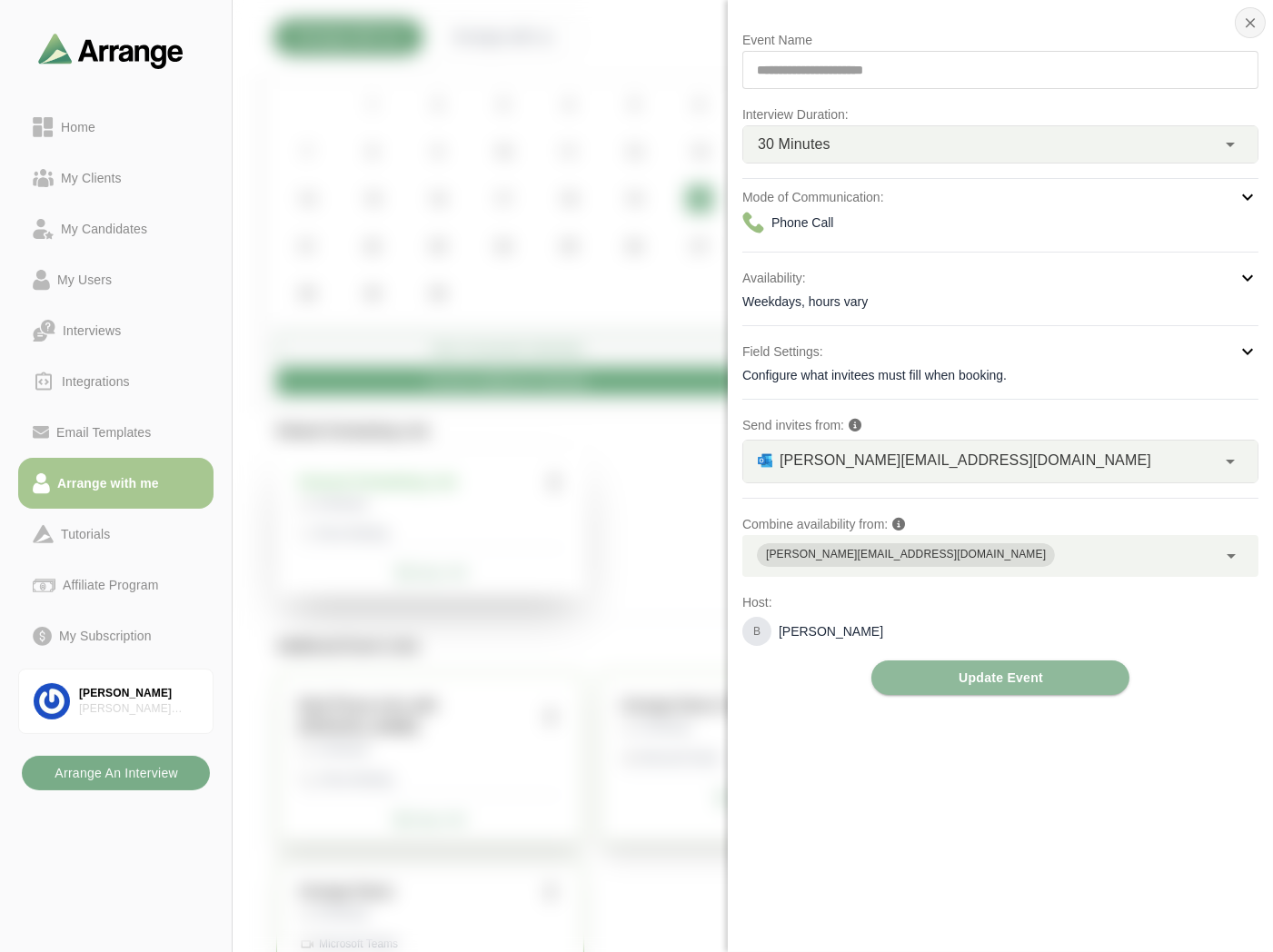
click at [1255, 9] on button "button" at bounding box center [1250, 22] width 31 height 31
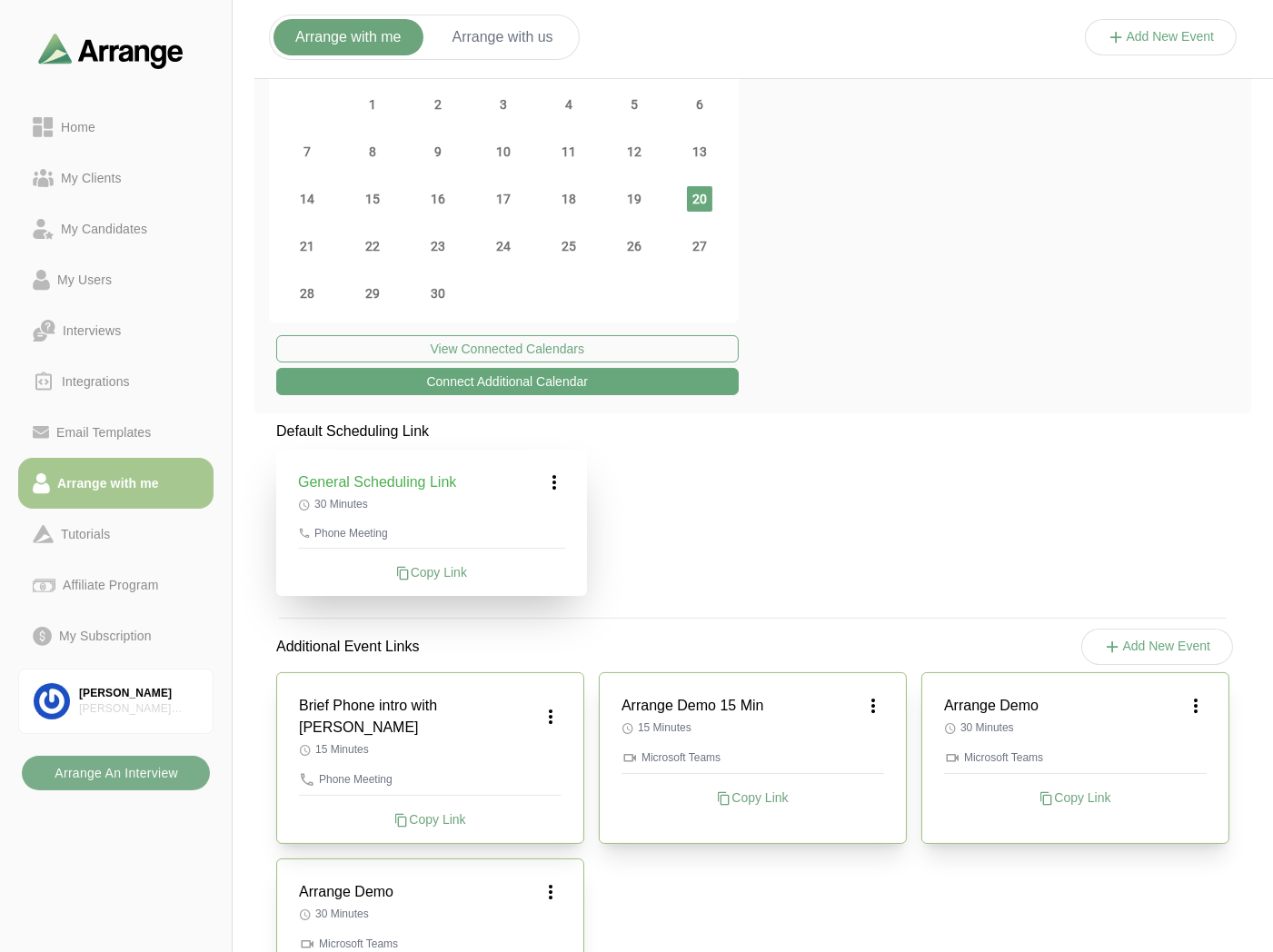
click at [1159, 41] on button "Add New Event" at bounding box center [1161, 37] width 152 height 36
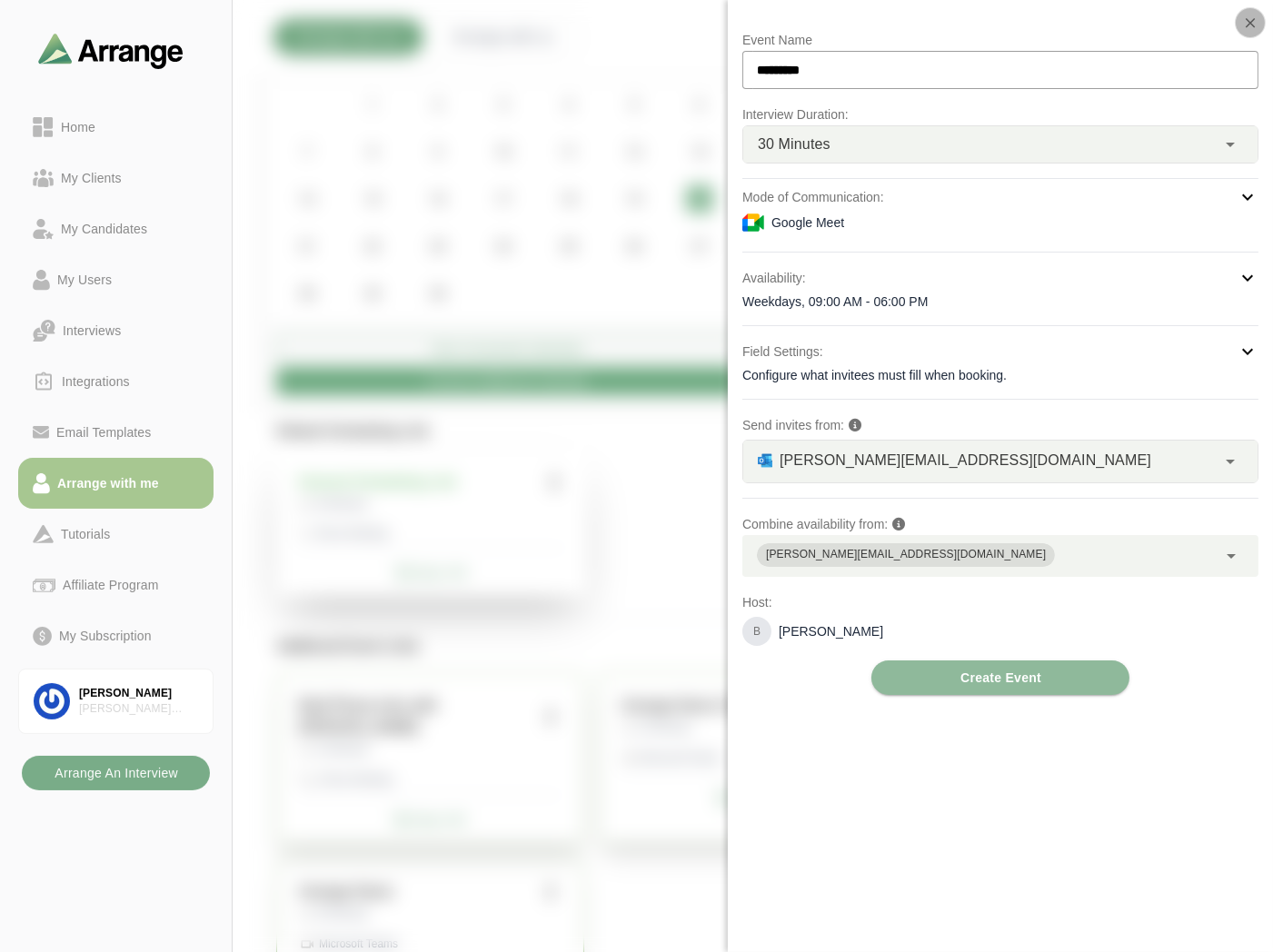
click at [1255, 23] on icon "button" at bounding box center [1251, 23] width 17 height 17
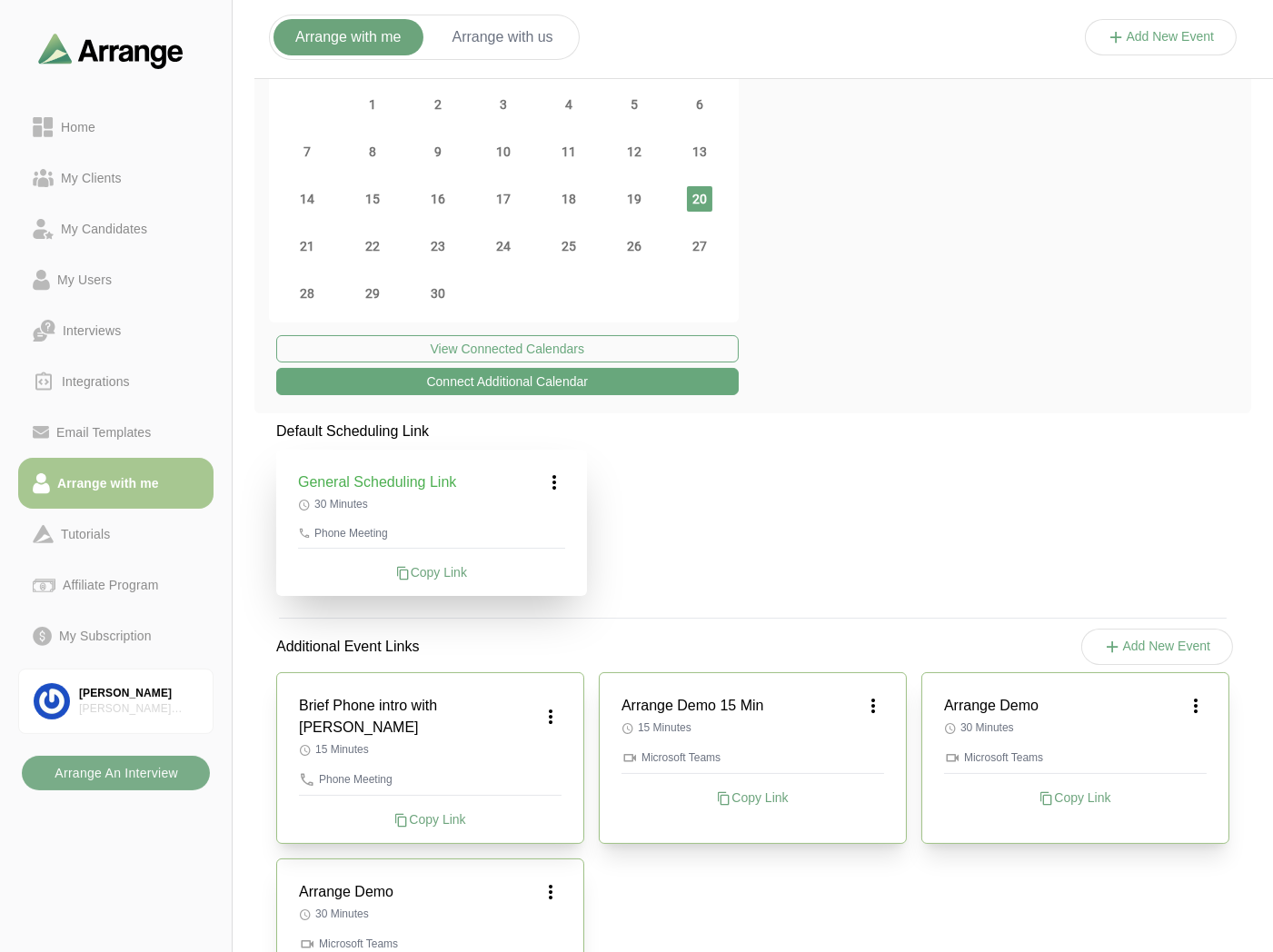
click at [1191, 702] on icon at bounding box center [1195, 705] width 21 height 21
click at [1176, 752] on div "Edit" at bounding box center [1179, 756] width 84 height 33
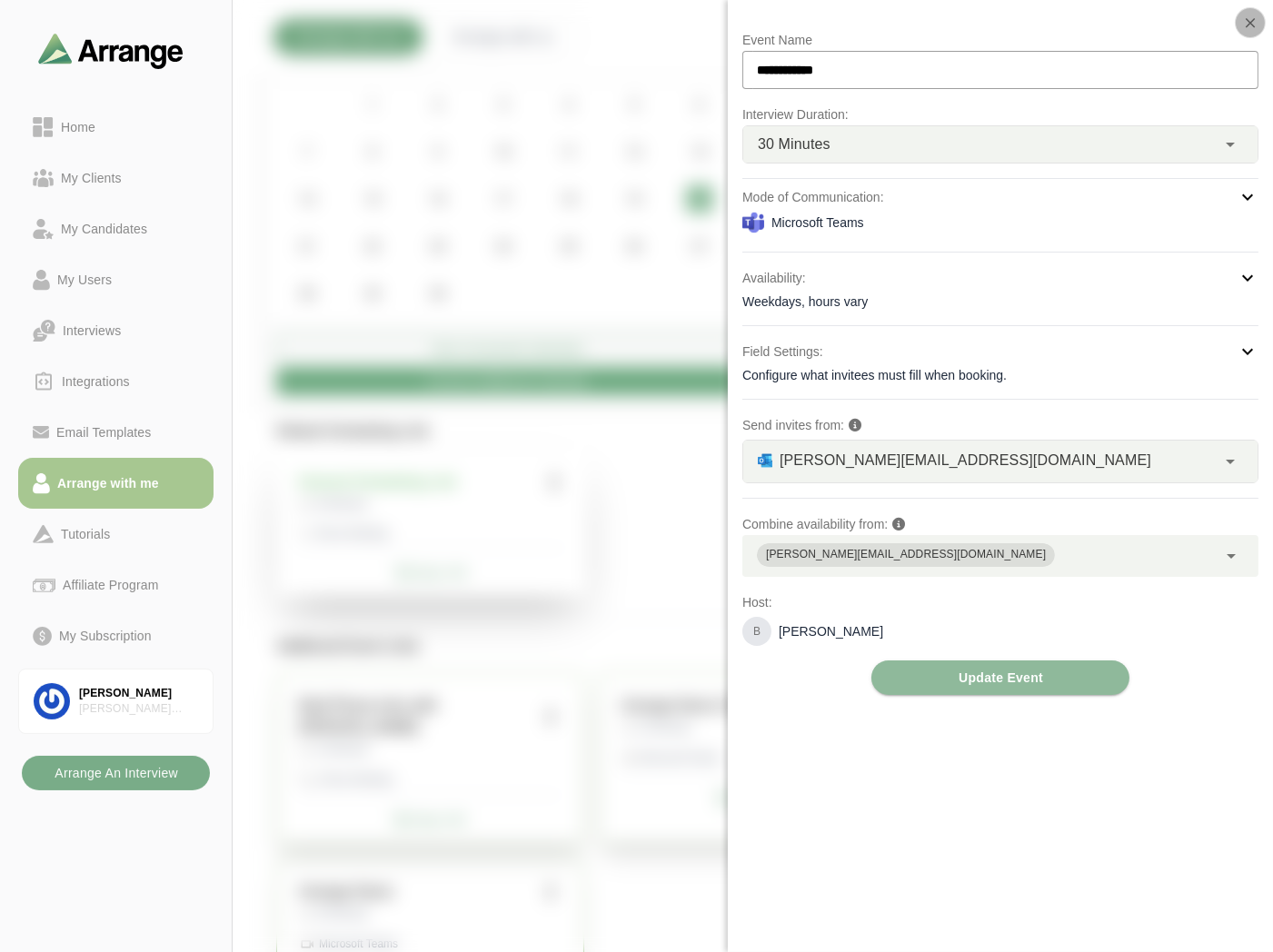
click at [1250, 20] on icon "button" at bounding box center [1251, 23] width 17 height 17
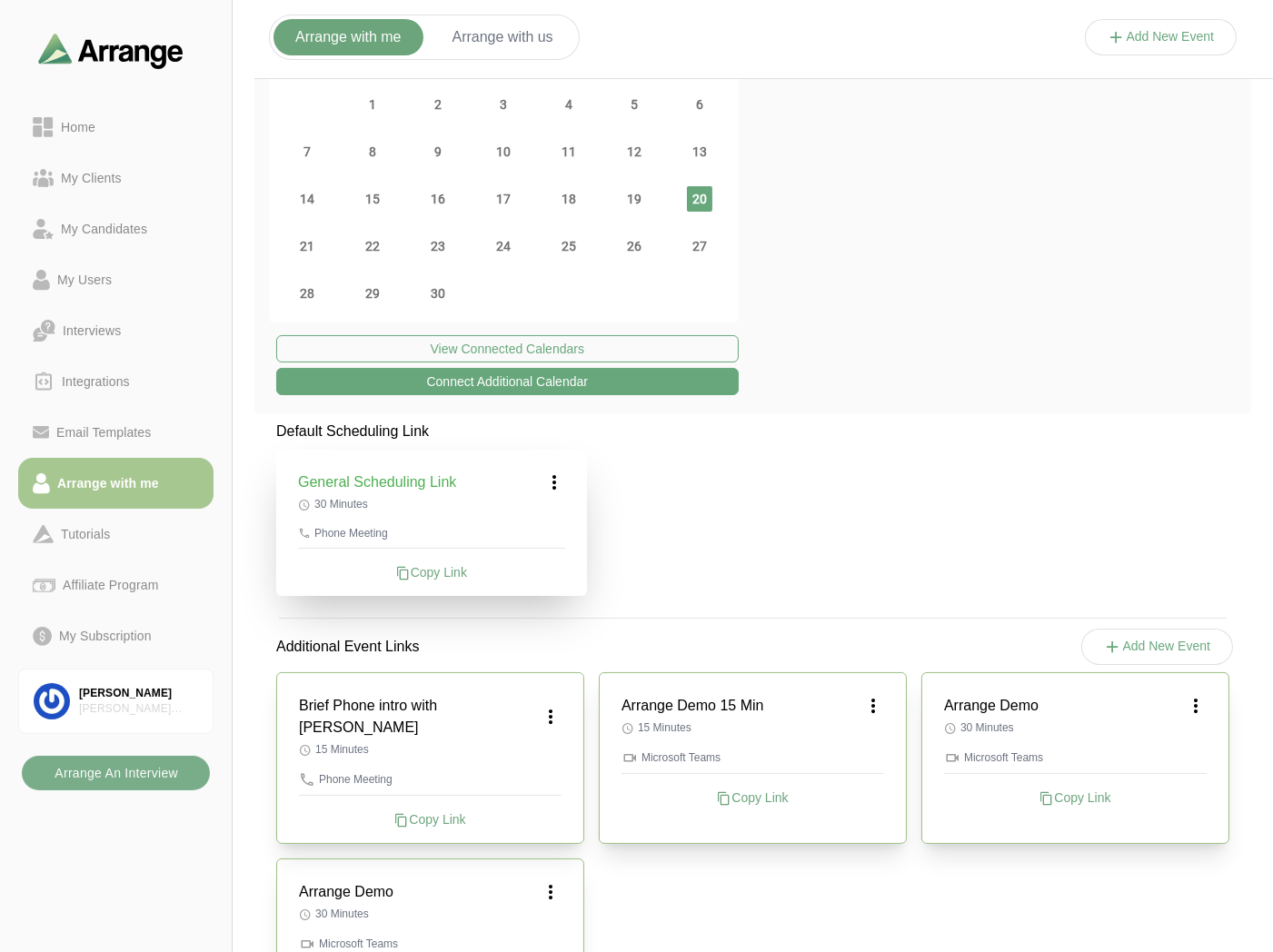
click at [557, 481] on icon at bounding box center [554, 482] width 21 height 21
click at [533, 528] on div "Edit" at bounding box center [537, 533] width 84 height 33
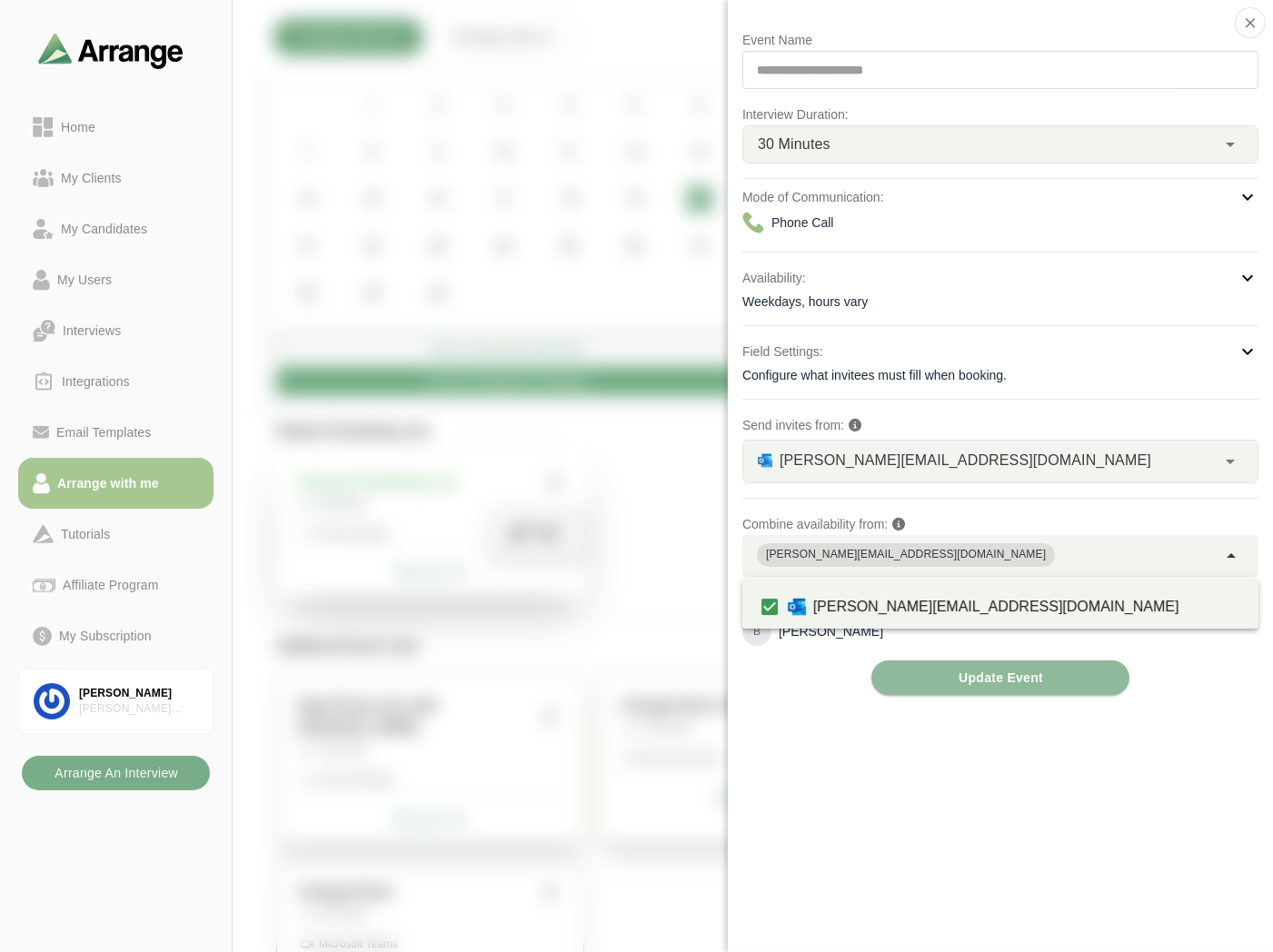
click at [1239, 555] on icon at bounding box center [1231, 555] width 21 height 21
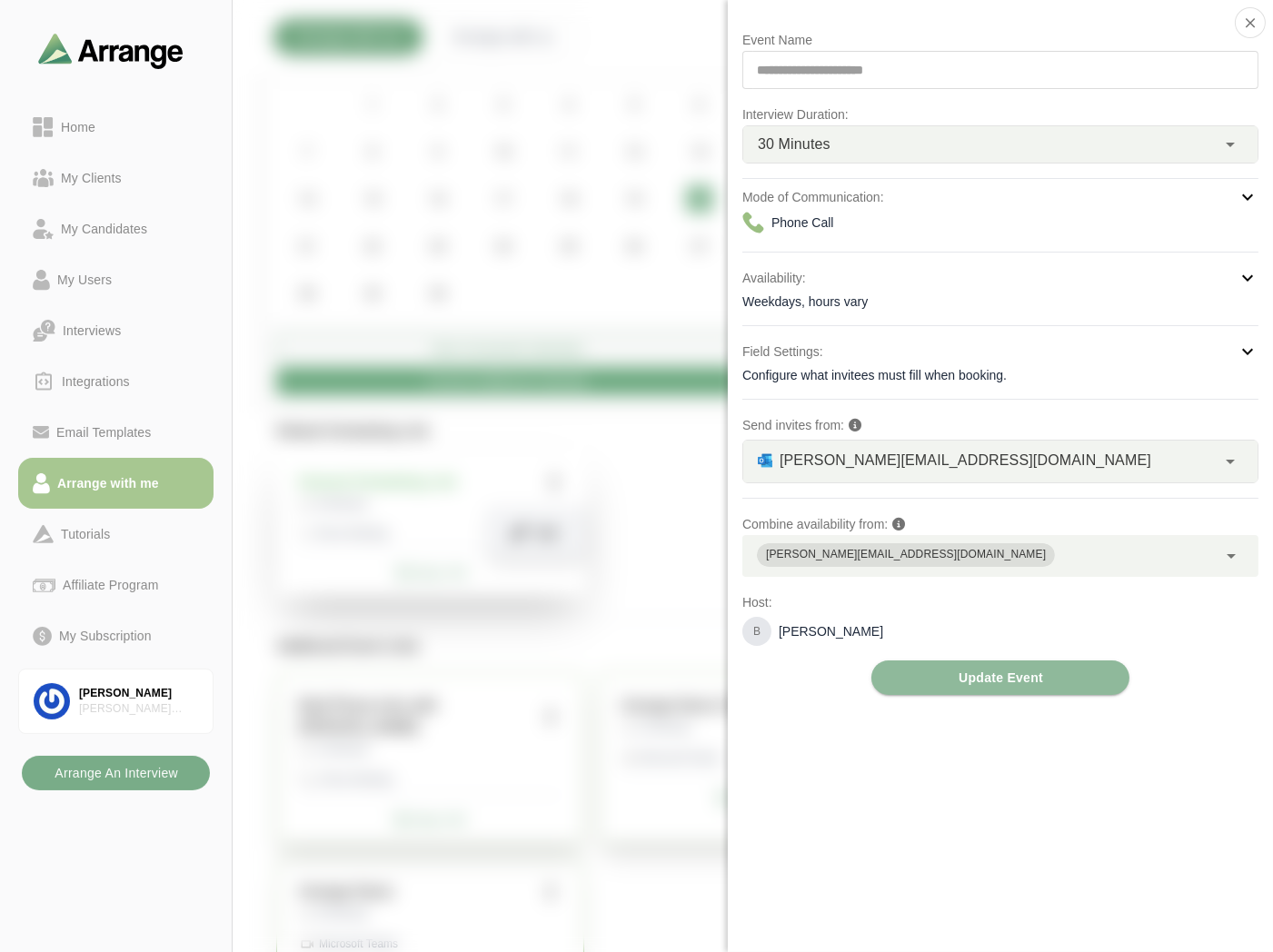
click at [831, 814] on div "**********" at bounding box center [1000, 476] width 545 height 952
click at [1256, 23] on icon "button" at bounding box center [1251, 23] width 17 height 17
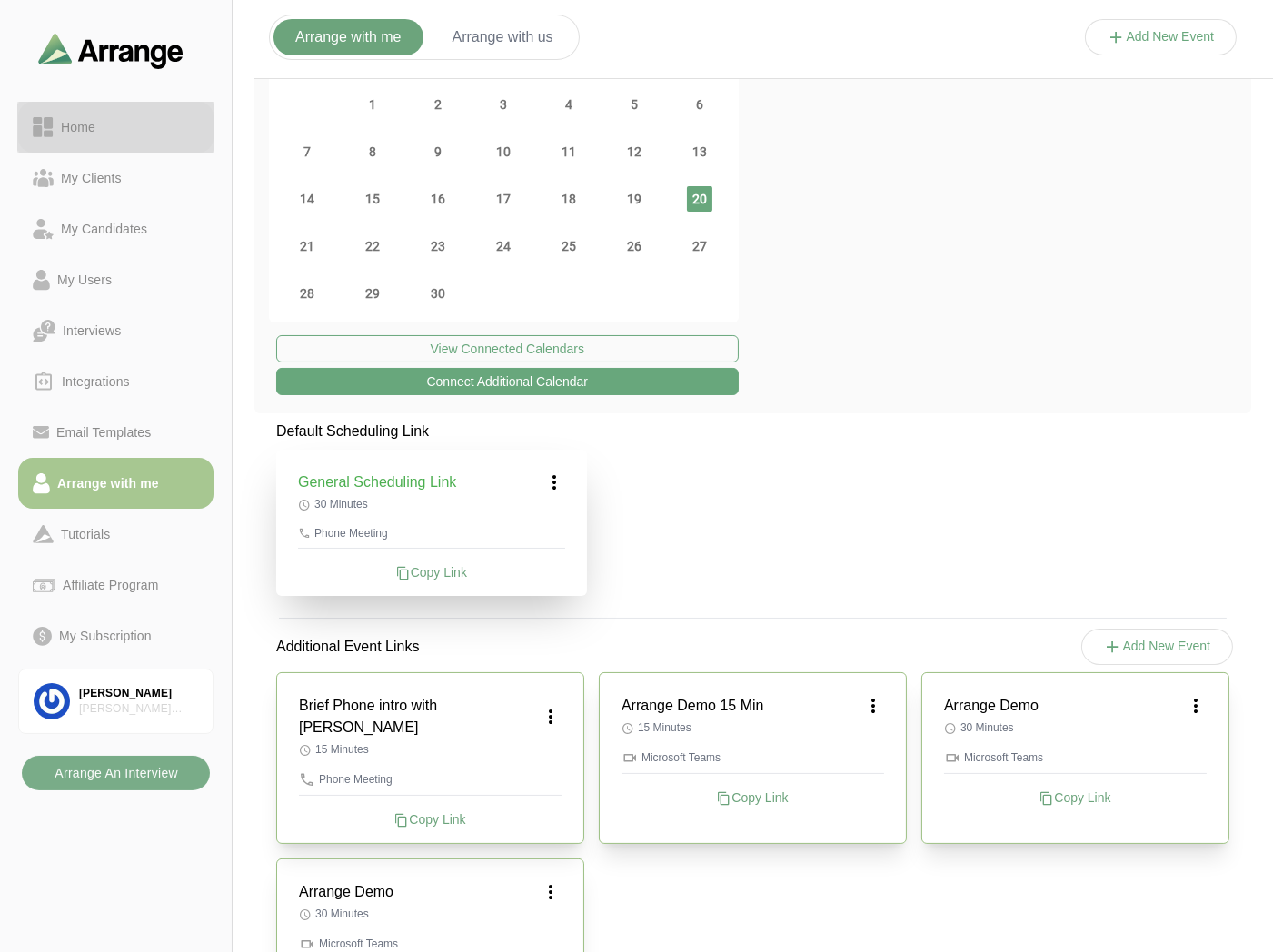
click at [160, 128] on div "Home" at bounding box center [115, 126] width 166 height 21
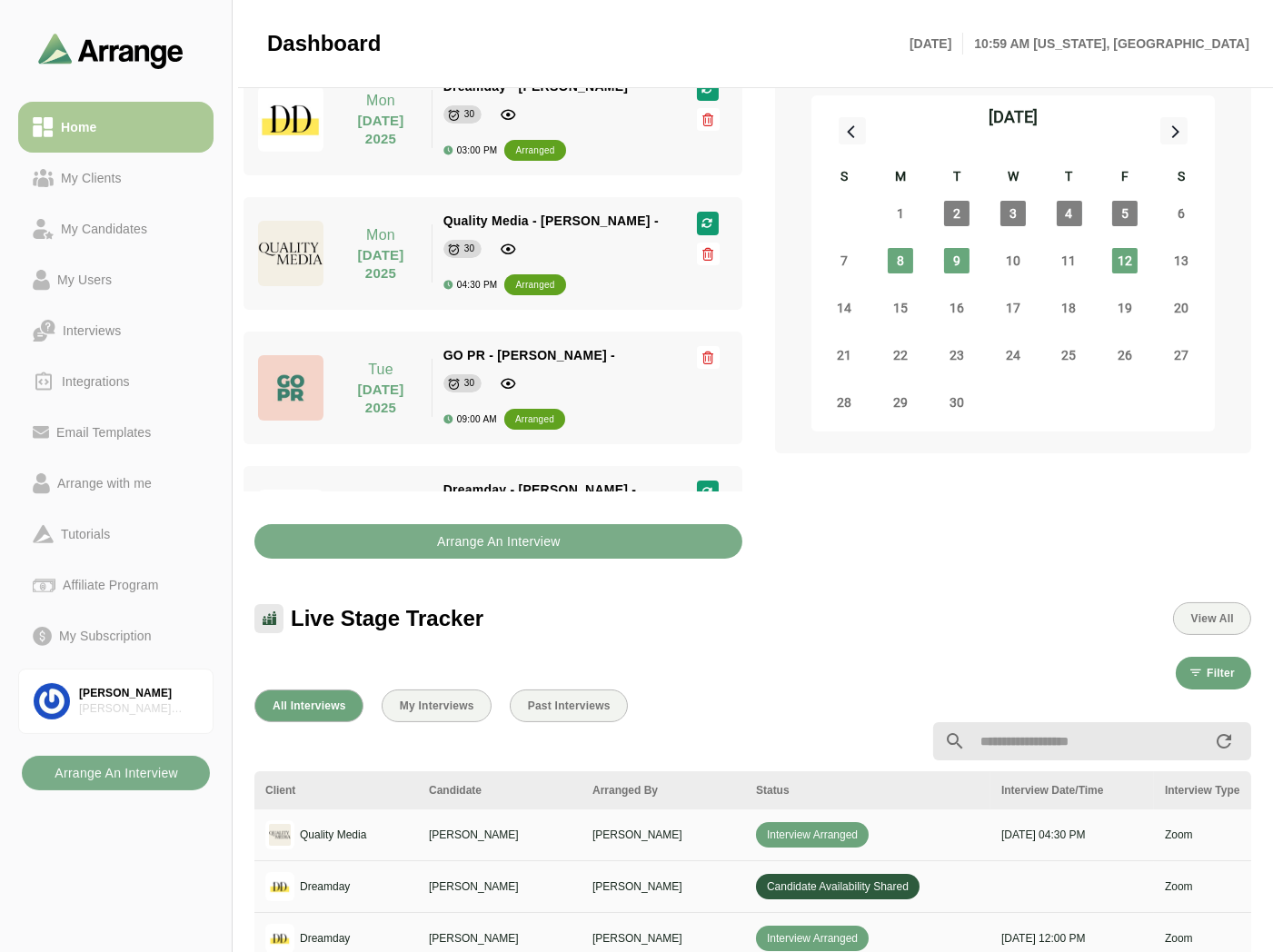
click at [123, 162] on link "My Clients" at bounding box center [116, 177] width 195 height 51
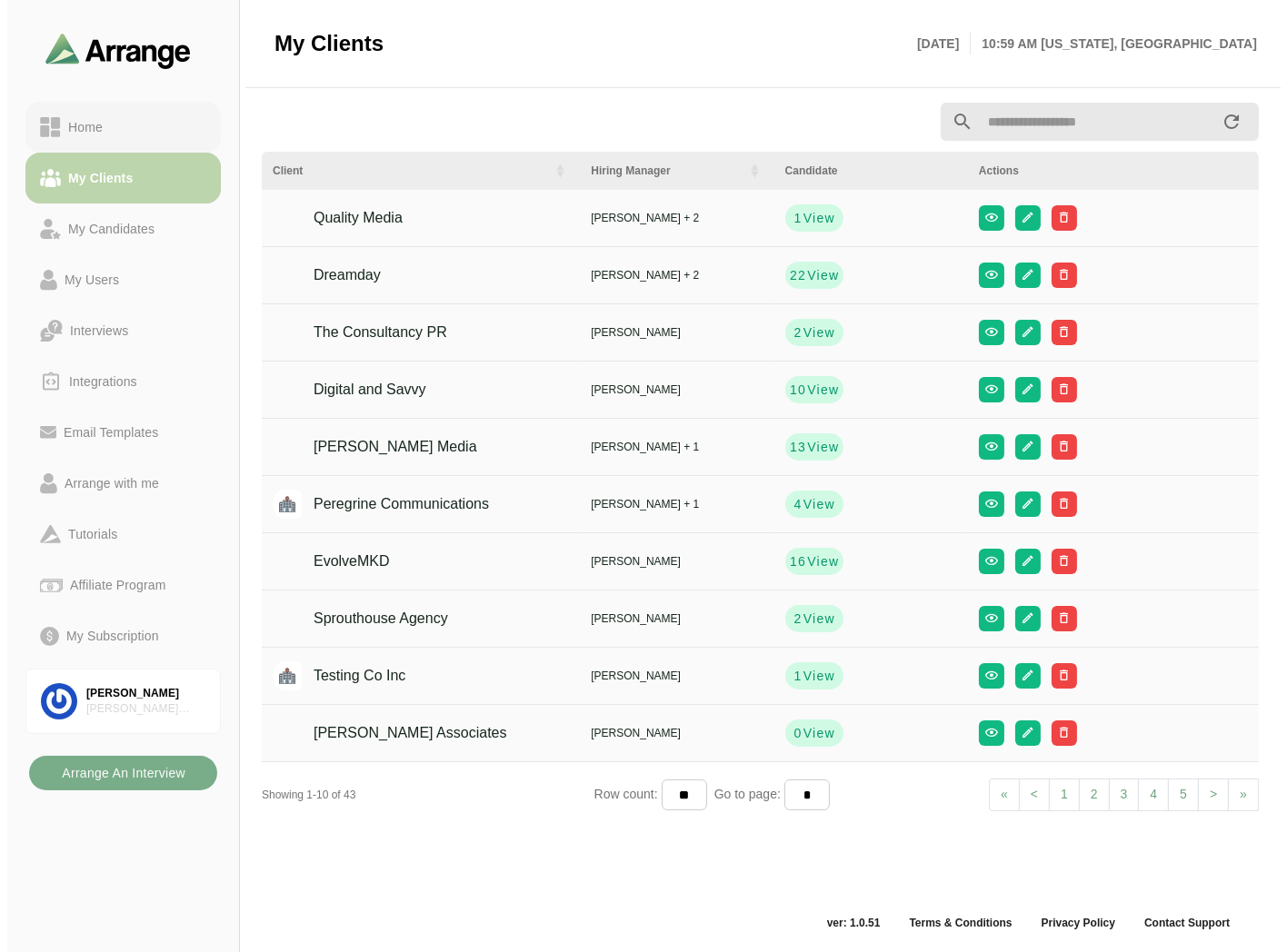
scroll to position [6, 0]
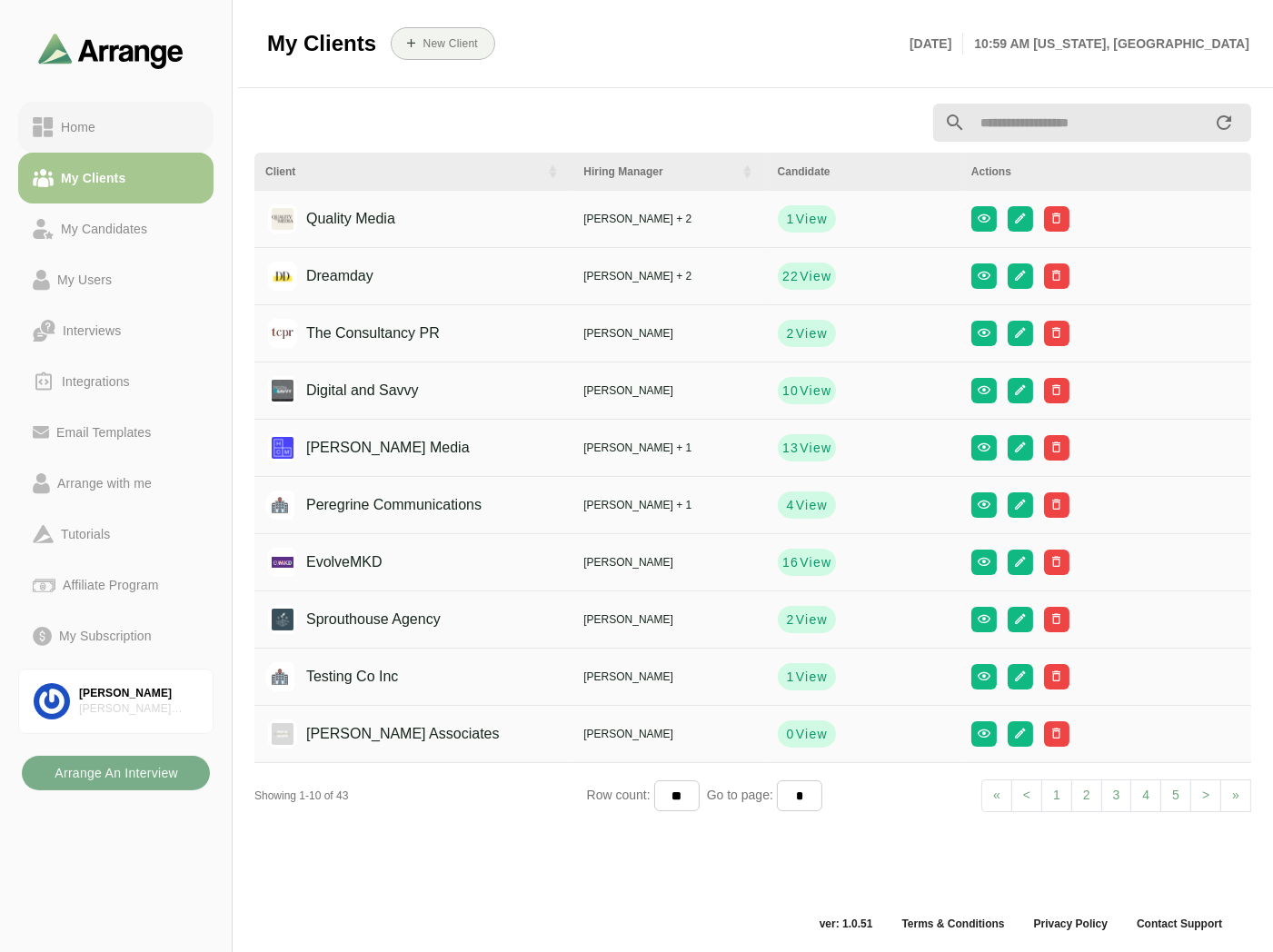
click at [143, 124] on div "Home" at bounding box center [115, 126] width 166 height 21
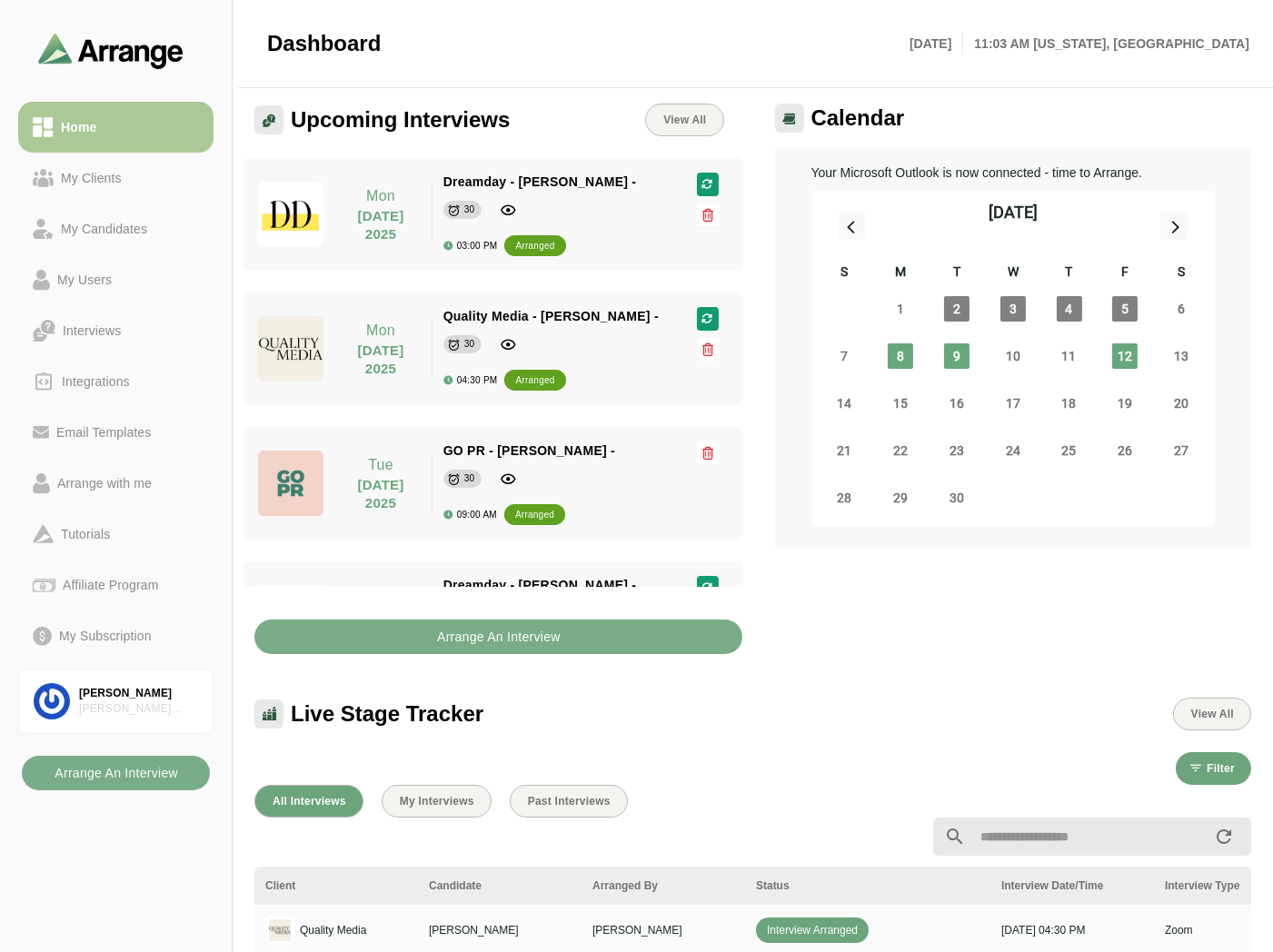
drag, startPoint x: 124, startPoint y: 169, endPoint x: 134, endPoint y: 122, distance: 48.1
click at [124, 169] on div "My Clients" at bounding box center [91, 177] width 75 height 21
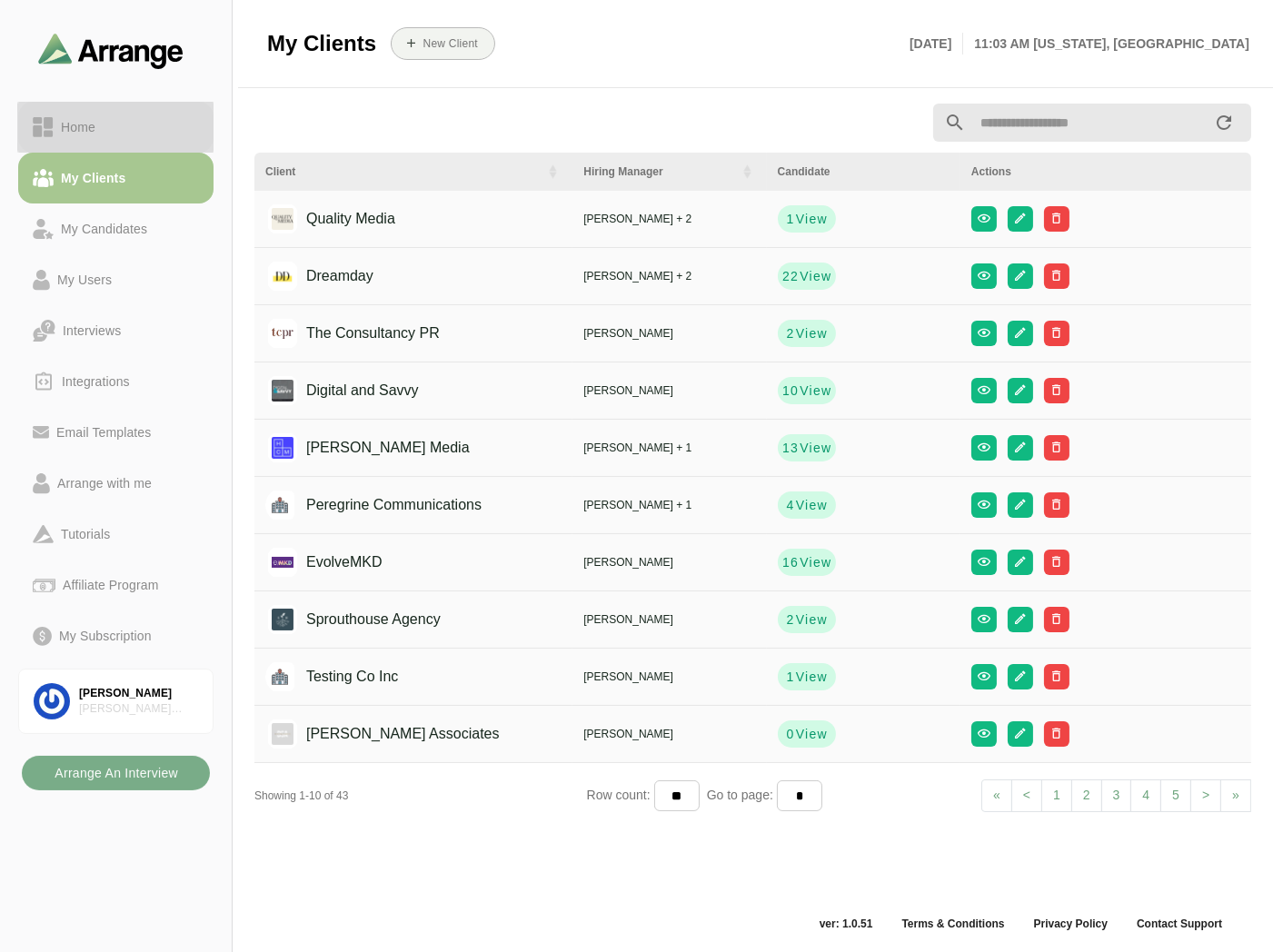
click at [134, 120] on div "Home" at bounding box center [115, 126] width 166 height 21
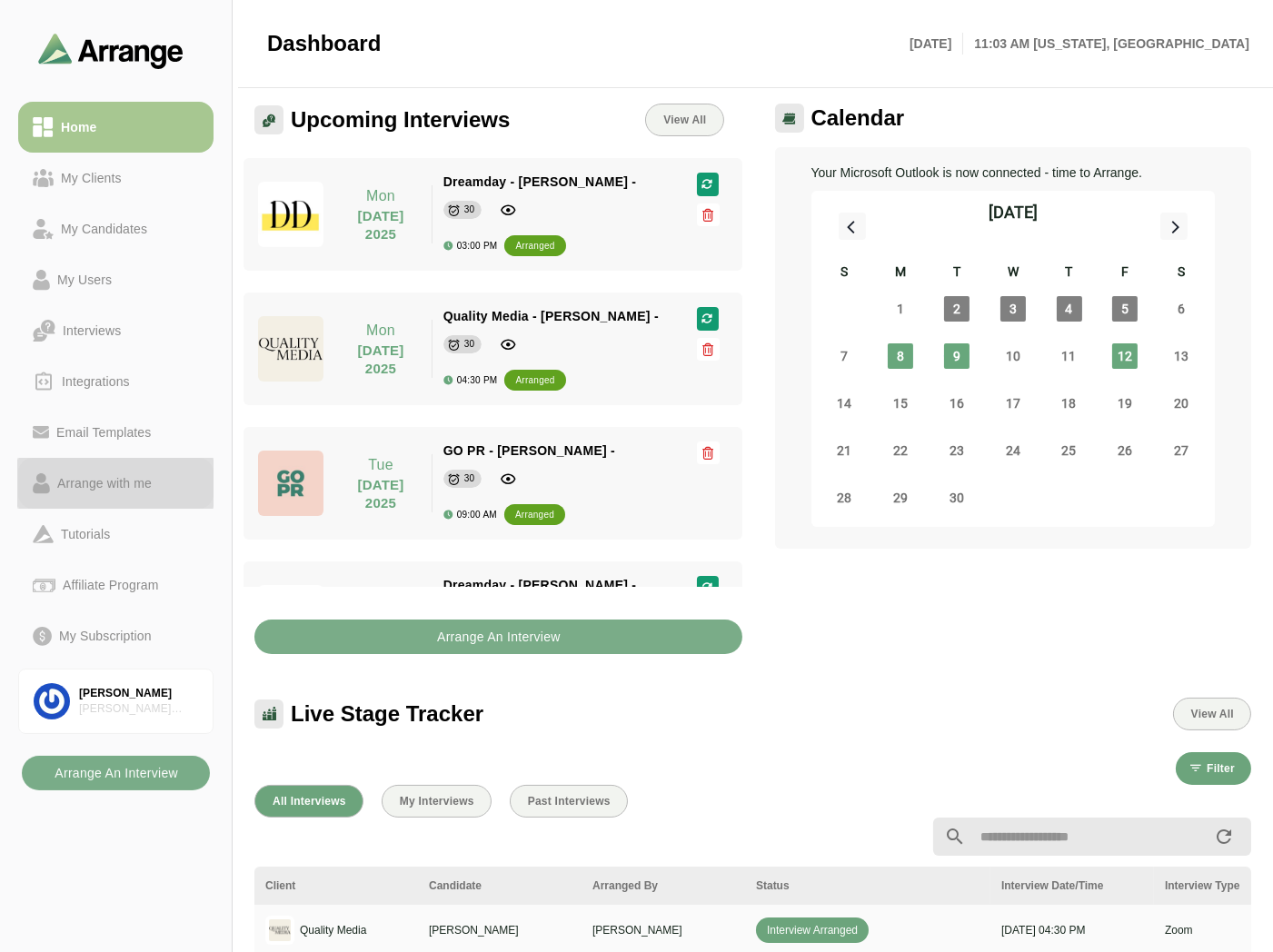
click at [133, 484] on div "Arrange with me" at bounding box center [104, 483] width 109 height 21
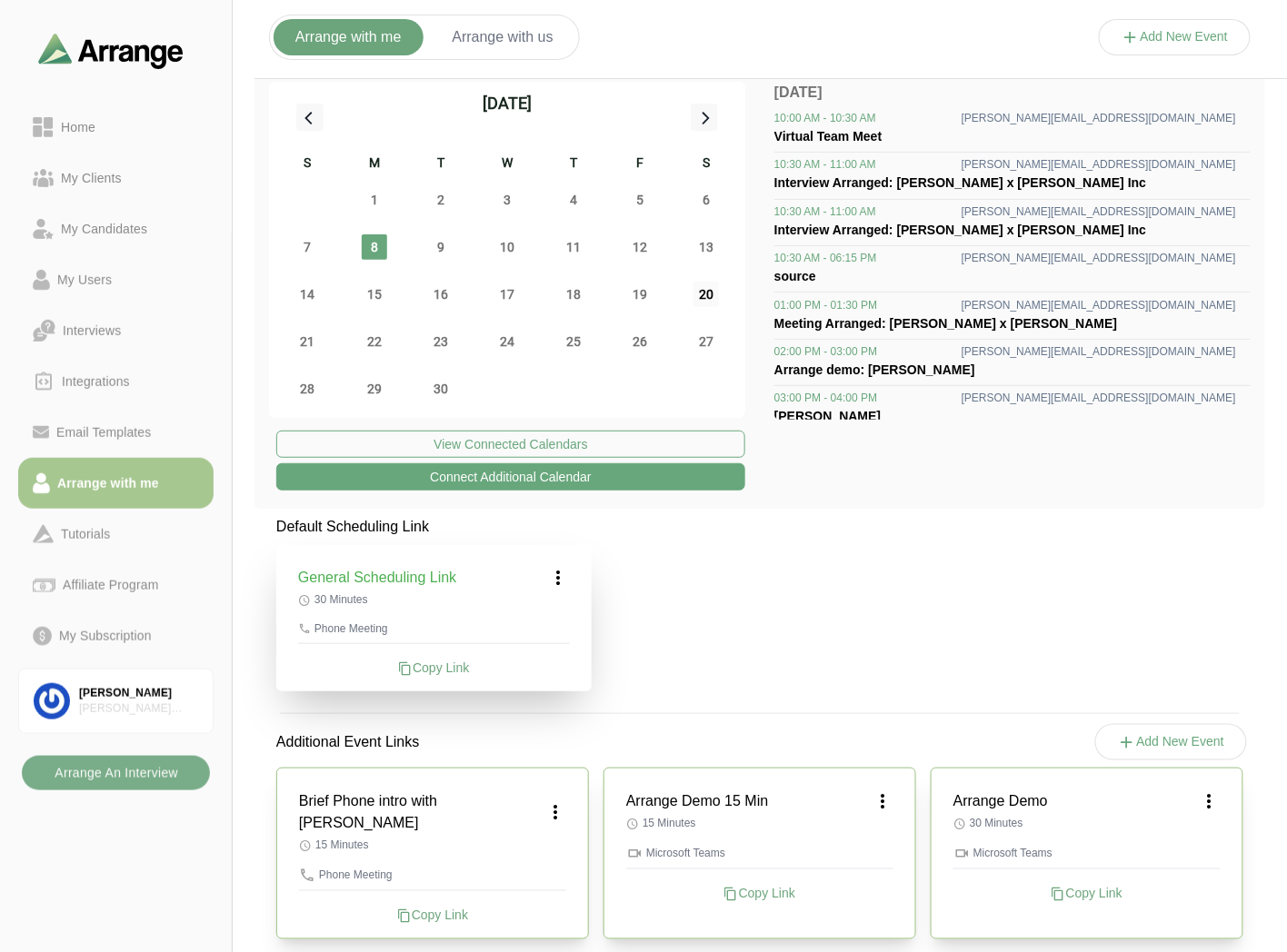
click at [706, 287] on span "20" at bounding box center [705, 293] width 25 height 25
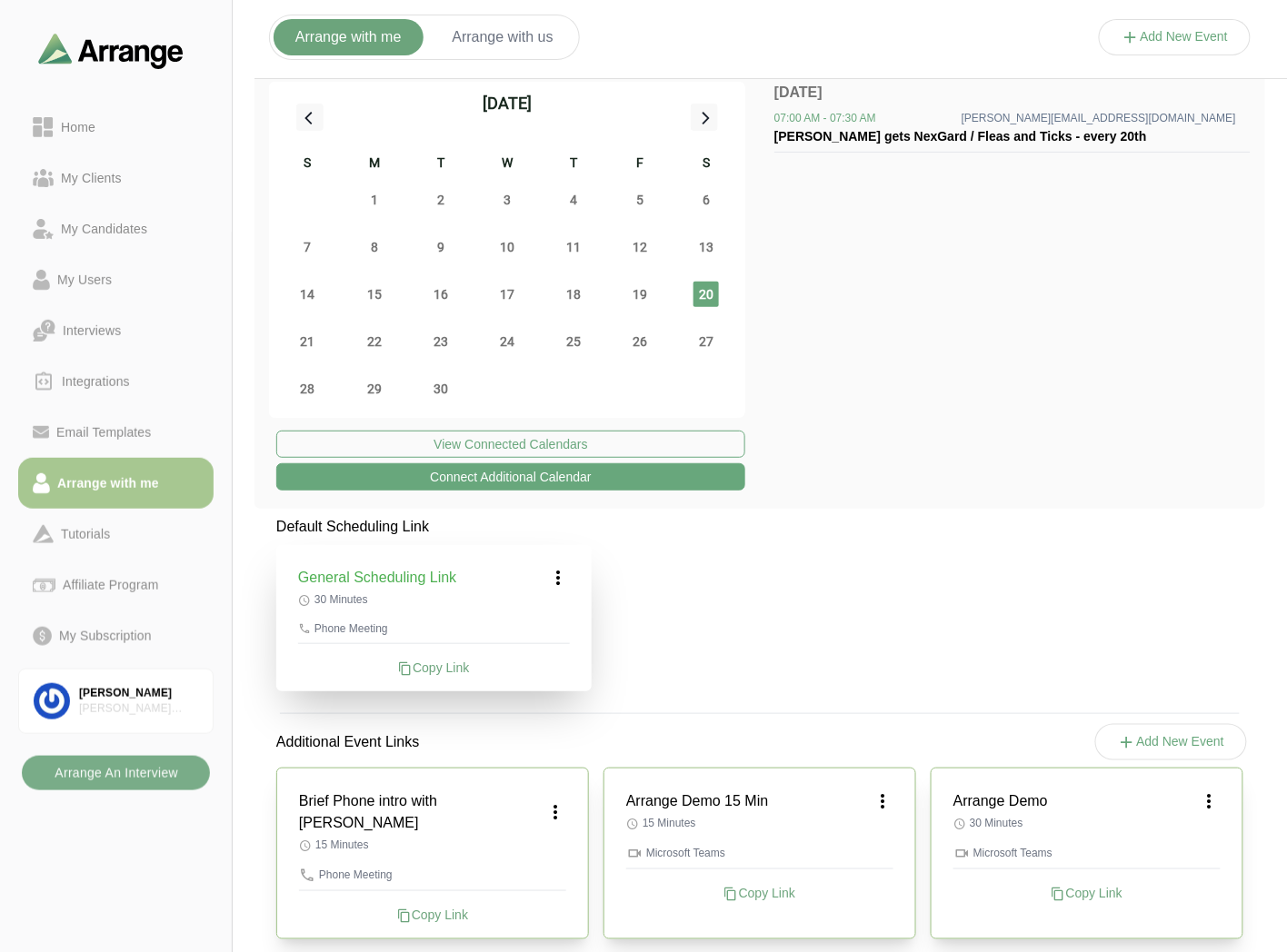
click at [724, 337] on div "27" at bounding box center [706, 341] width 66 height 47
click at [711, 339] on span "27" at bounding box center [705, 341] width 25 height 25
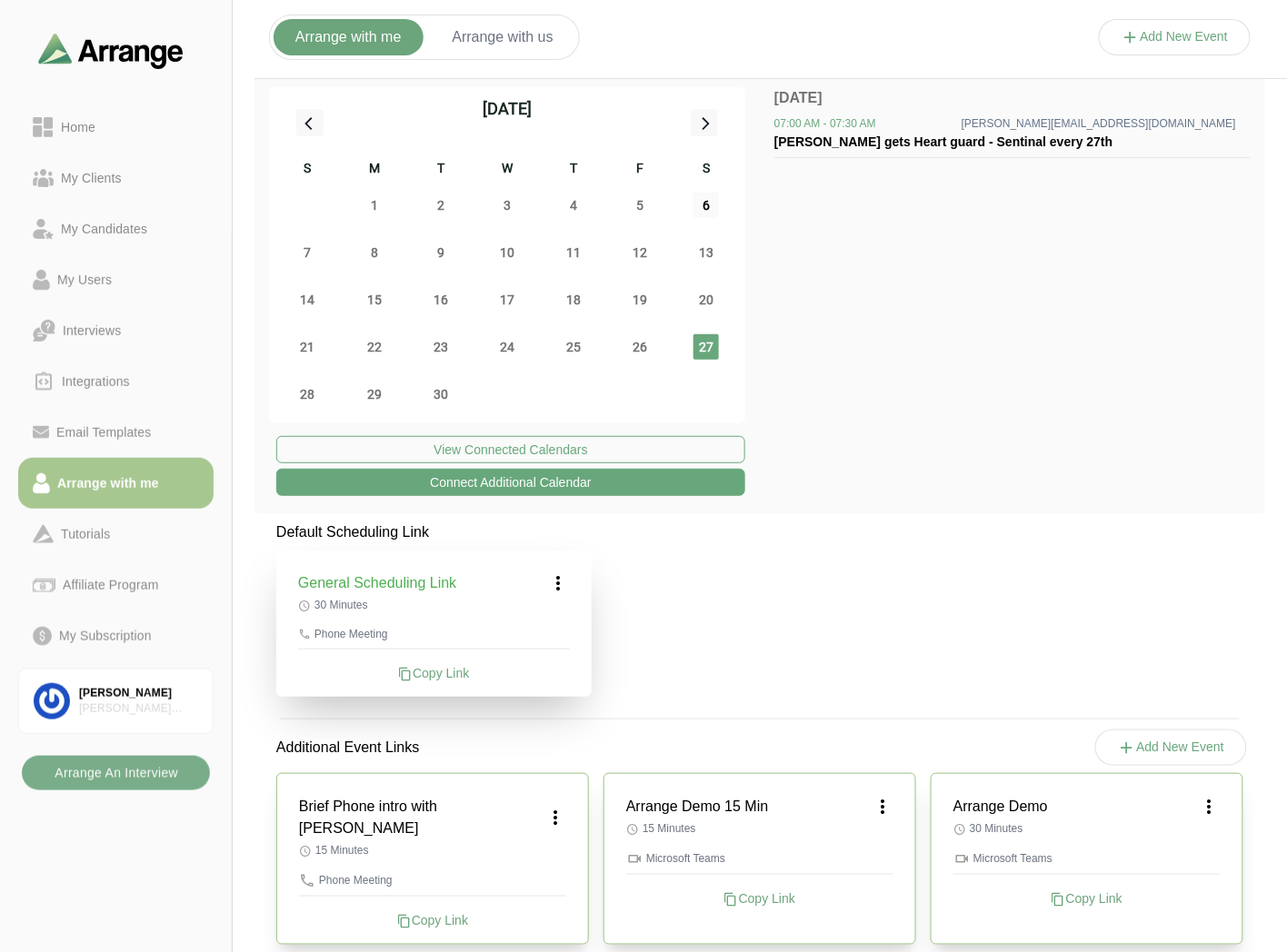
click at [706, 197] on span "6" at bounding box center [705, 204] width 25 height 25
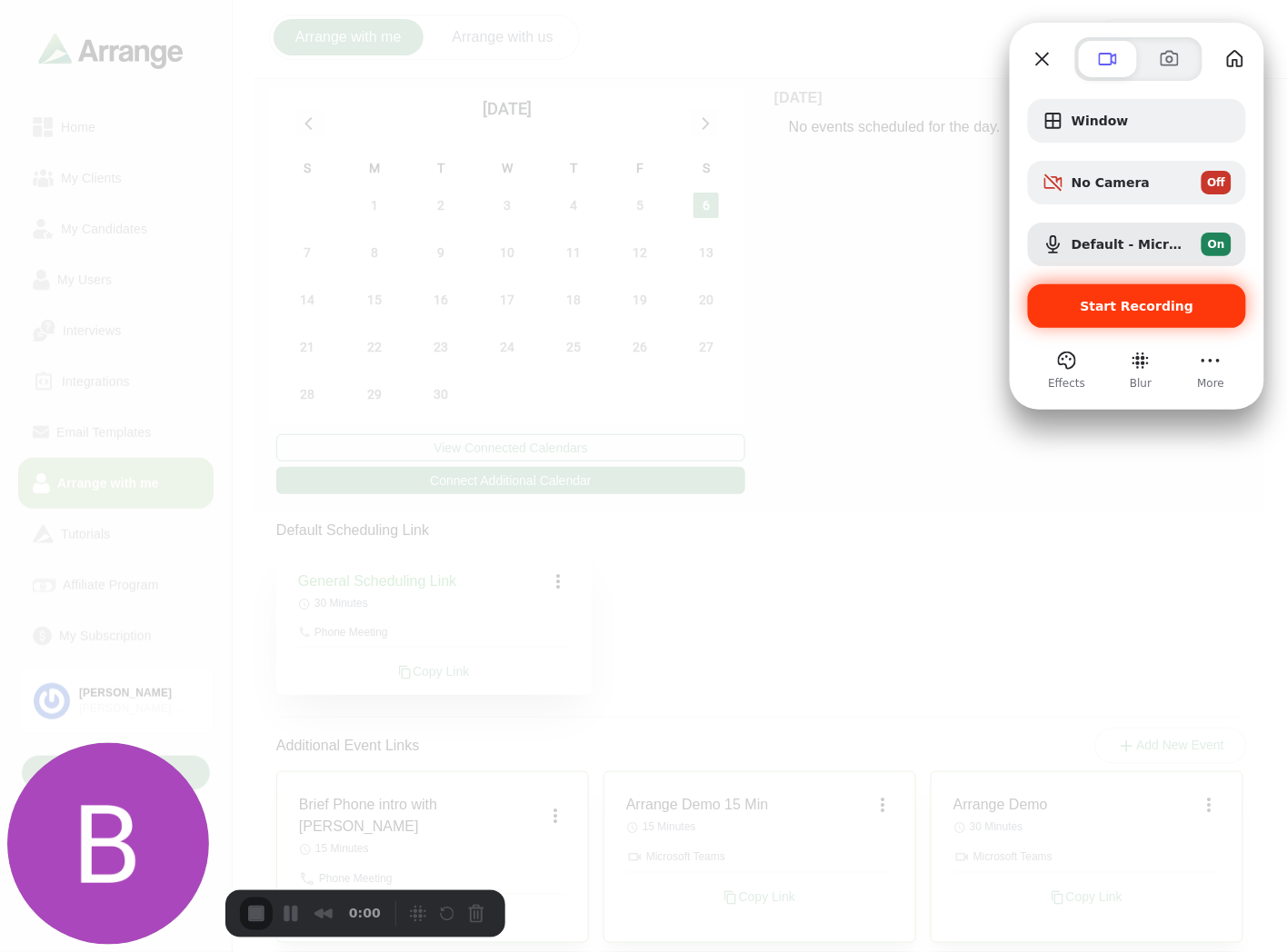
click at [1075, 302] on span "Start Recording" at bounding box center [1136, 306] width 189 height 15
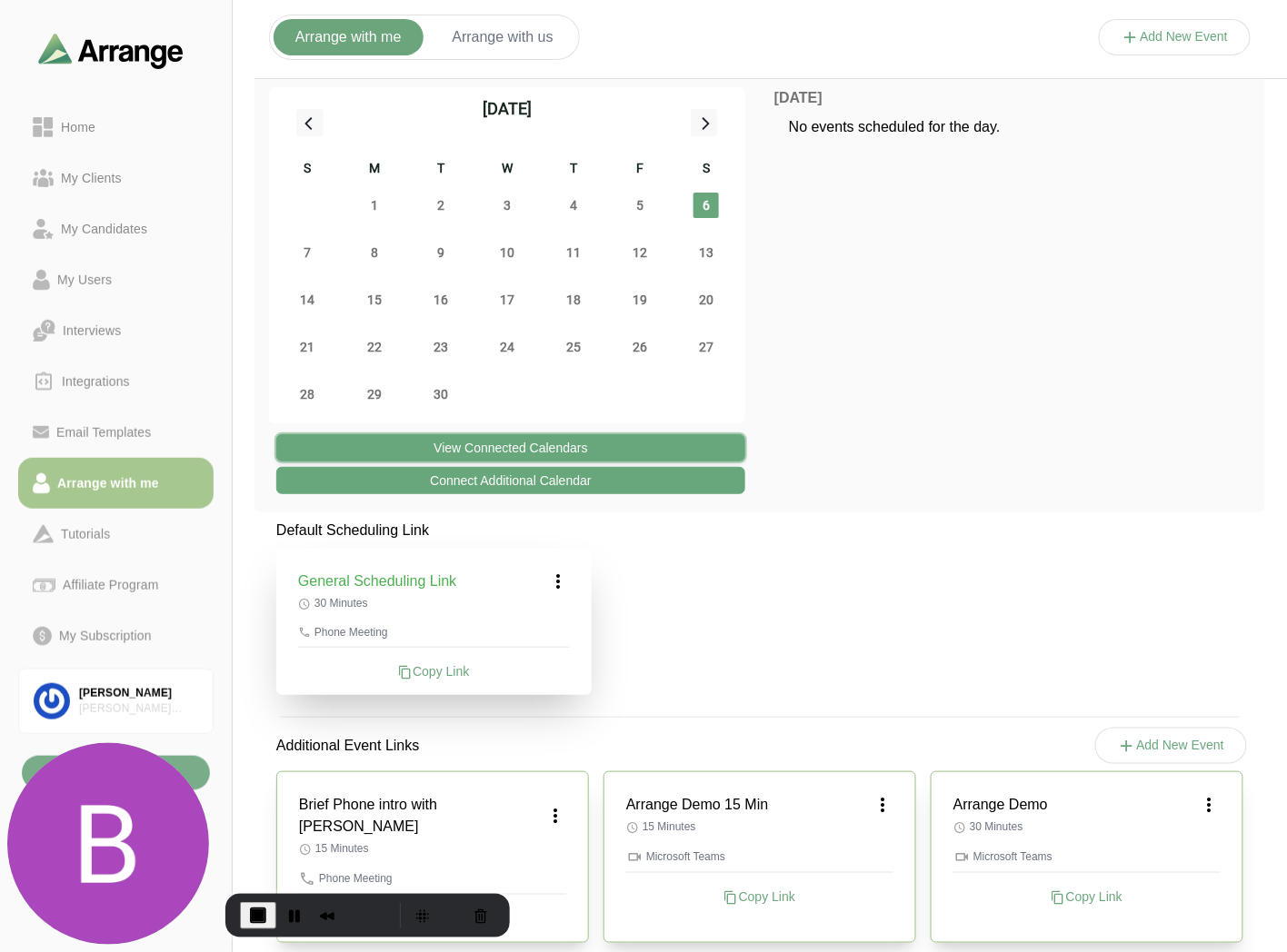
click at [550, 446] on button "View Connected Calendars" at bounding box center [510, 448] width 469 height 27
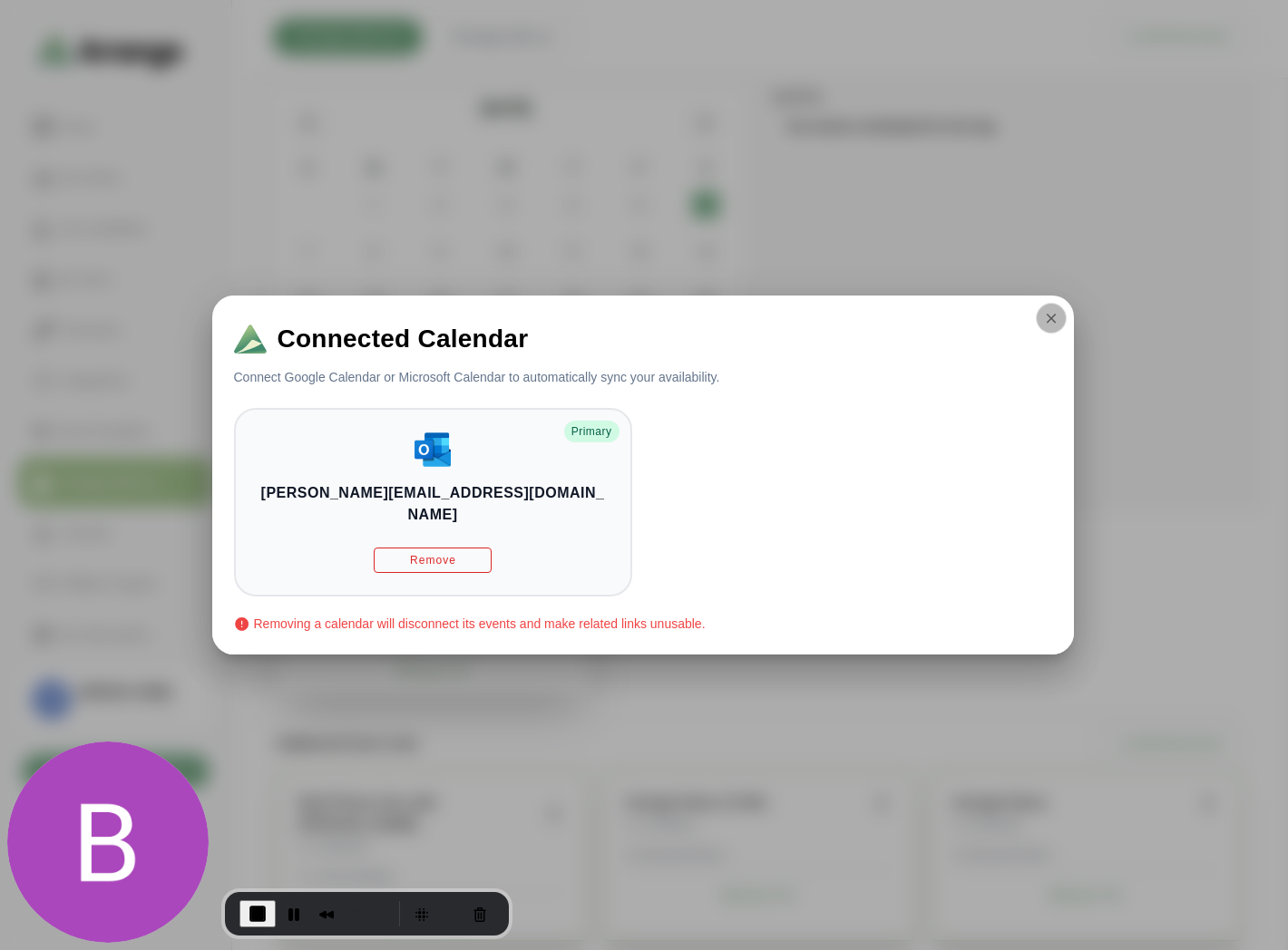
click at [1043, 326] on icon "button" at bounding box center [1052, 319] width 17 height 17
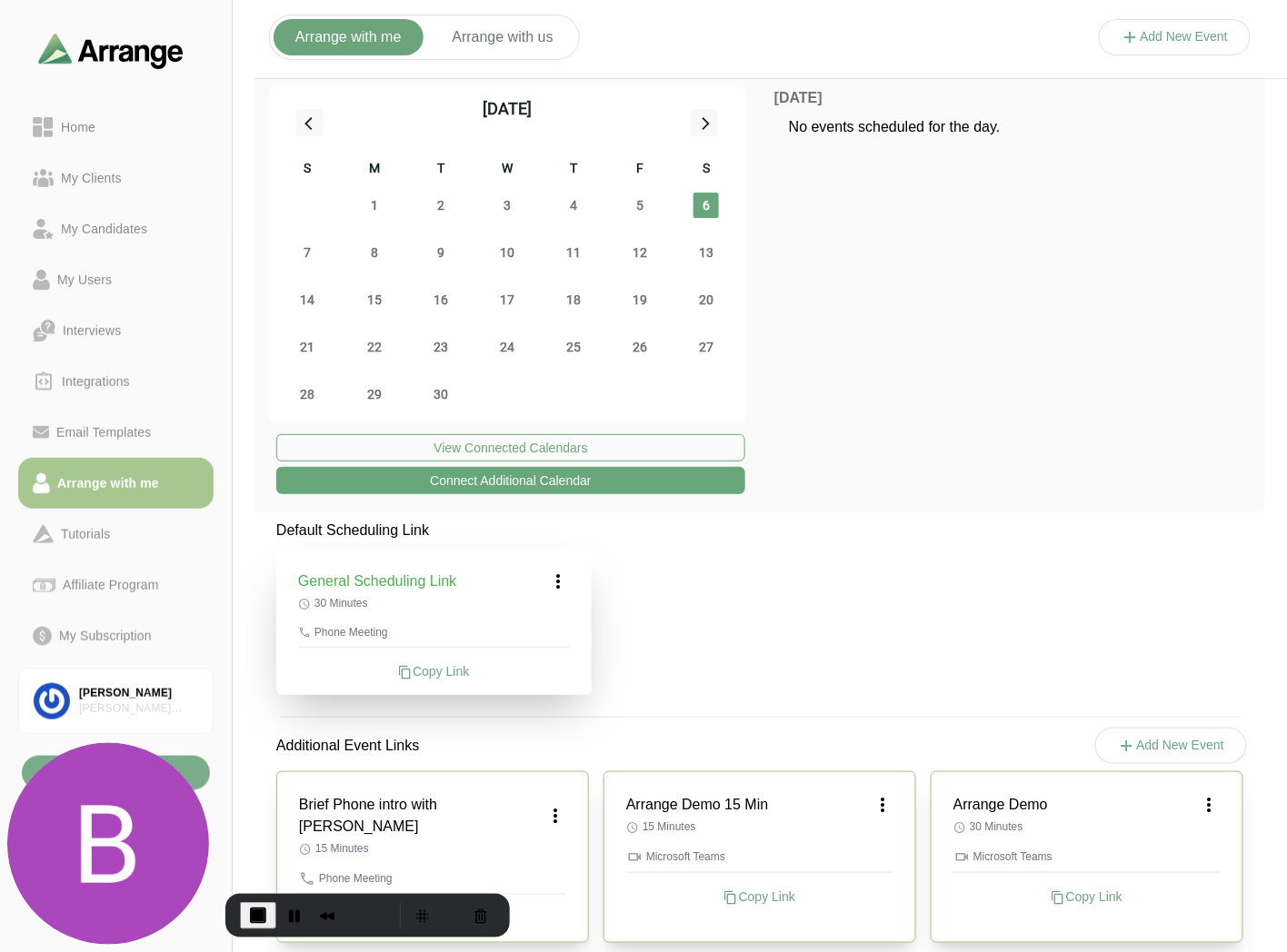
click at [539, 481] on button "Connect Additional Calendar" at bounding box center [510, 480] width 469 height 27
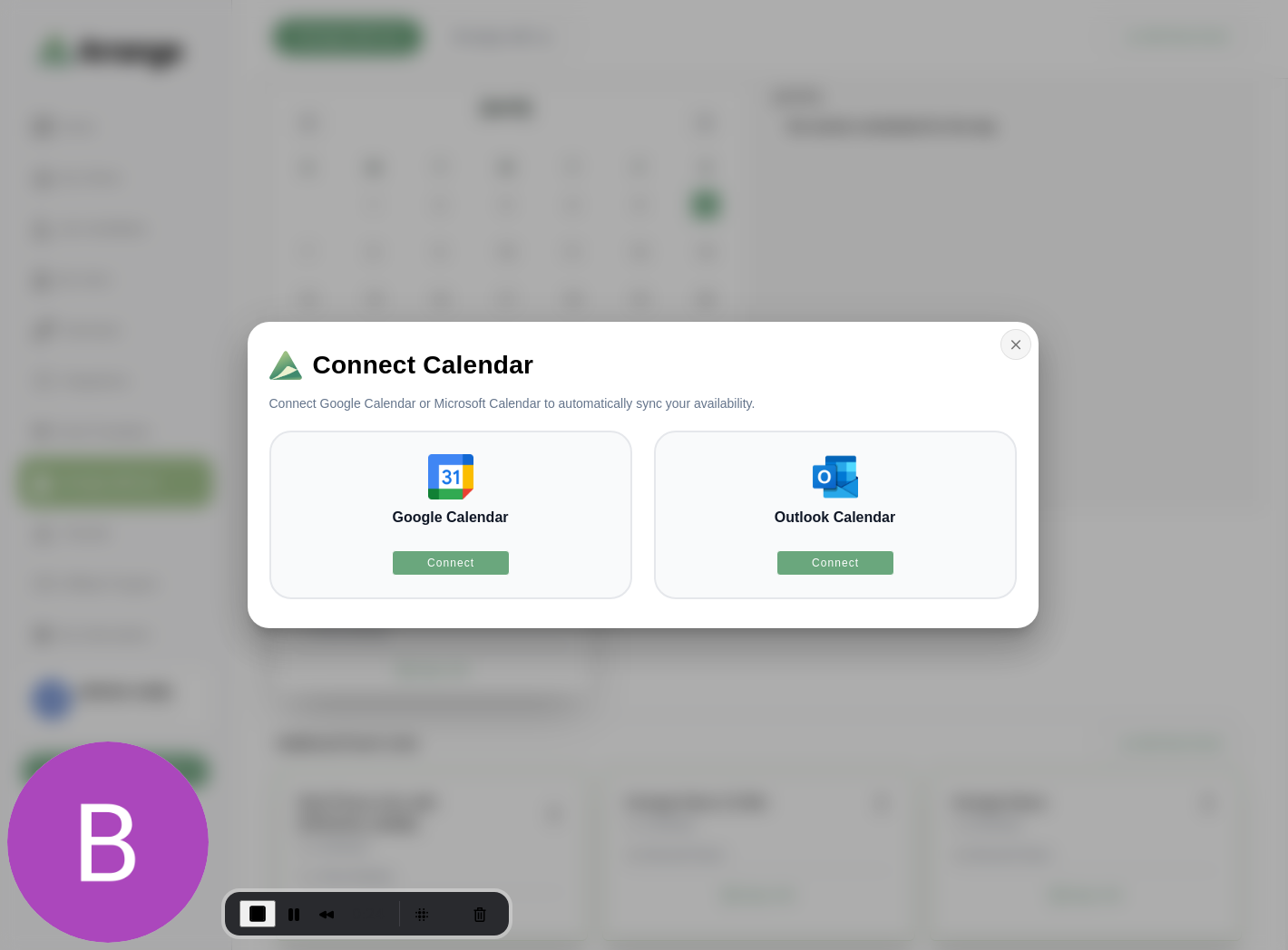
click at [1012, 350] on icon "button" at bounding box center [1016, 345] width 17 height 17
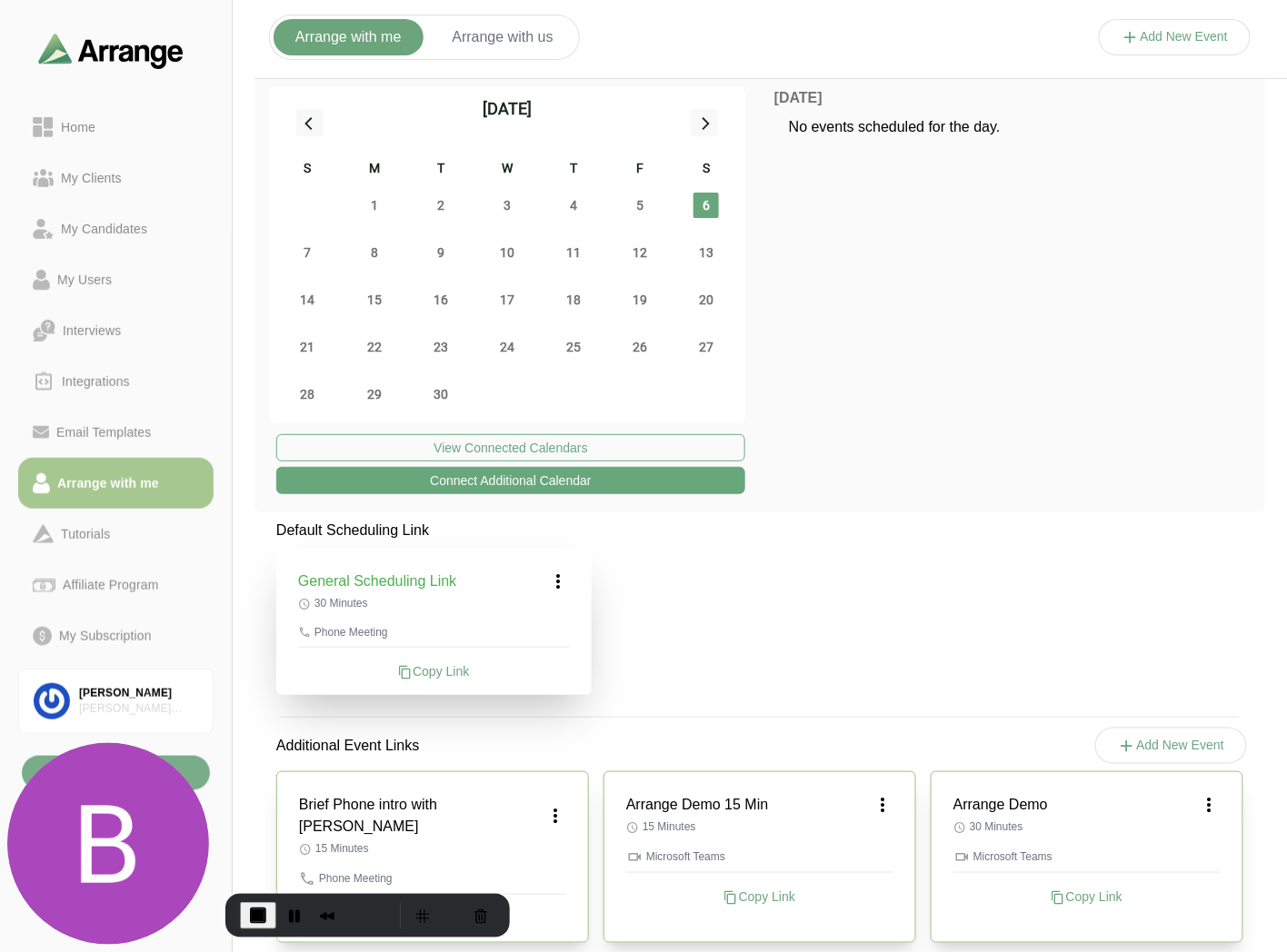
click at [558, 577] on icon at bounding box center [558, 580] width 21 height 21
click at [552, 631] on div "Edit" at bounding box center [542, 632] width 84 height 33
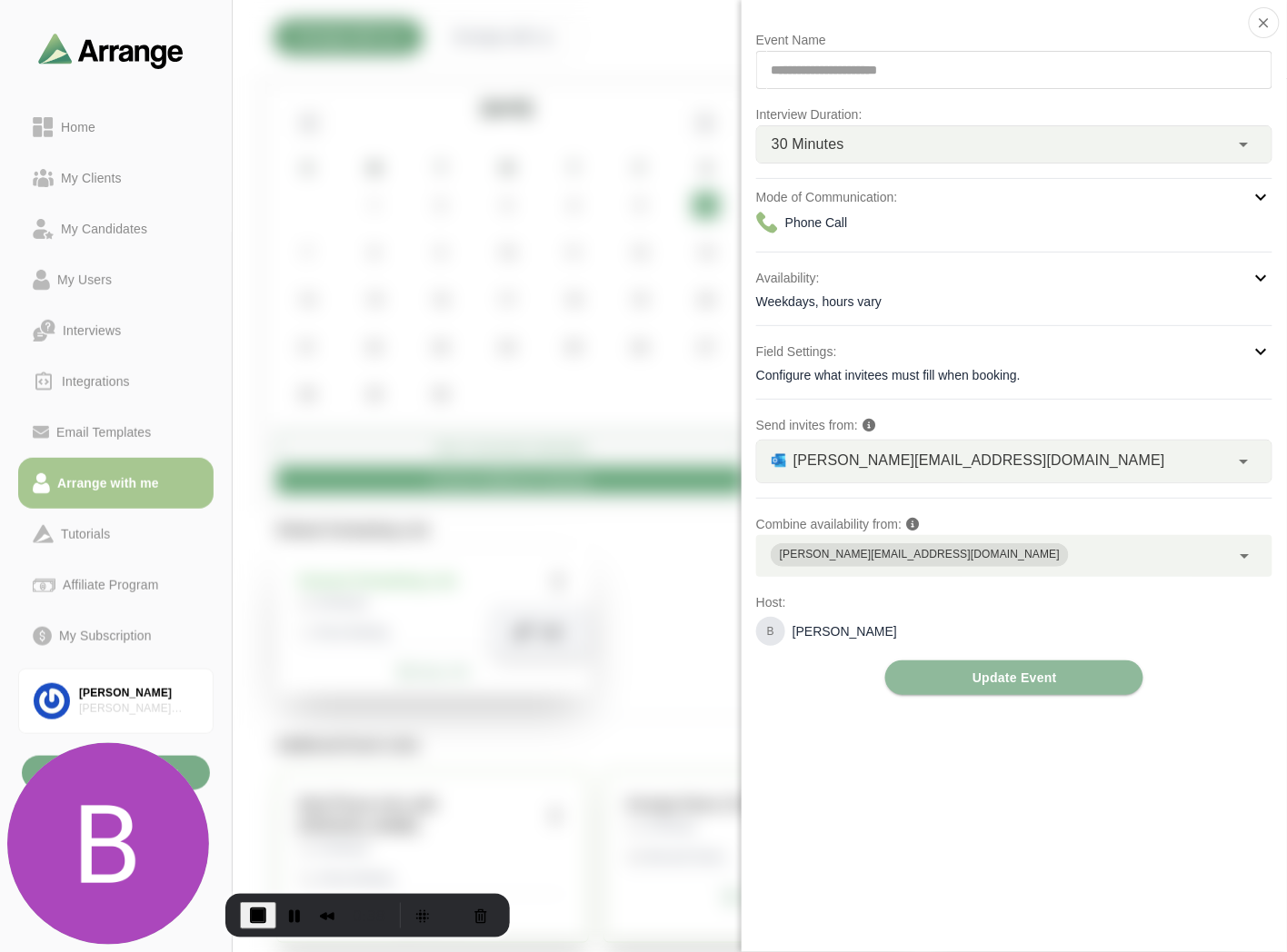
click at [1259, 350] on icon at bounding box center [1261, 351] width 21 height 21
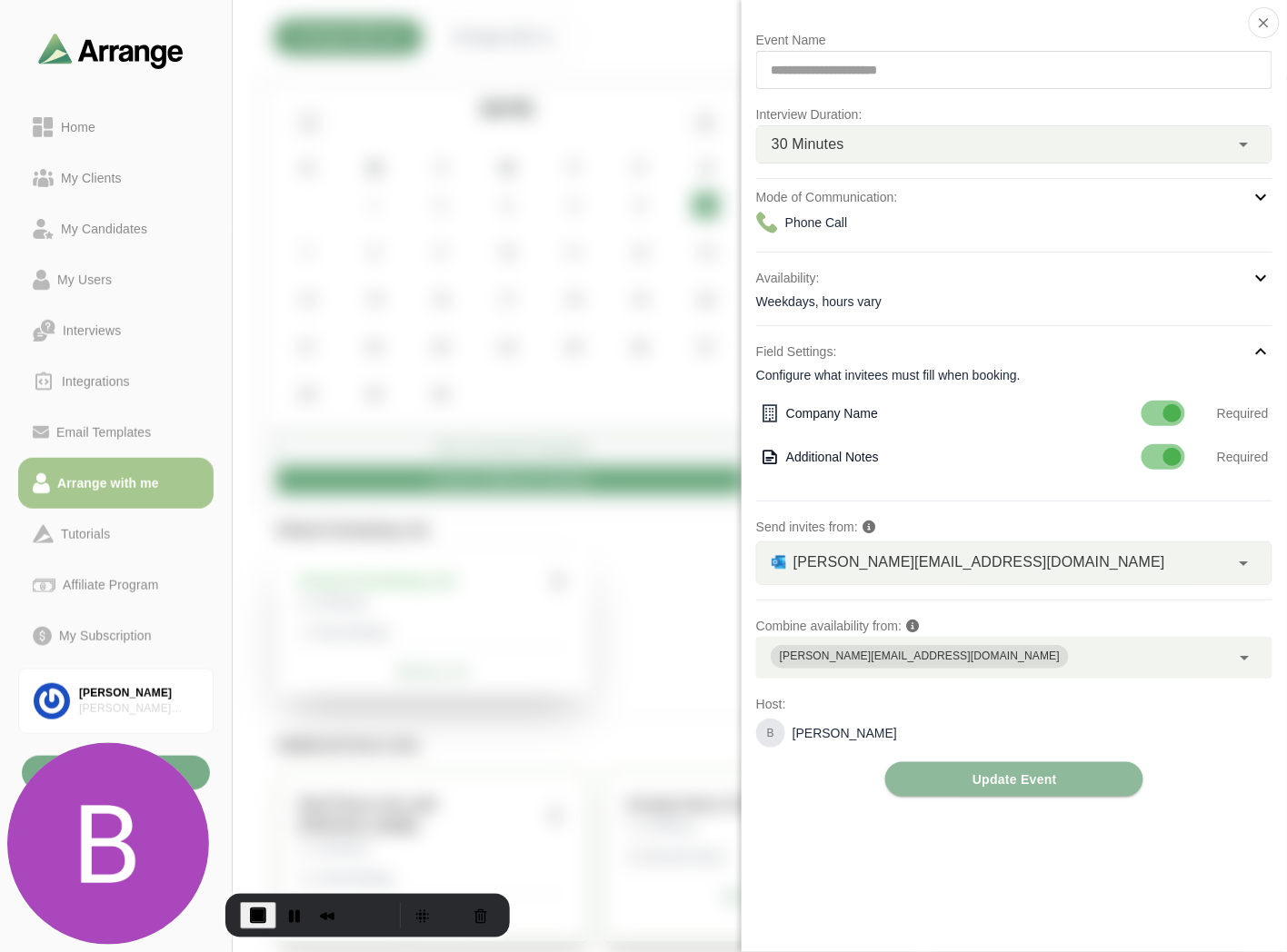
click at [1151, 457] on div at bounding box center [1163, 456] width 44 height 25
drag, startPoint x: 758, startPoint y: 523, endPoint x: 849, endPoint y: 530, distance: 91.3
click at [849, 530] on p "Send invites from:" at bounding box center [1015, 527] width 517 height 21
click at [1060, 559] on div "brian@briansimonassoc.com *" at bounding box center [993, 563] width 473 height 42
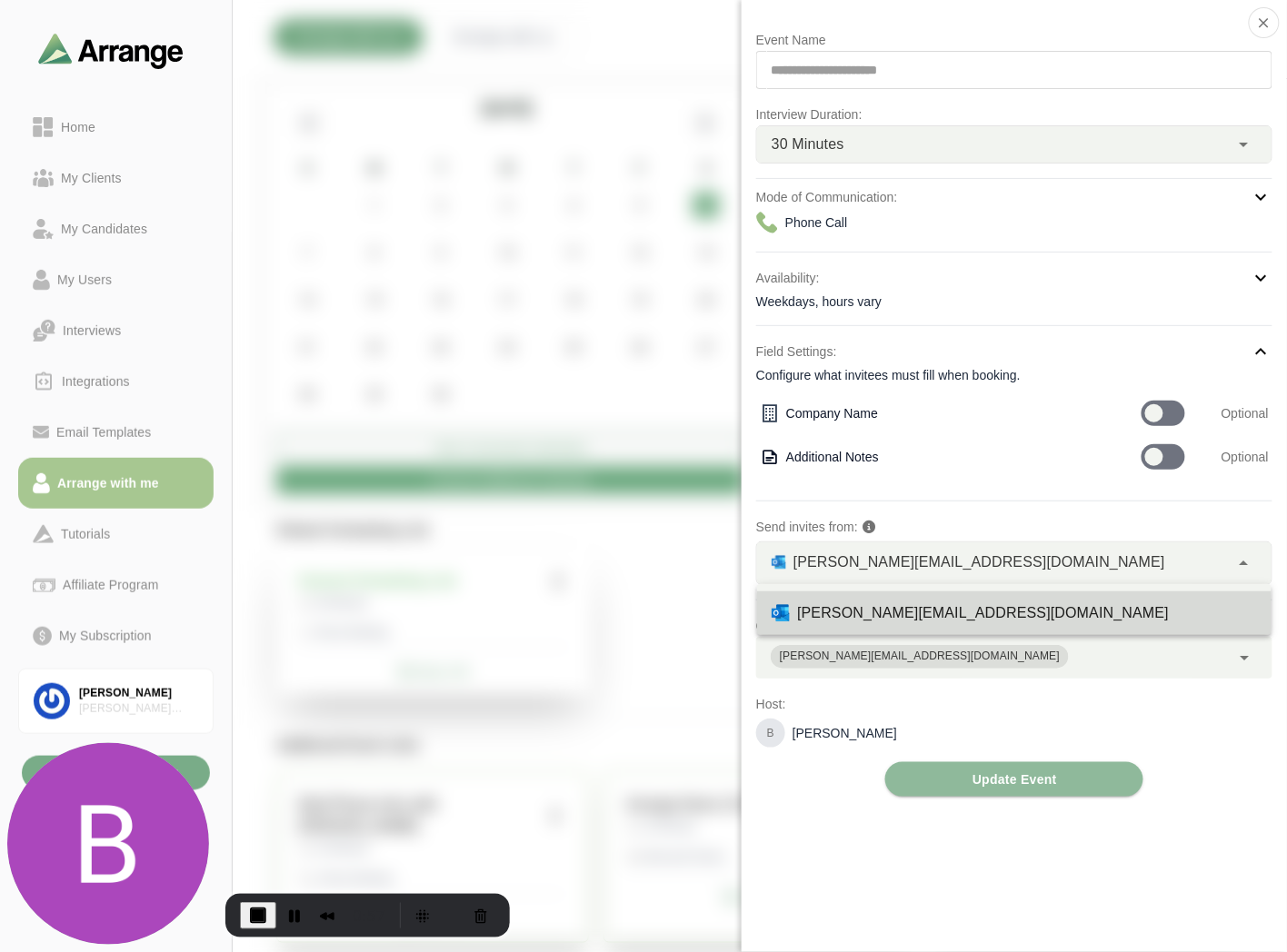
click at [956, 711] on p "Host:" at bounding box center [1015, 703] width 517 height 21
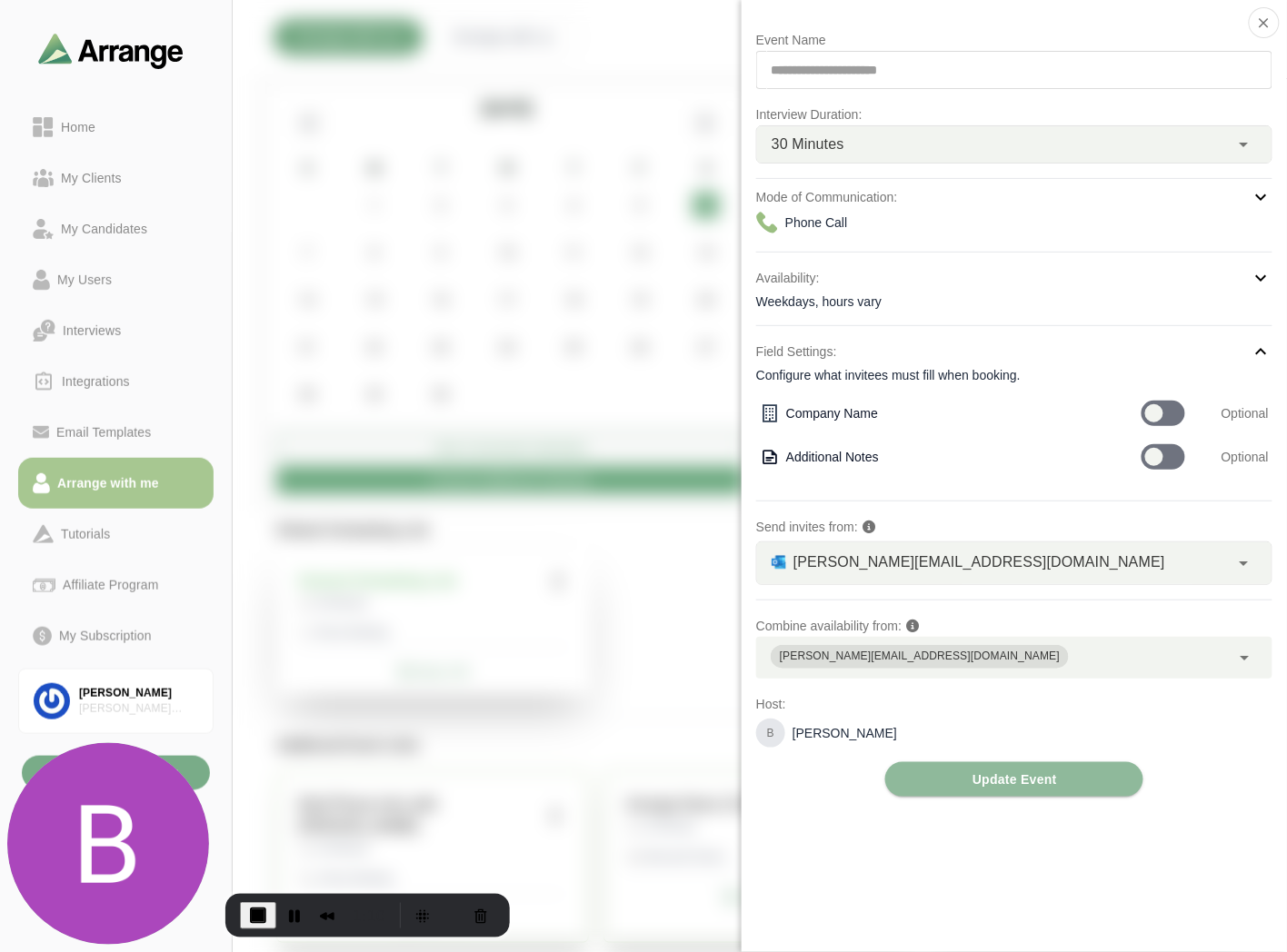
click at [1111, 659] on div "brian@briansimonassoc.com" at bounding box center [993, 658] width 475 height 42
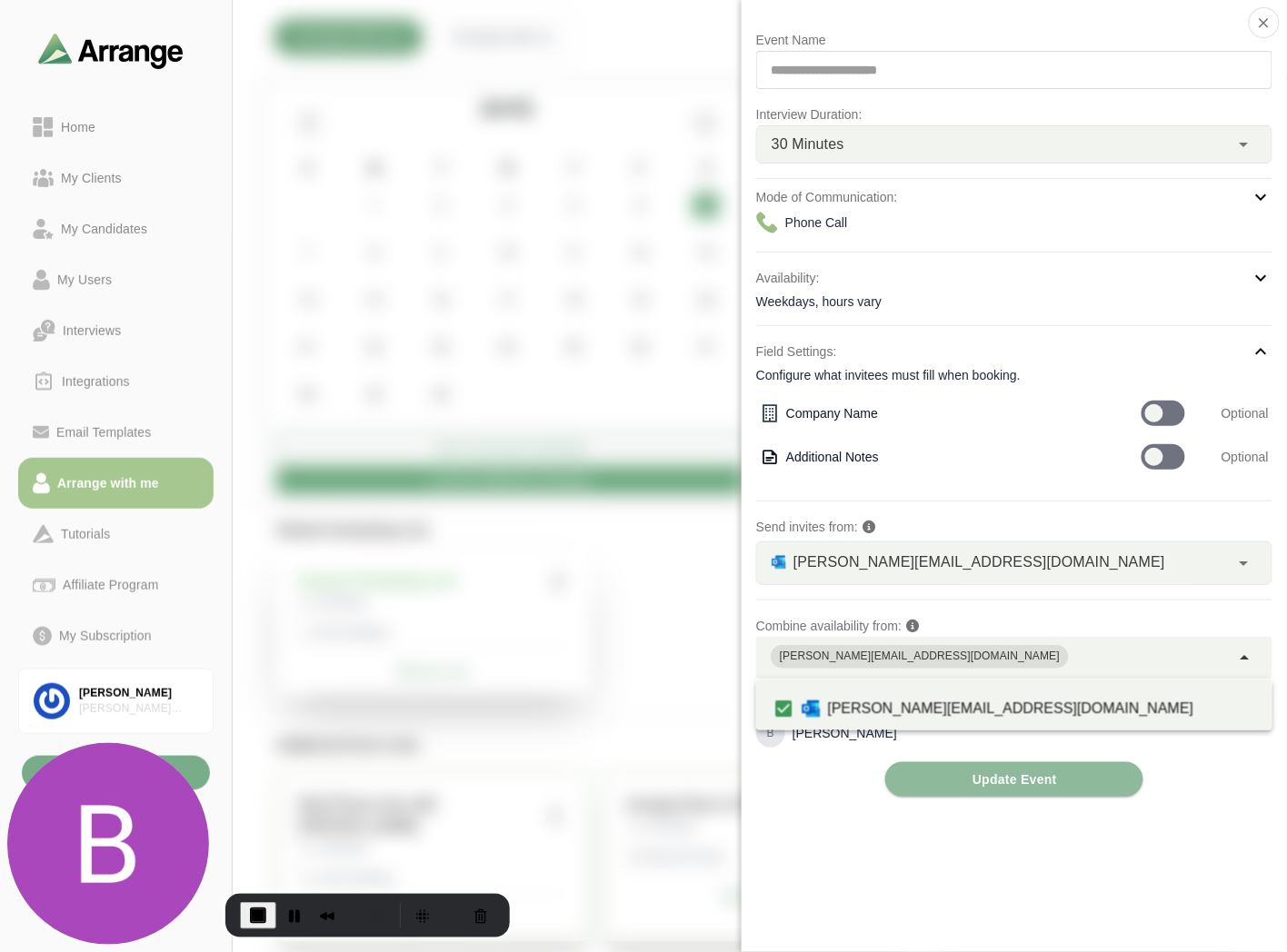
click at [824, 779] on div "**********" at bounding box center [1015, 412] width 517 height 768
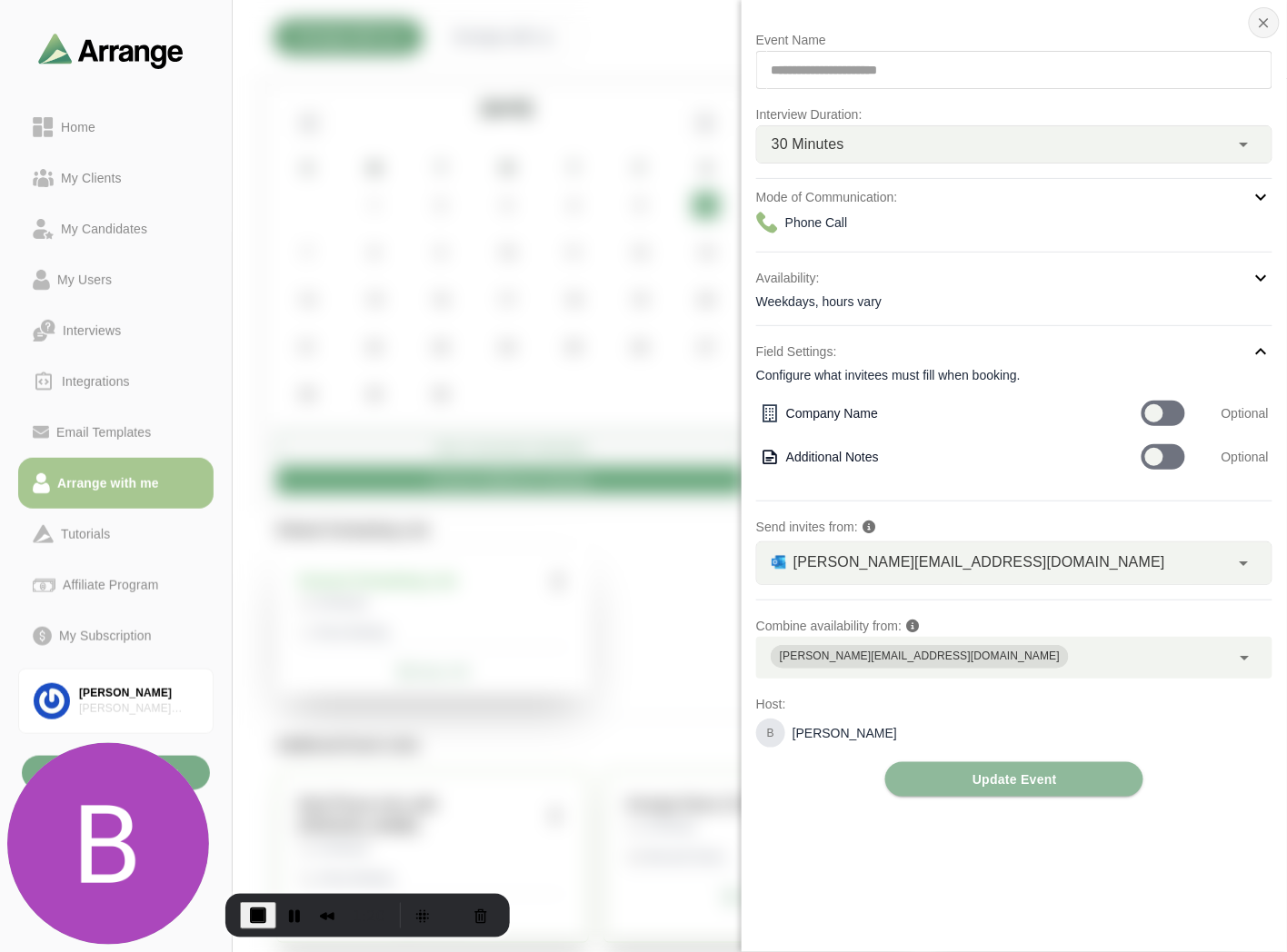
click at [1273, 30] on button "button" at bounding box center [1264, 22] width 31 height 31
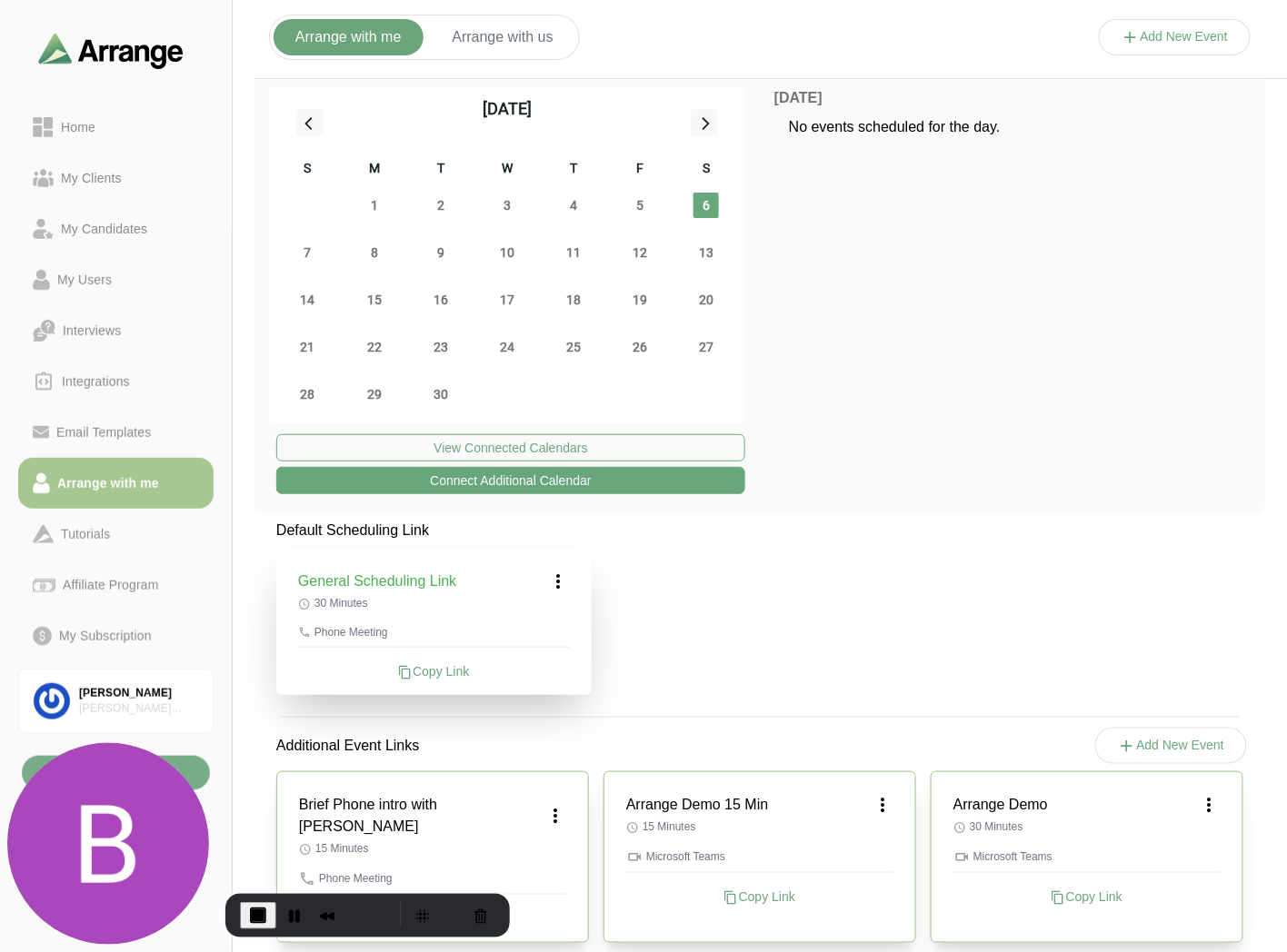
click at [1161, 27] on button "Add New Event" at bounding box center [1175, 37] width 152 height 36
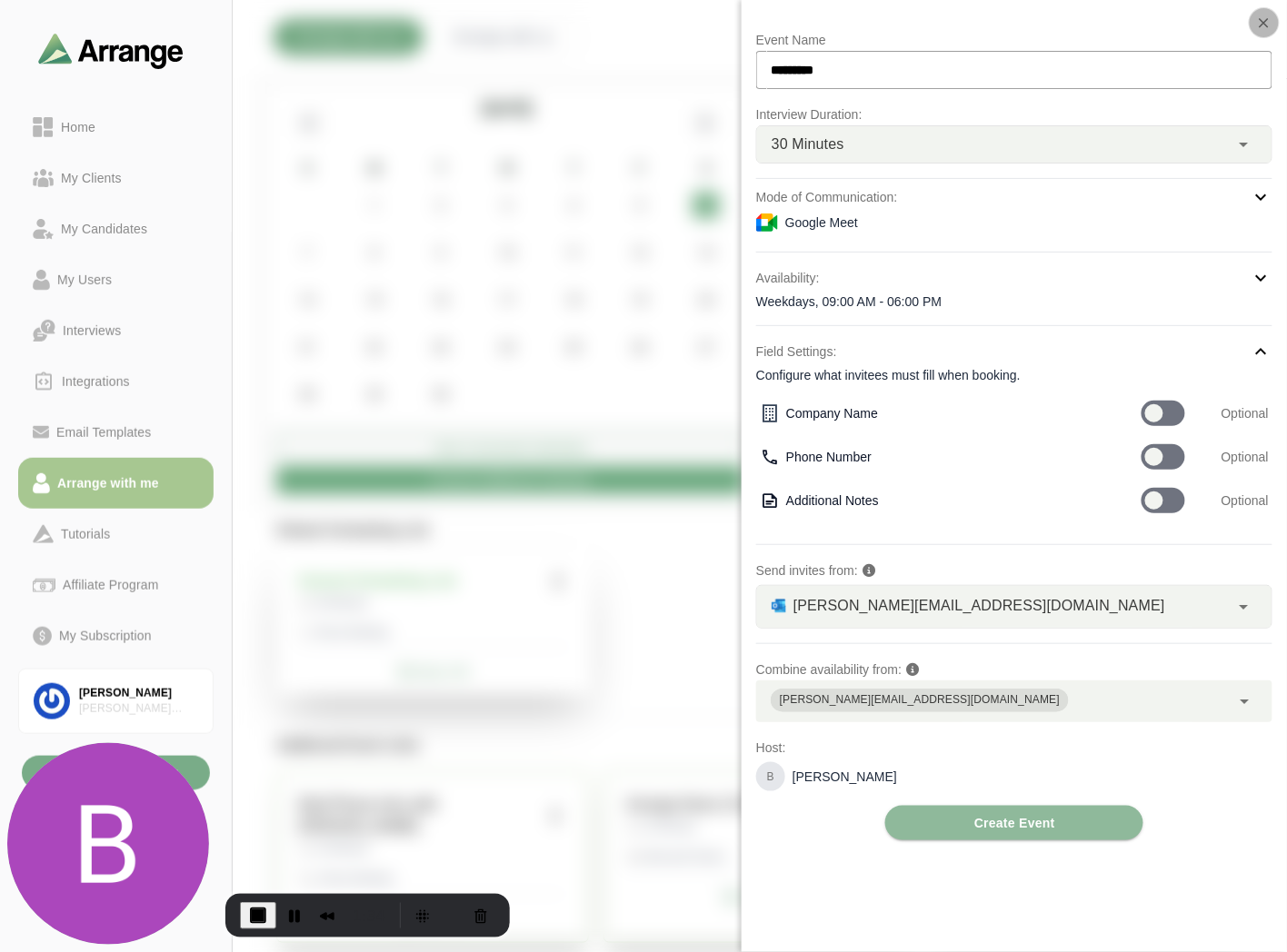
click at [1262, 11] on button "button" at bounding box center [1264, 22] width 31 height 31
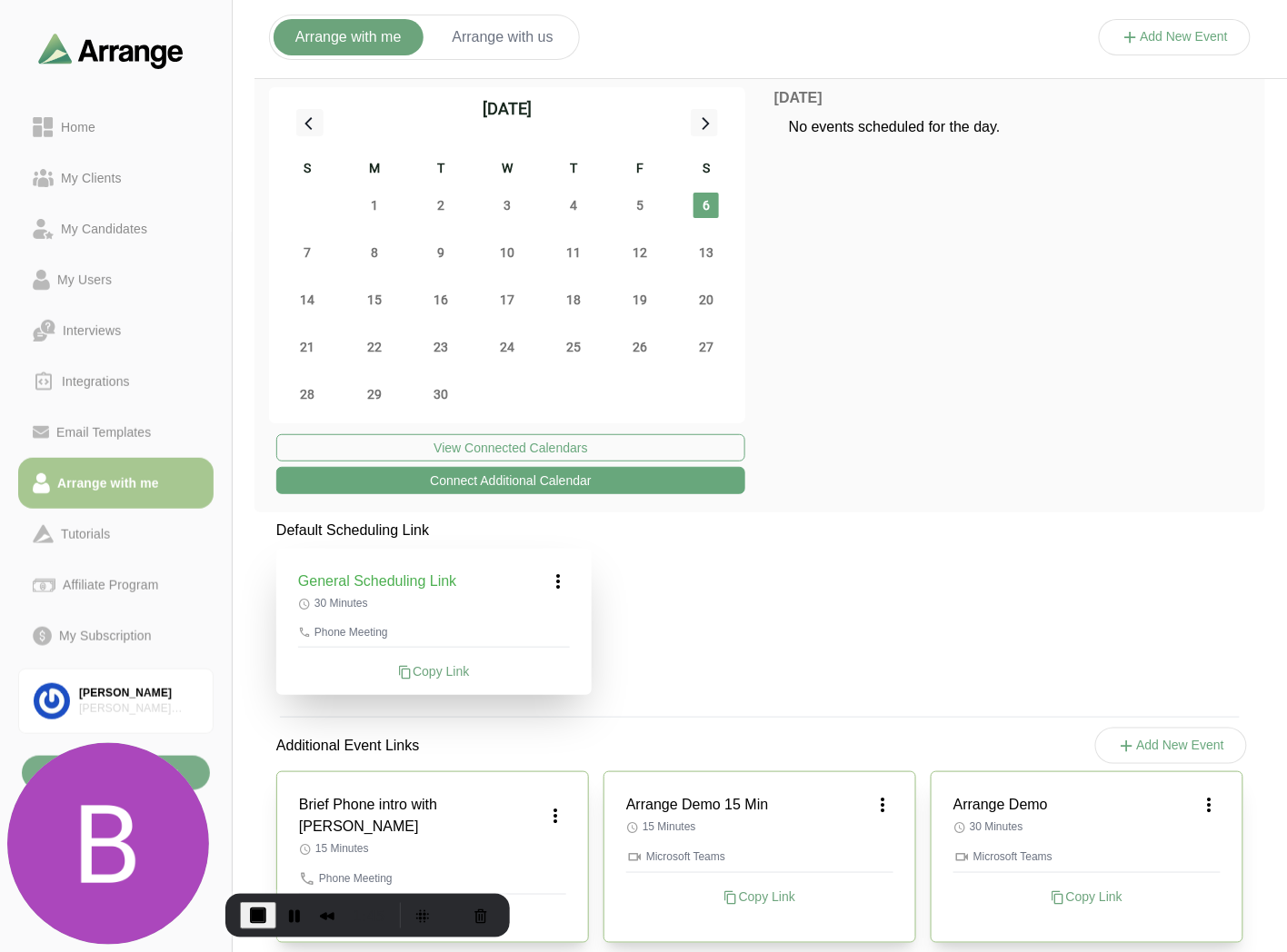
click at [458, 57] on div "Arrange with me Arrange with us" at bounding box center [425, 37] width 311 height 46
click at [511, 47] on button "Arrange with us" at bounding box center [504, 37] width 145 height 36
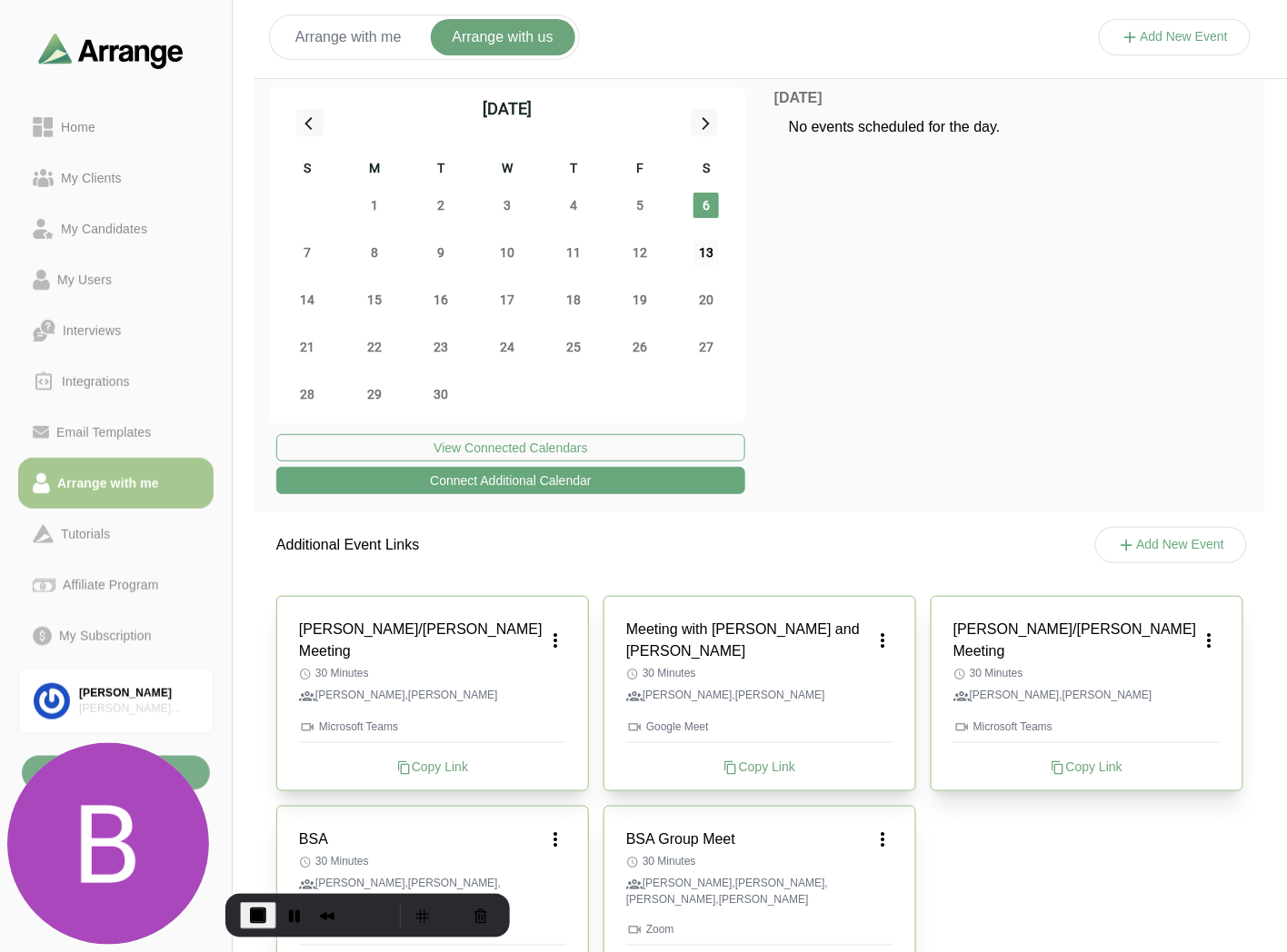
click at [712, 255] on span "13" at bounding box center [705, 252] width 25 height 25
click at [355, 23] on button "Arrange with me" at bounding box center [348, 37] width 150 height 36
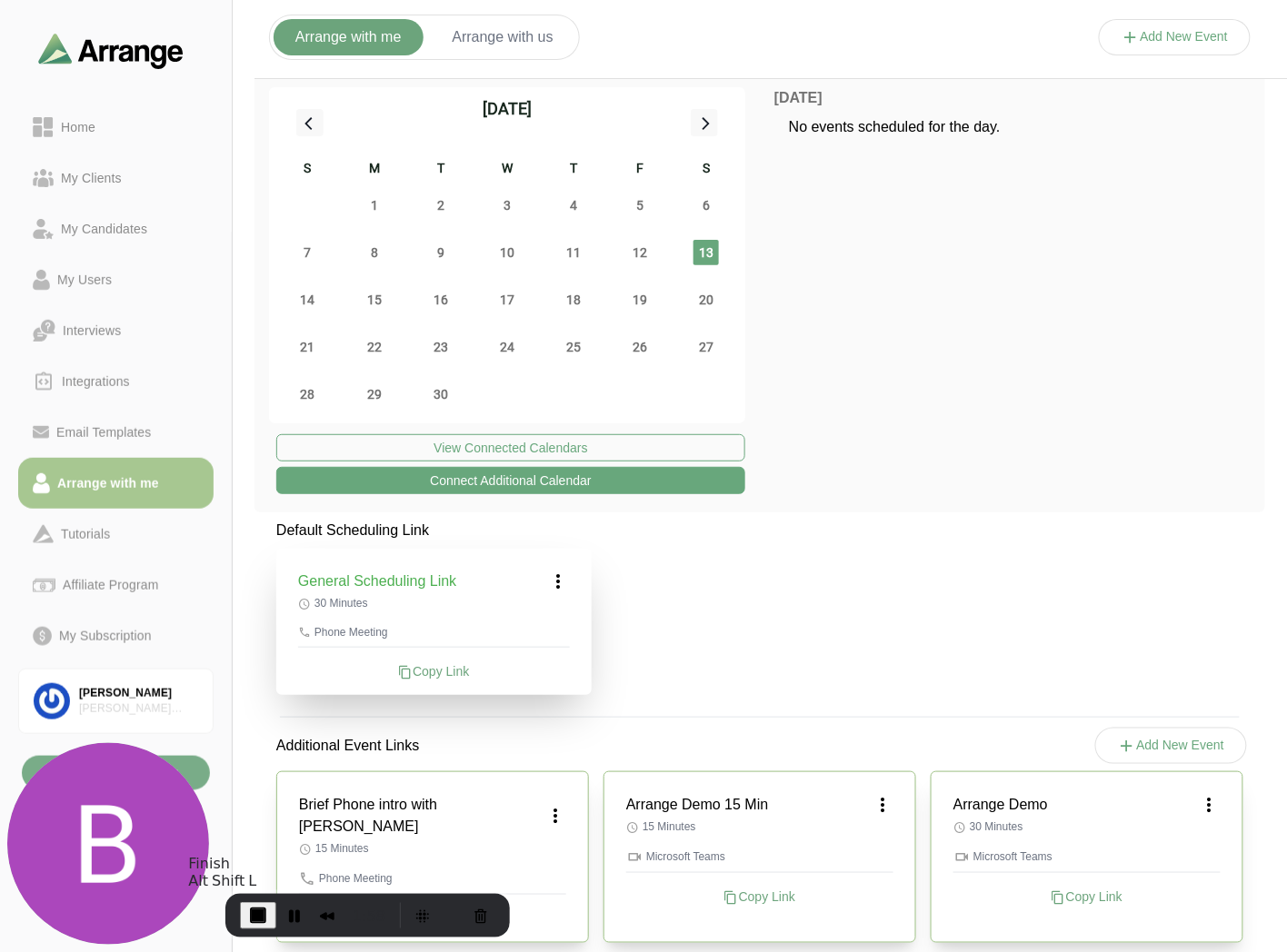
click at [256, 914] on span "End Recording" at bounding box center [257, 915] width 21 height 21
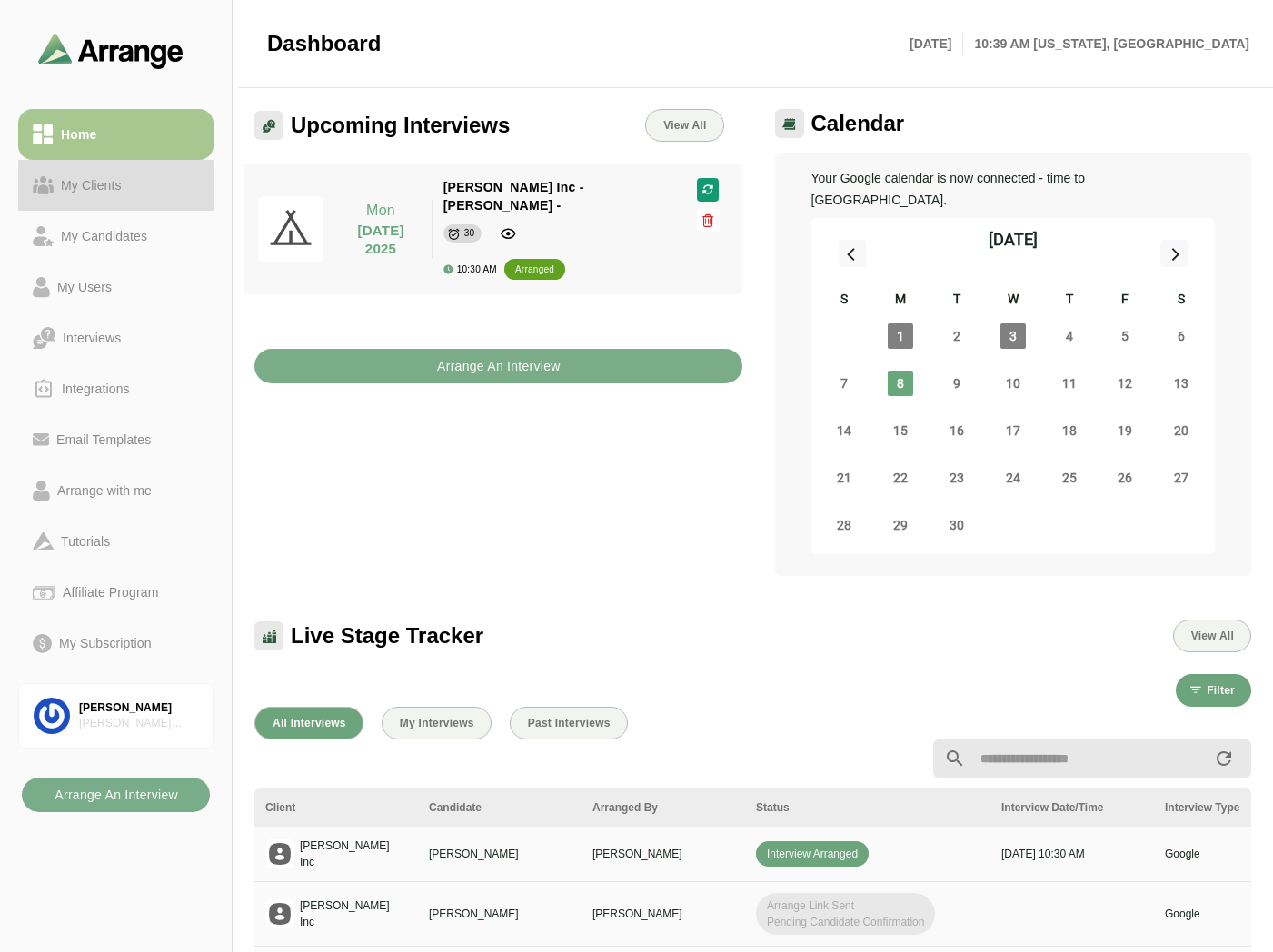
click at [89, 184] on div "My Clients" at bounding box center [91, 185] width 75 height 21
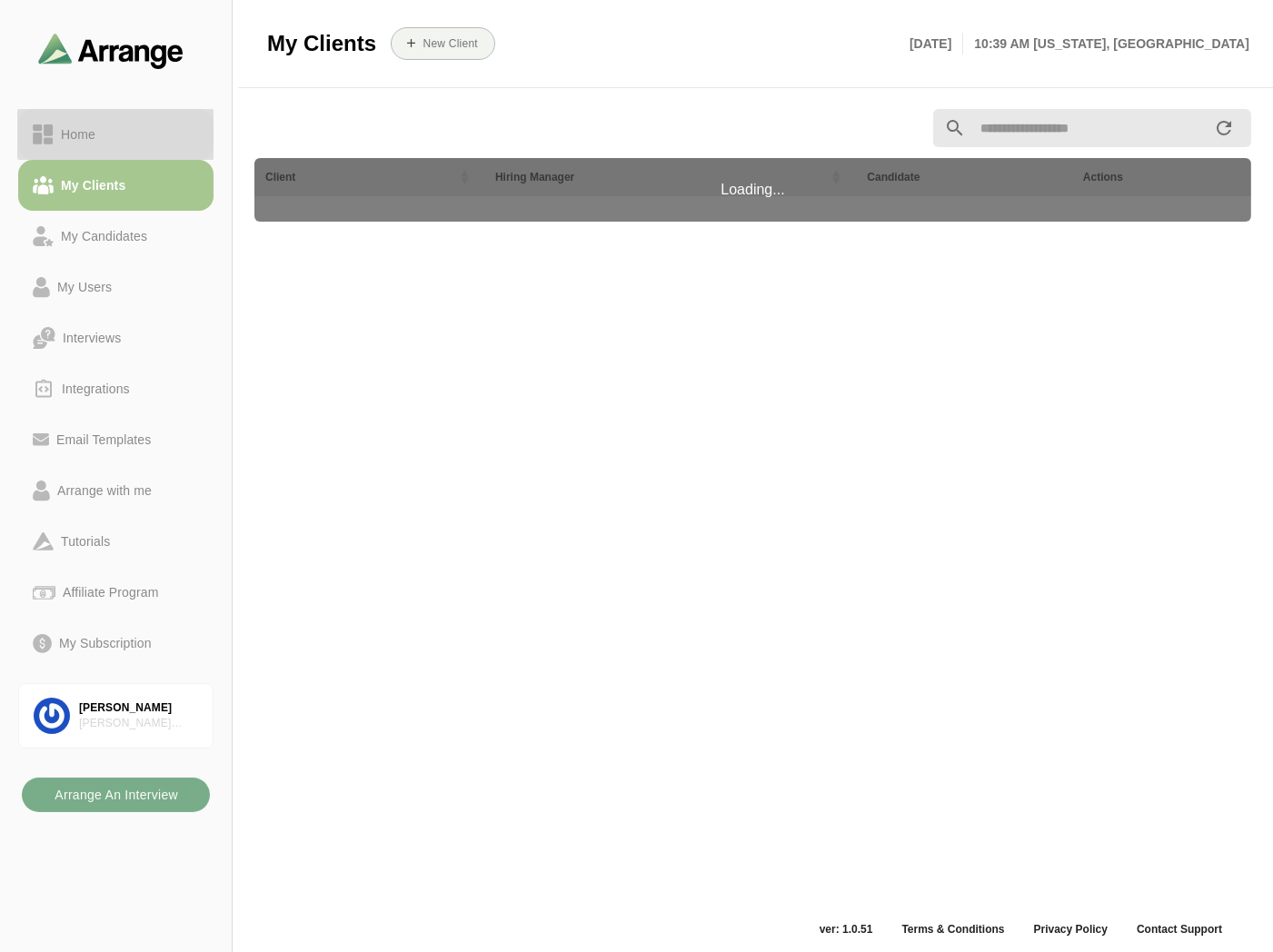
click at [101, 125] on div "Home" at bounding box center [78, 134] width 49 height 21
